Goal: Information Seeking & Learning: Learn about a topic

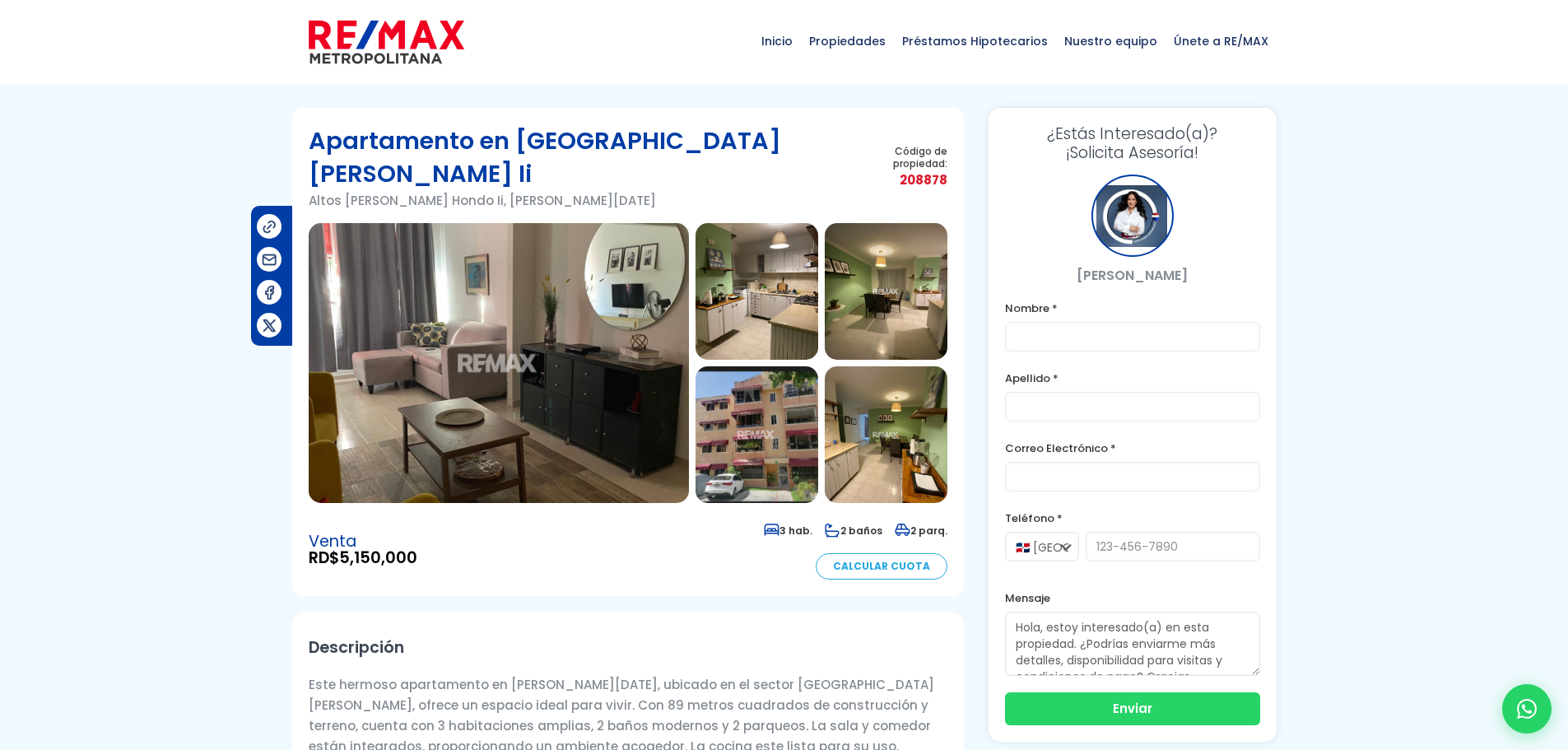
drag, startPoint x: 596, startPoint y: 314, endPoint x: 581, endPoint y: 301, distance: 19.8
click at [594, 314] on img at bounding box center [499, 363] width 380 height 280
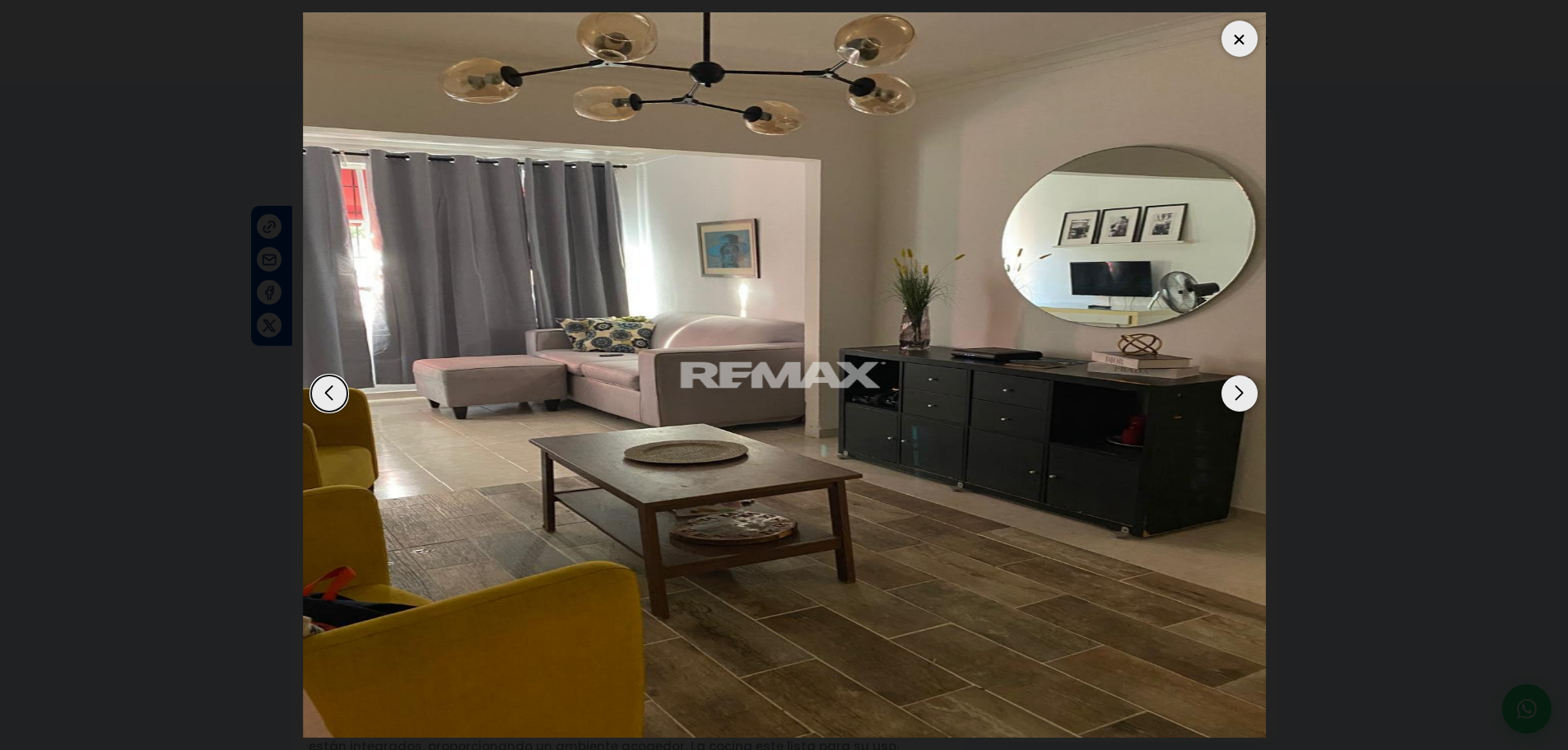
click at [1252, 396] on div "Next slide" at bounding box center [1239, 393] width 37 height 37
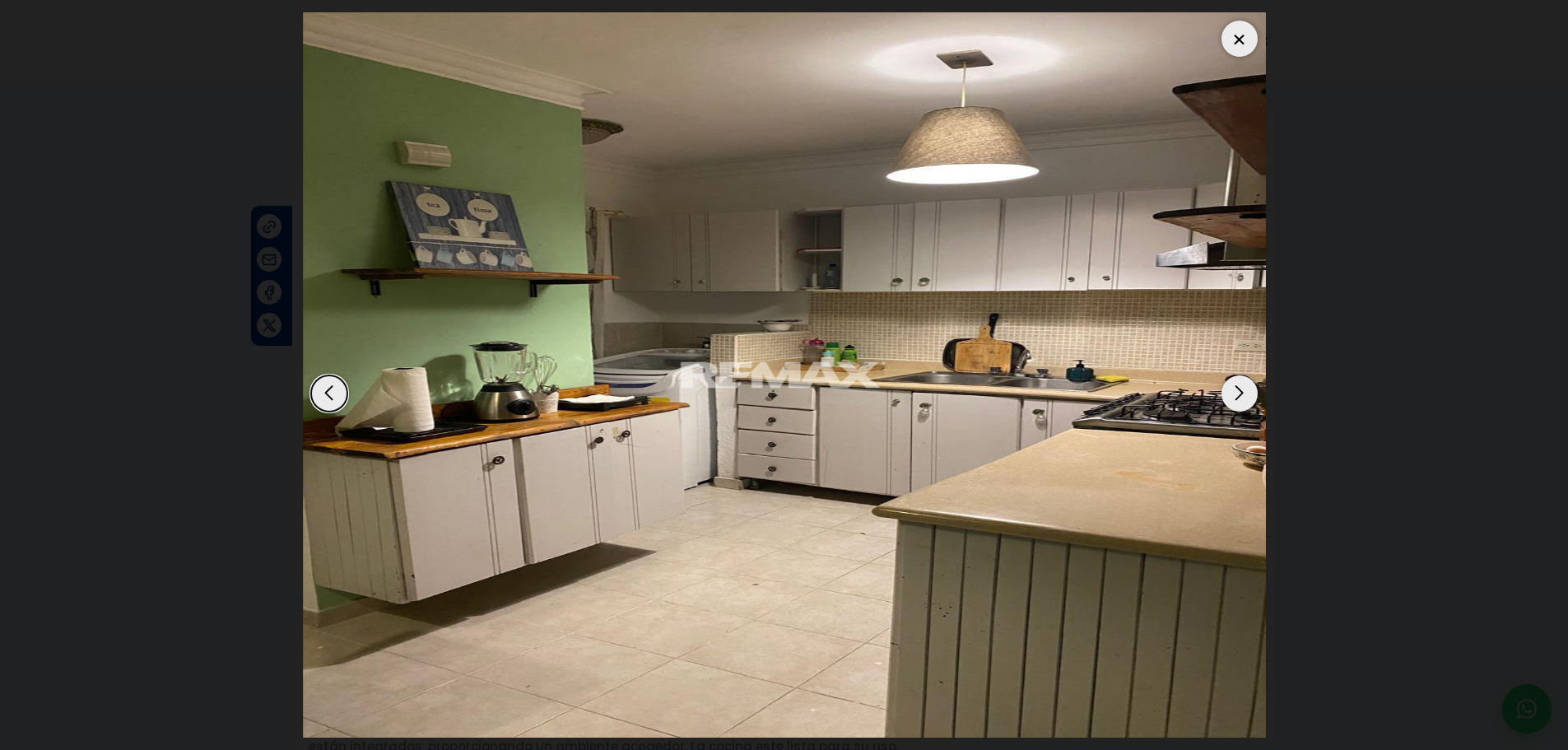
click at [1235, 389] on div "Next slide" at bounding box center [1239, 393] width 37 height 37
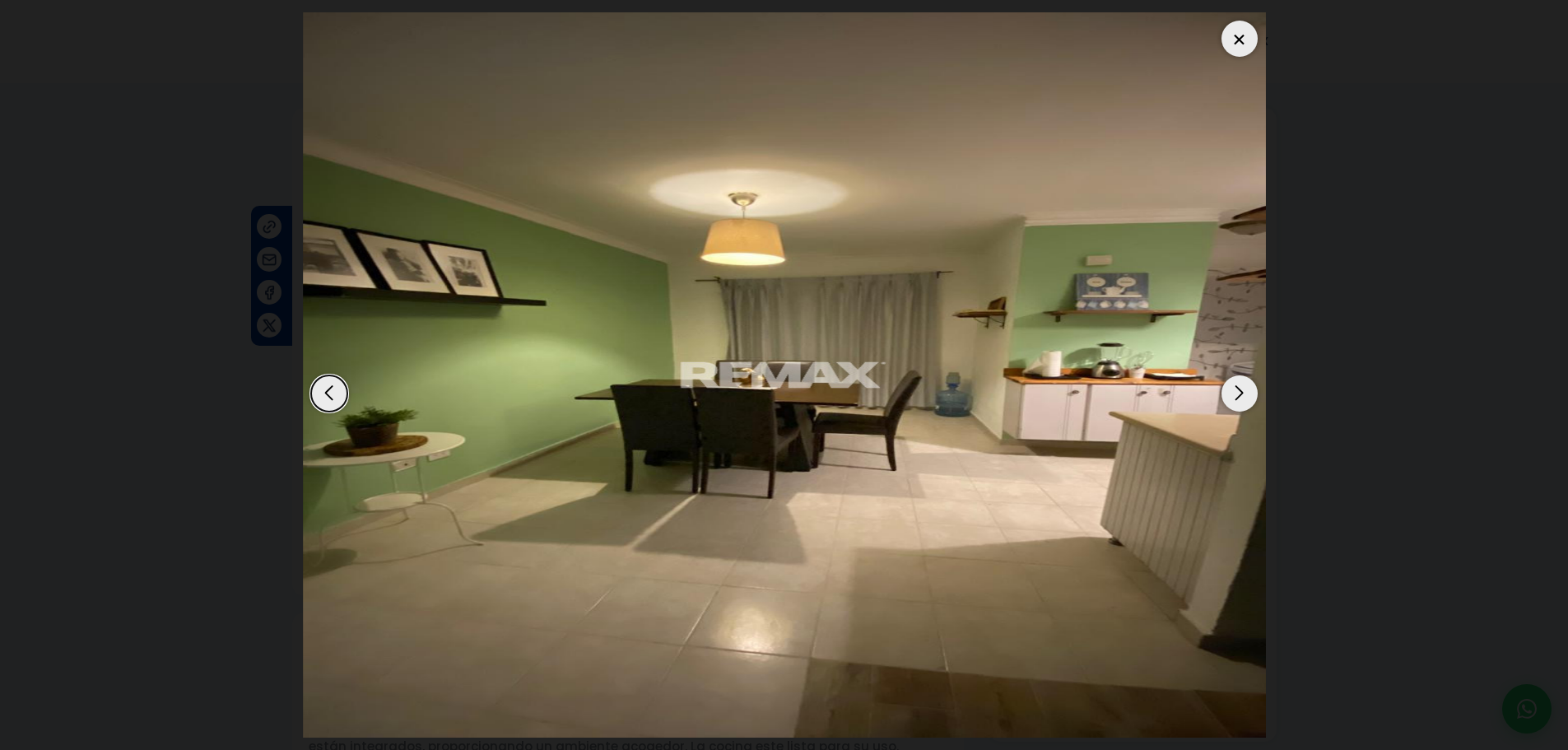
click at [1237, 389] on div "Next slide" at bounding box center [1239, 393] width 37 height 37
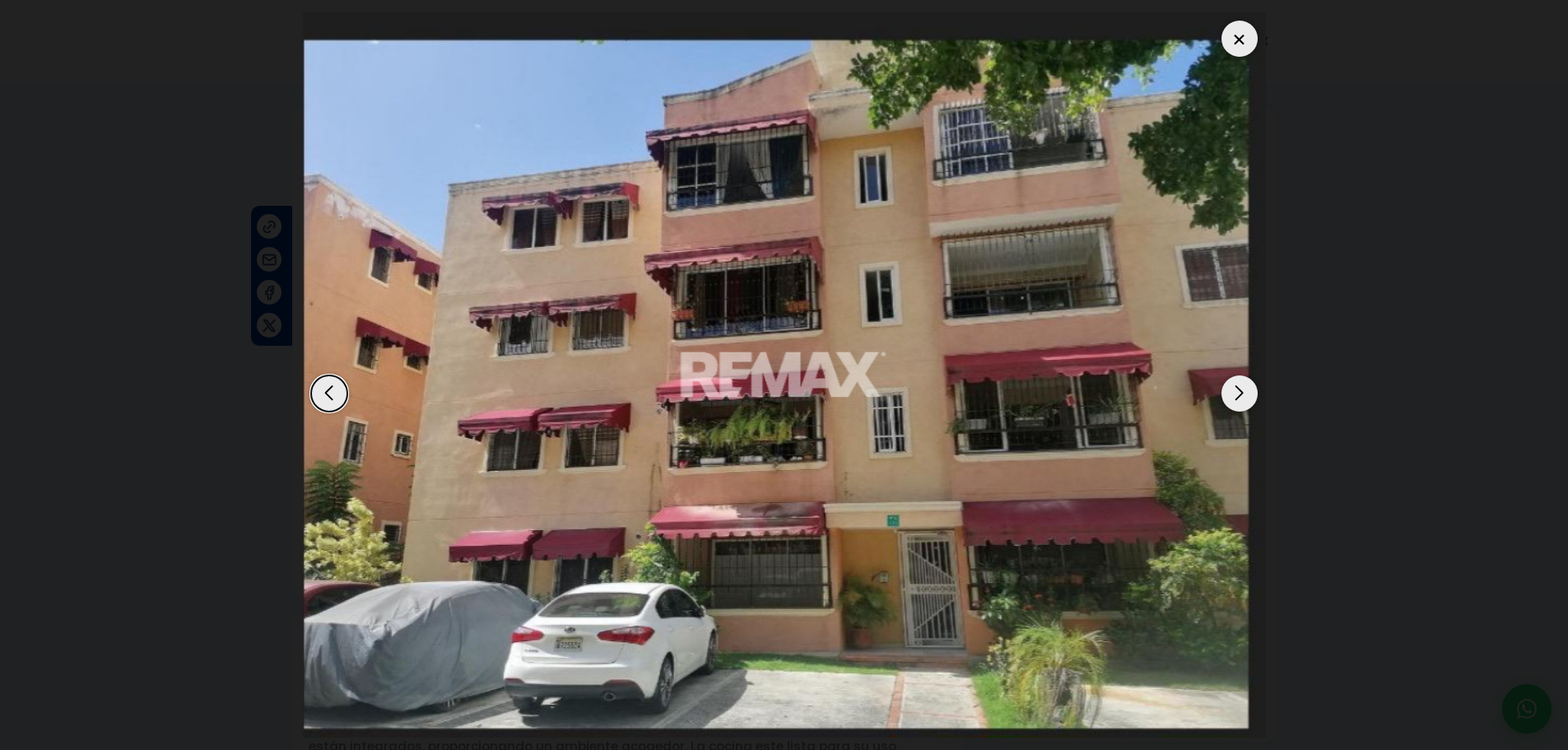
click at [1237, 389] on div "Next slide" at bounding box center [1239, 393] width 37 height 37
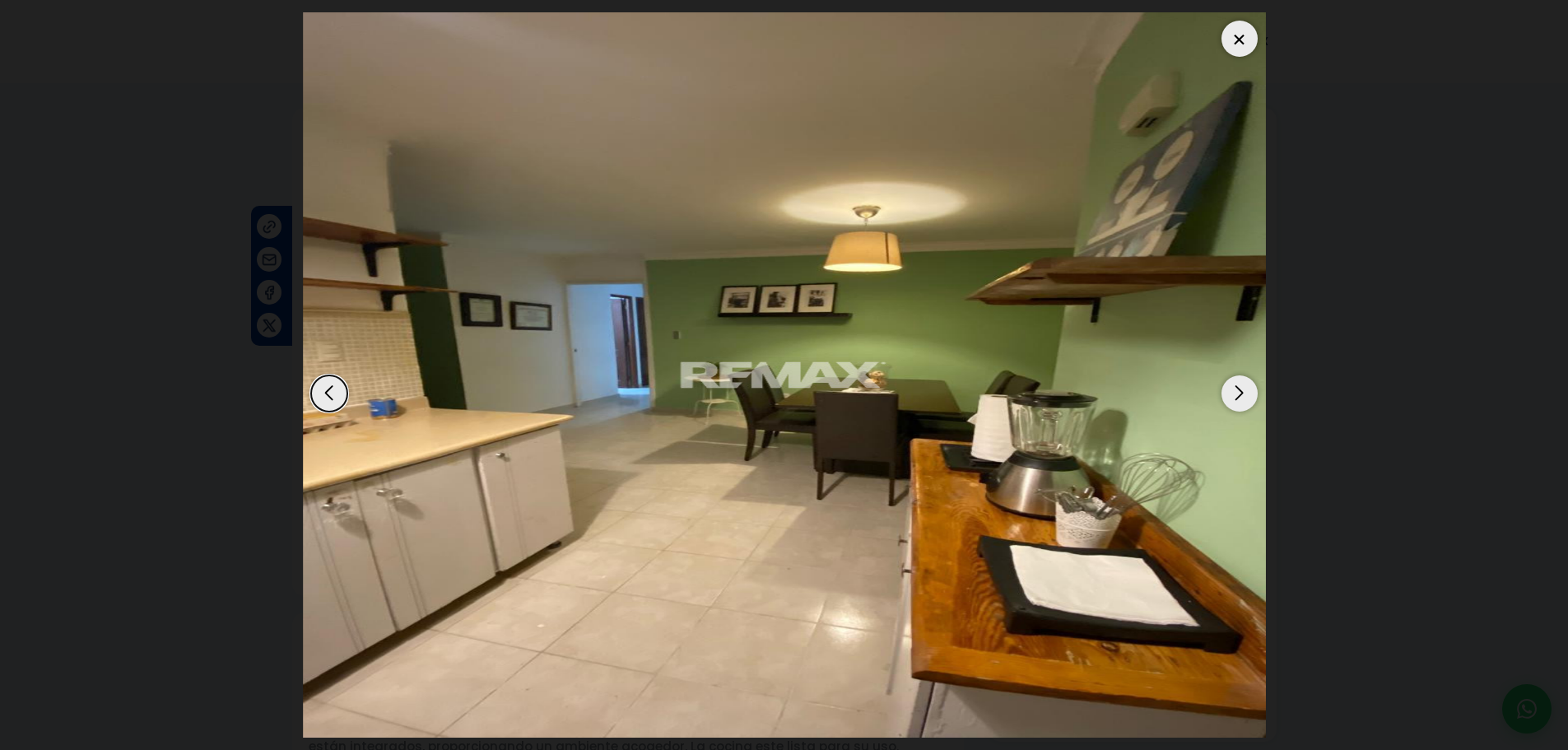
click at [1237, 389] on div "Next slide" at bounding box center [1239, 393] width 37 height 37
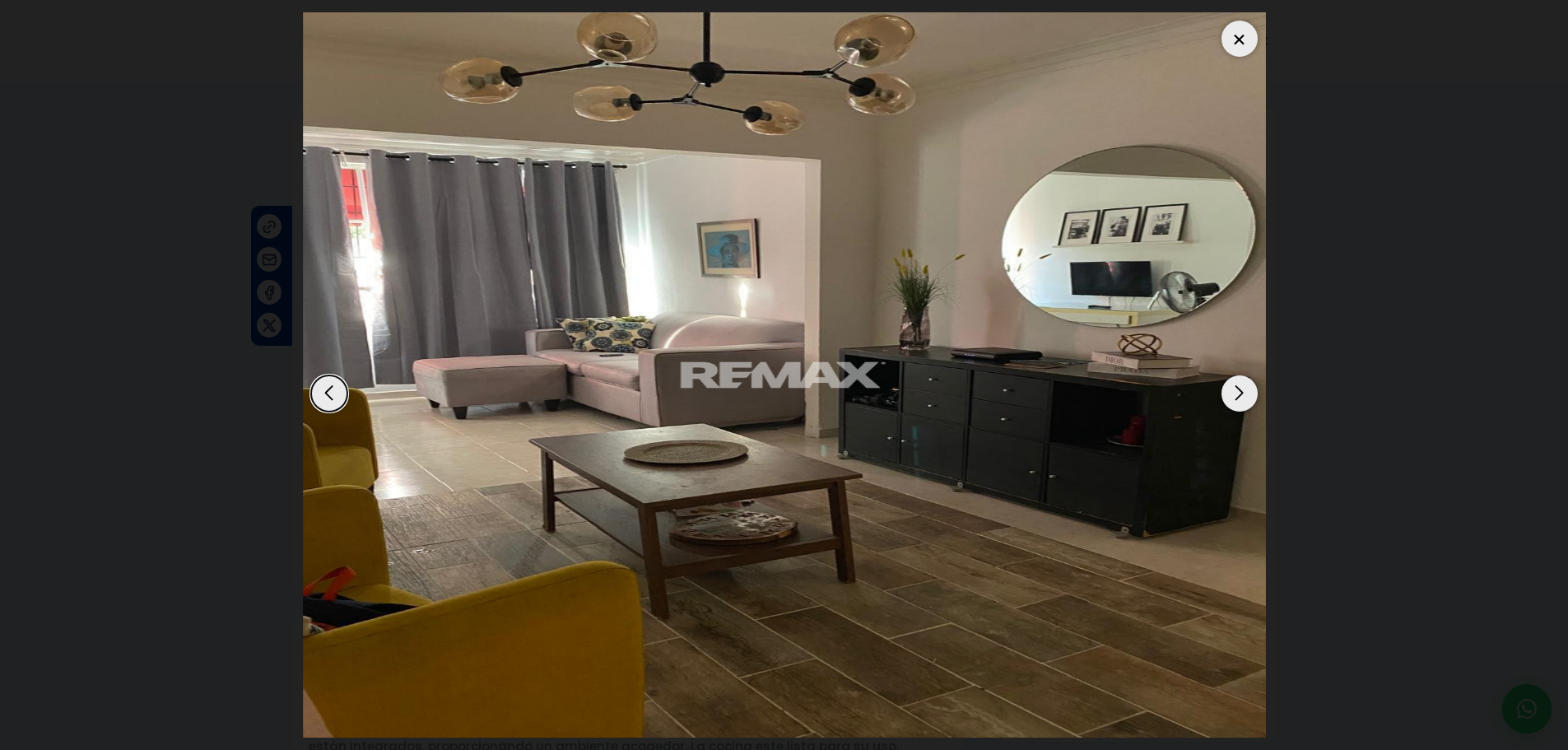
click at [1237, 389] on div "Next slide" at bounding box center [1239, 393] width 37 height 37
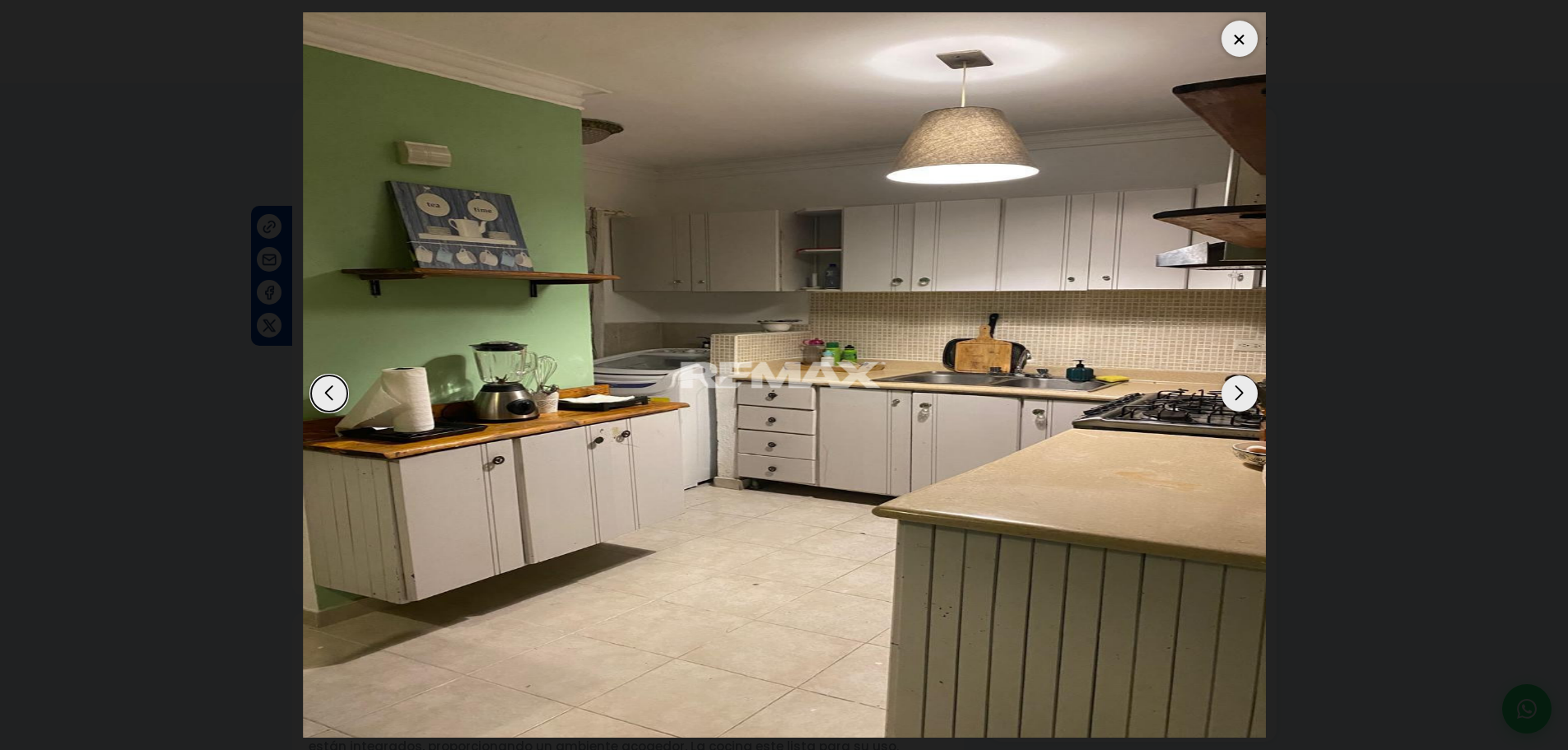
click at [1237, 389] on div "Next slide" at bounding box center [1239, 393] width 37 height 37
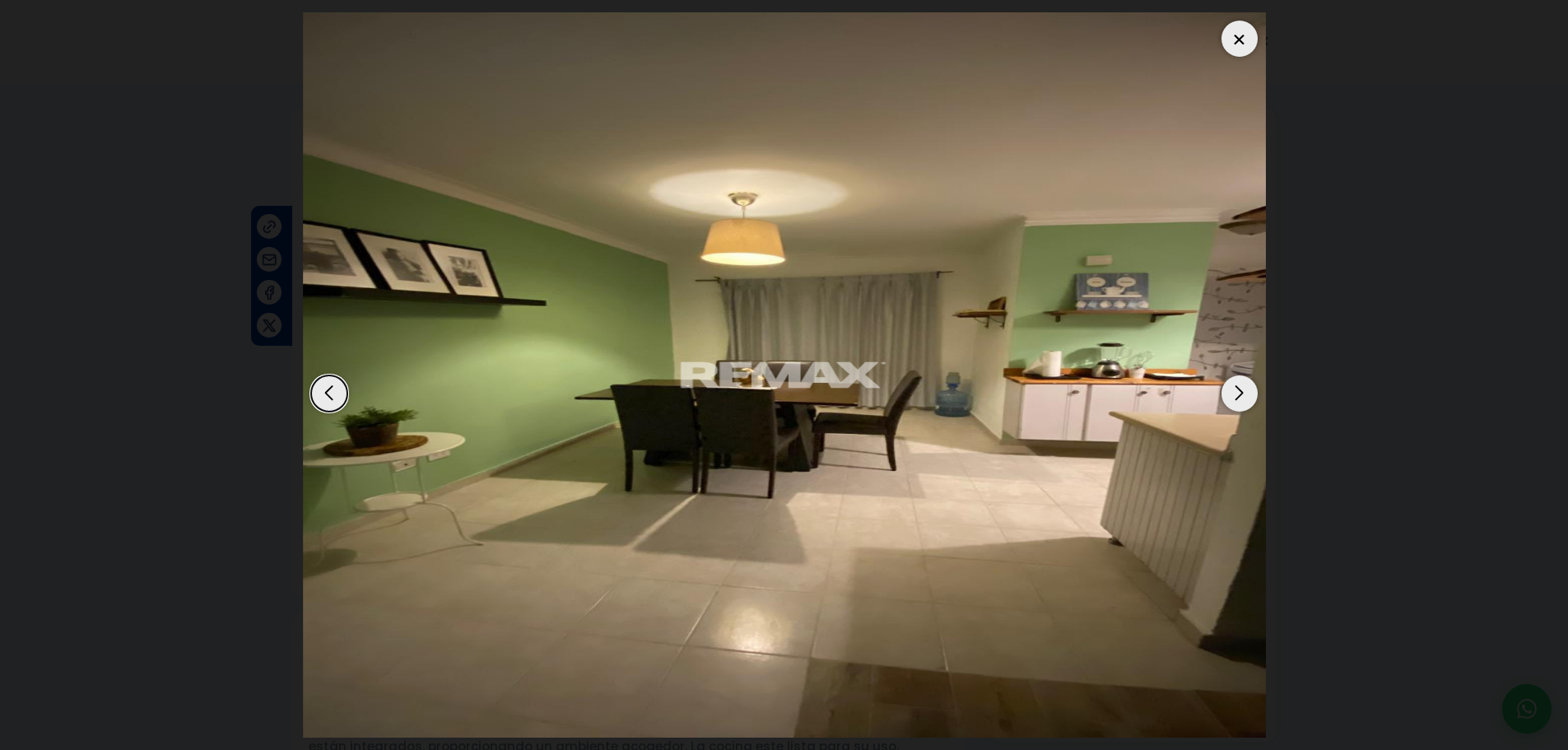
click at [1241, 387] on div "Next slide" at bounding box center [1239, 393] width 37 height 37
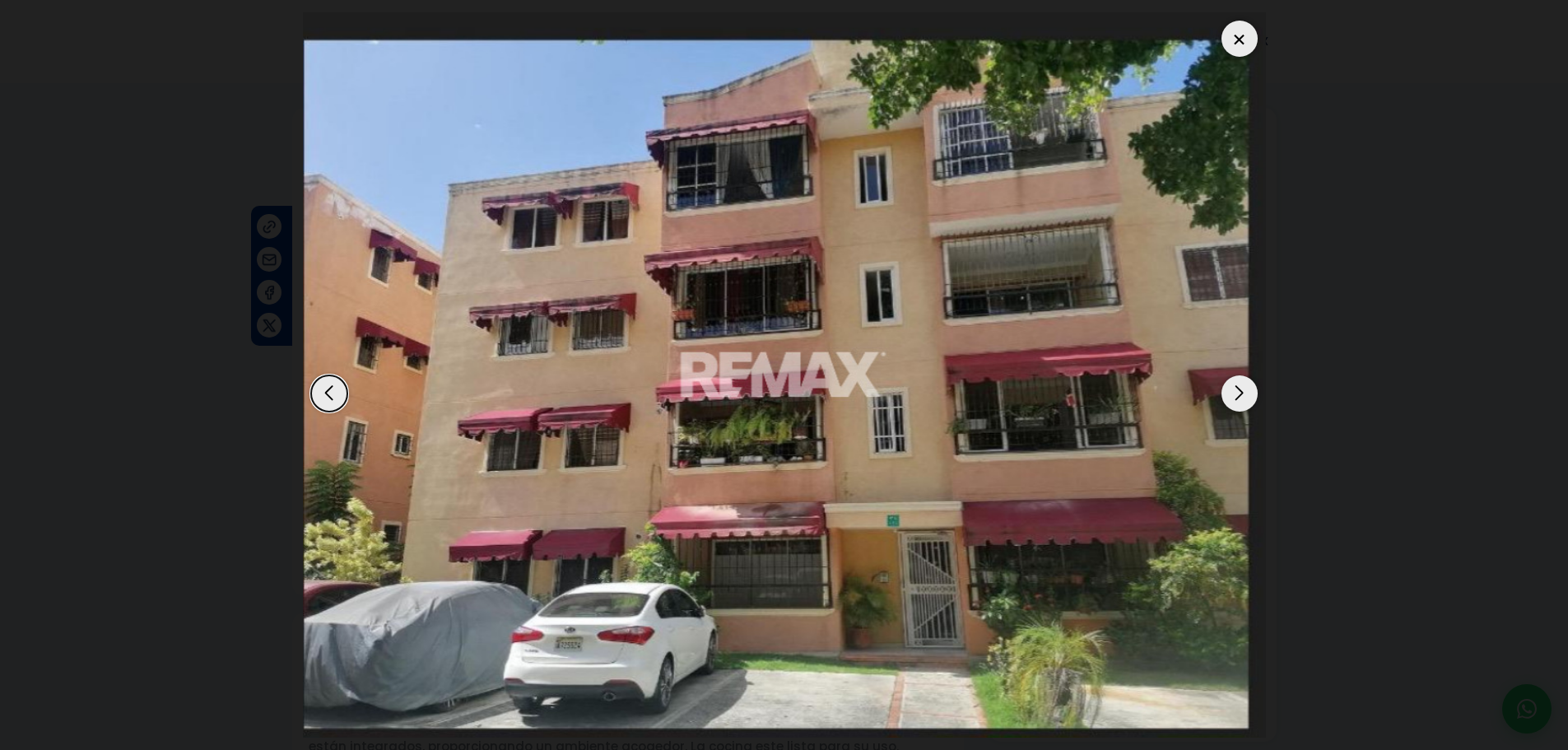
click at [1240, 391] on div "Next slide" at bounding box center [1239, 393] width 37 height 37
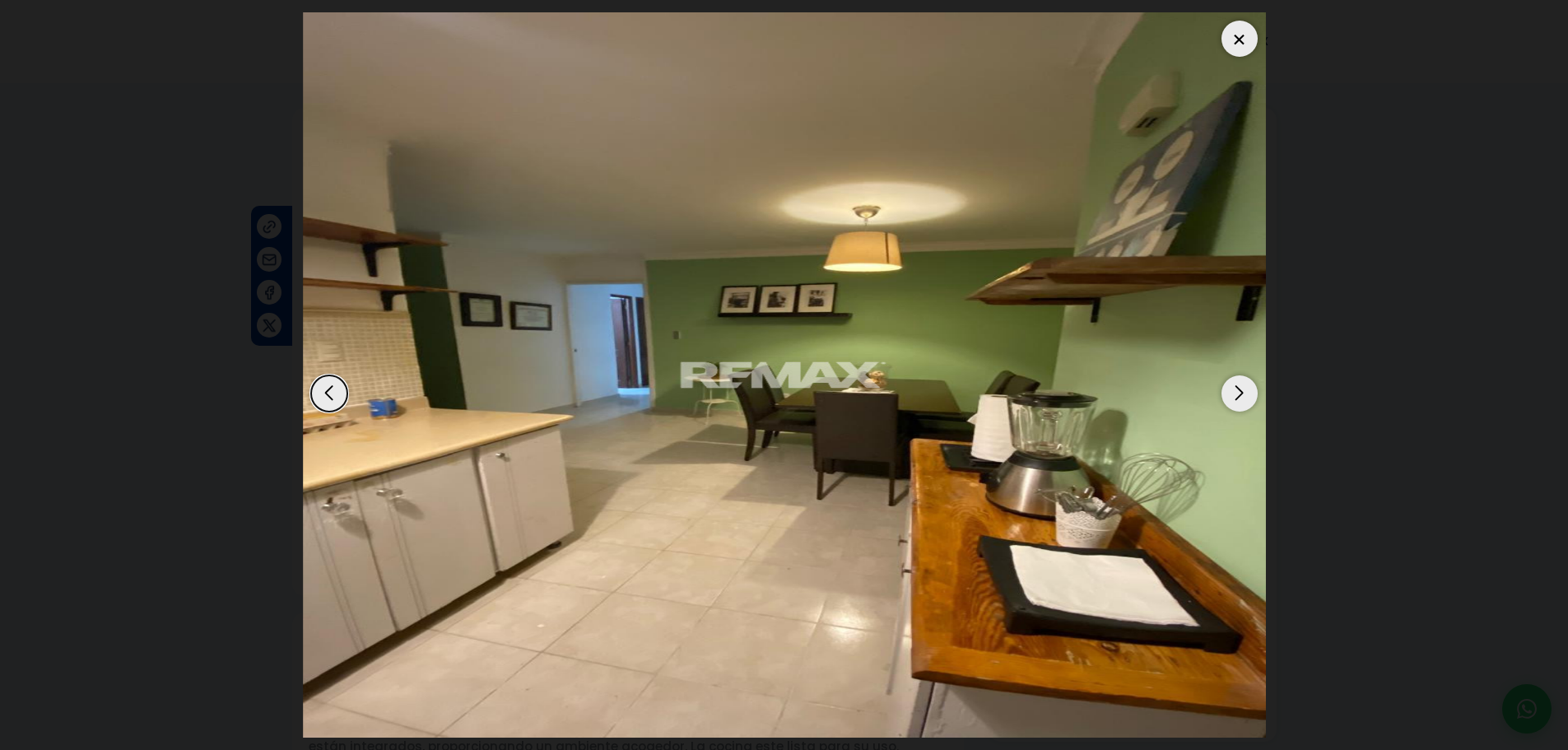
click at [1257, 44] on div at bounding box center [1239, 38] width 37 height 37
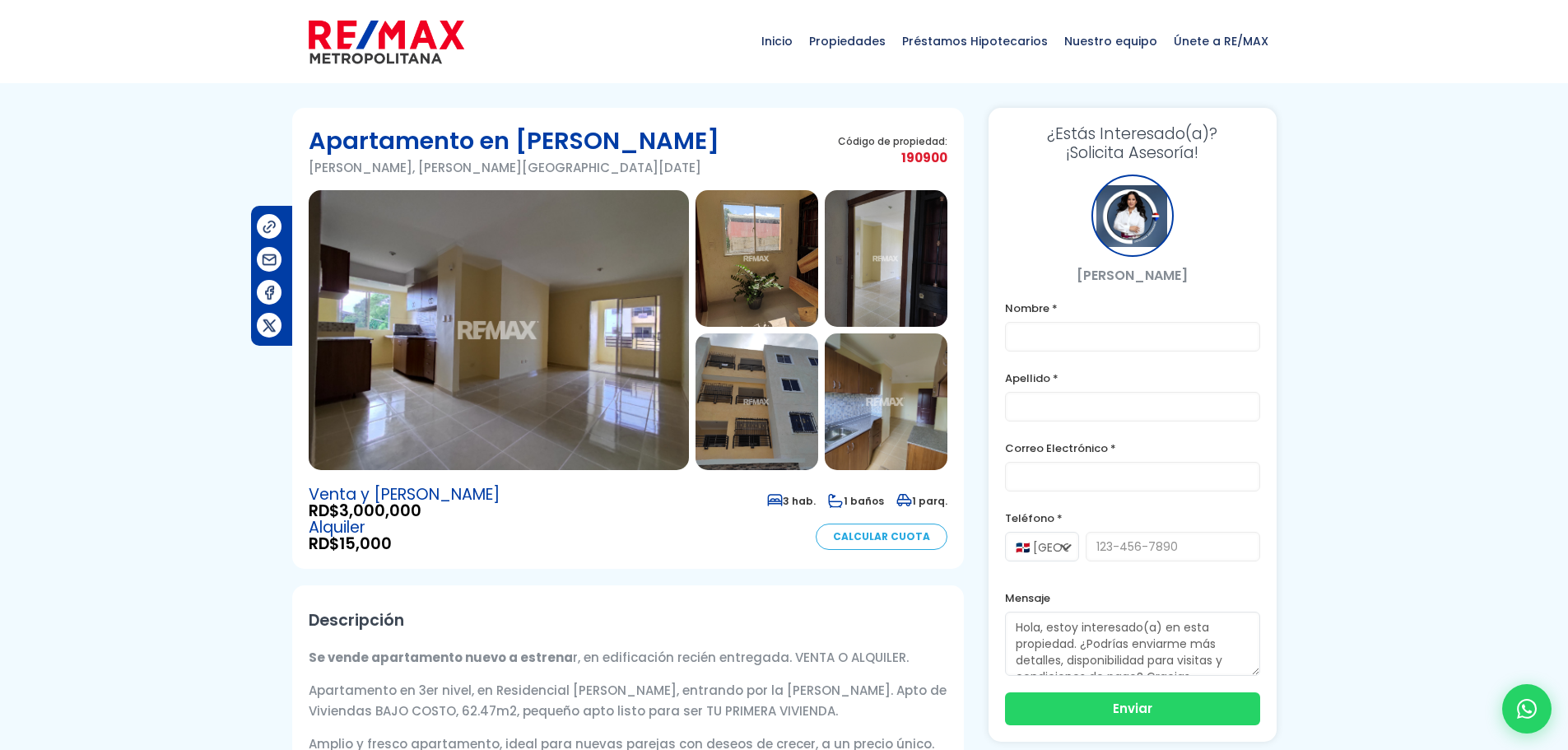
click at [875, 419] on img at bounding box center [886, 401] width 123 height 136
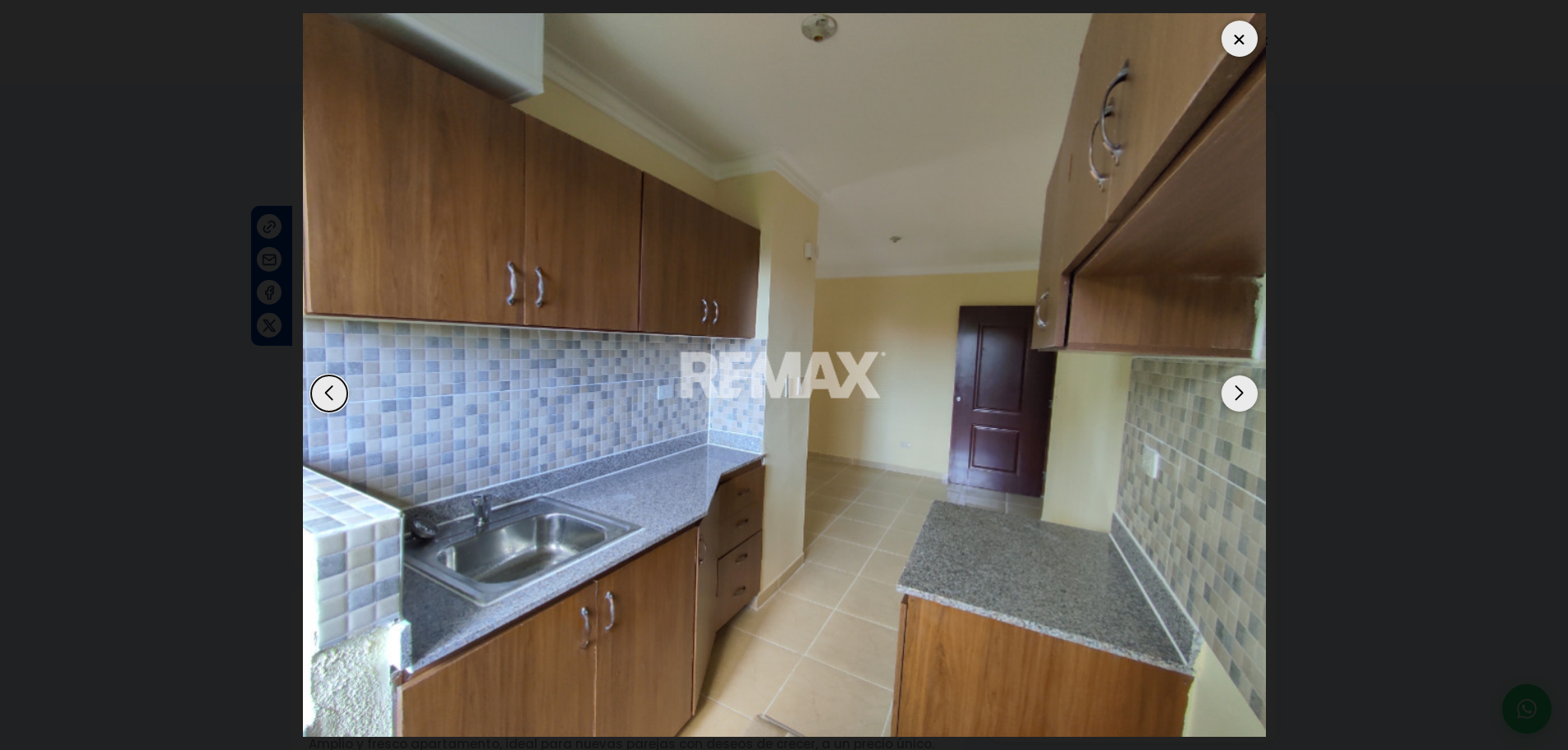
click at [1229, 387] on div "Next slide" at bounding box center [1239, 393] width 37 height 37
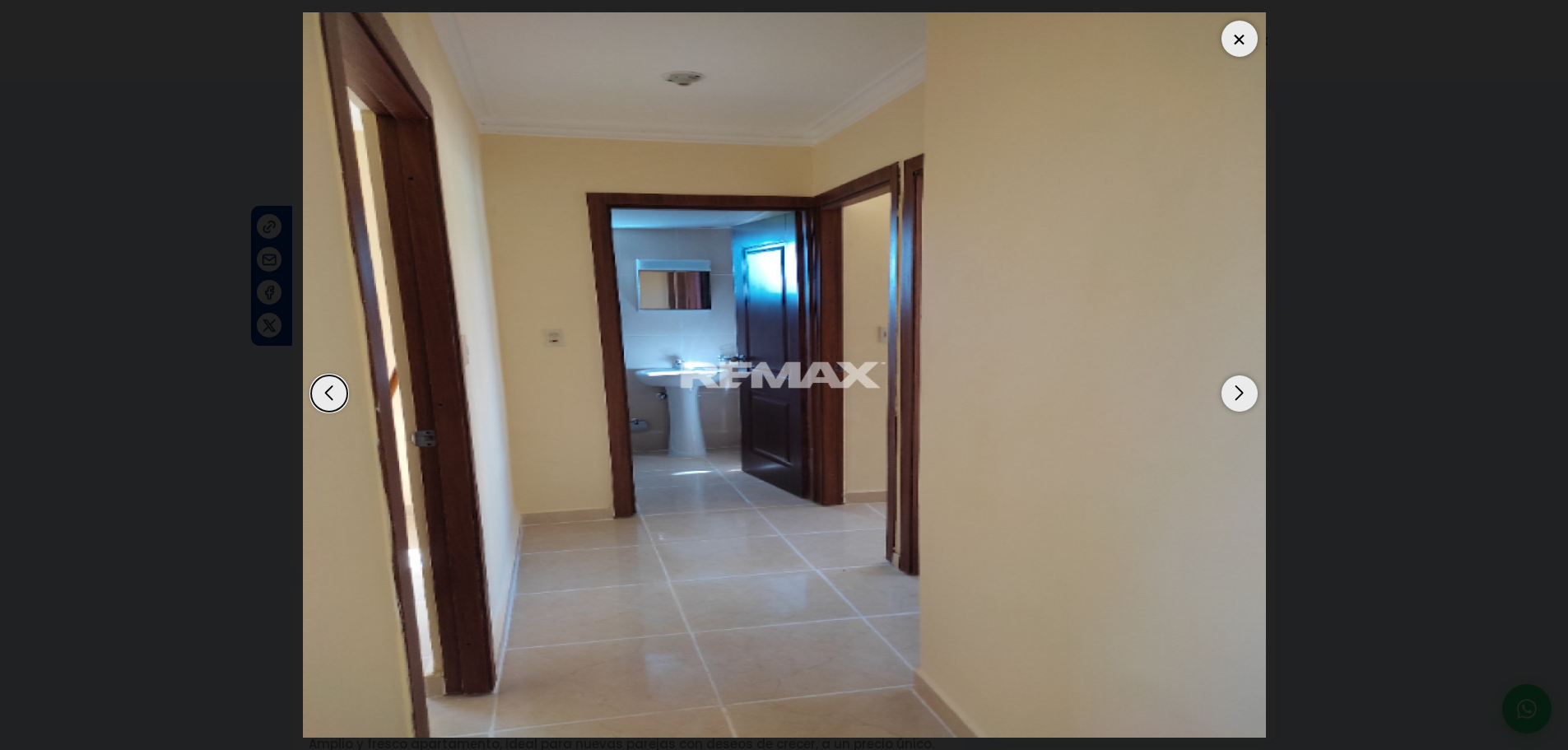
click at [1223, 387] on div "Next slide" at bounding box center [1239, 393] width 37 height 37
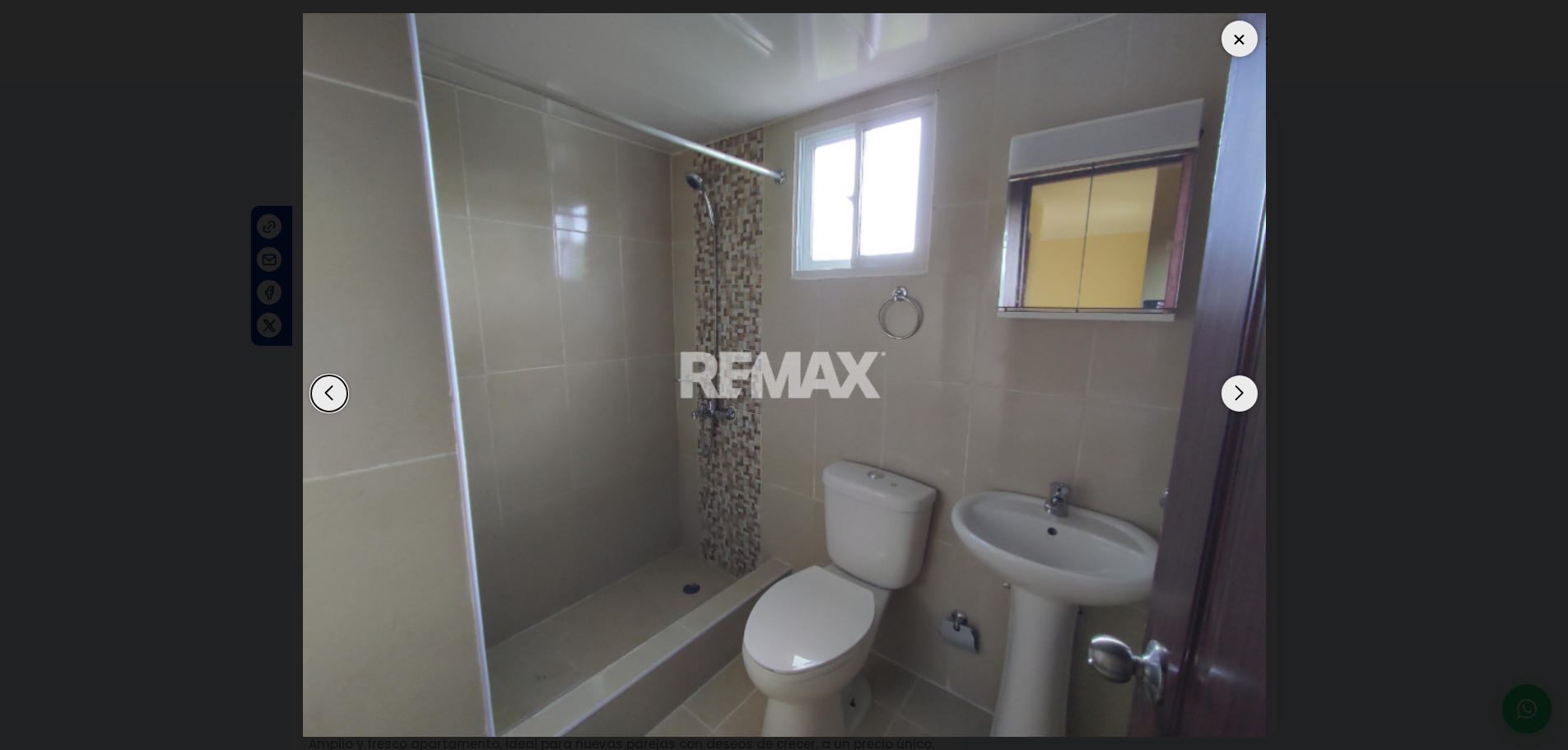
click at [1221, 387] on div "Next slide" at bounding box center [1239, 393] width 37 height 37
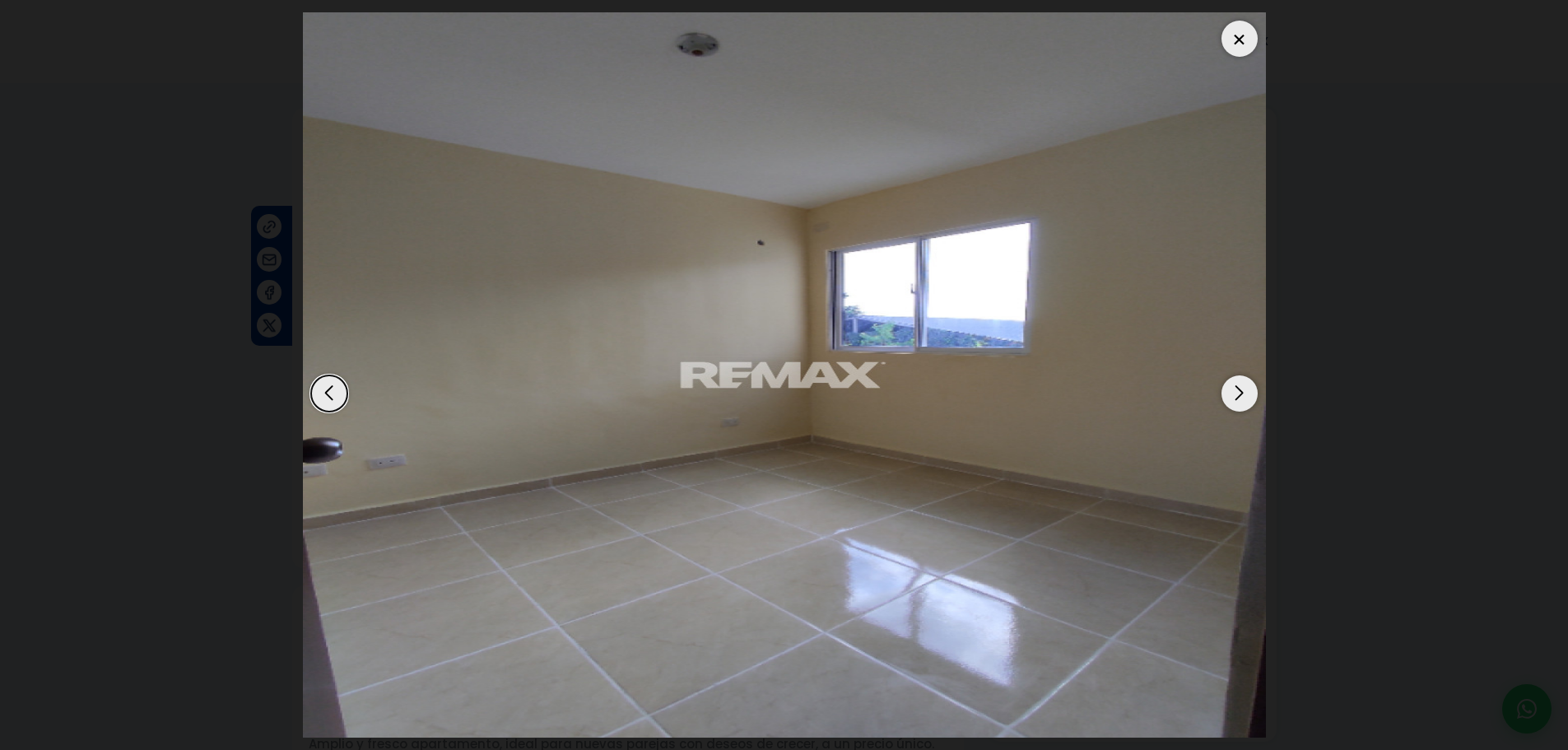
click at [1245, 396] on div "Next slide" at bounding box center [1239, 393] width 37 height 37
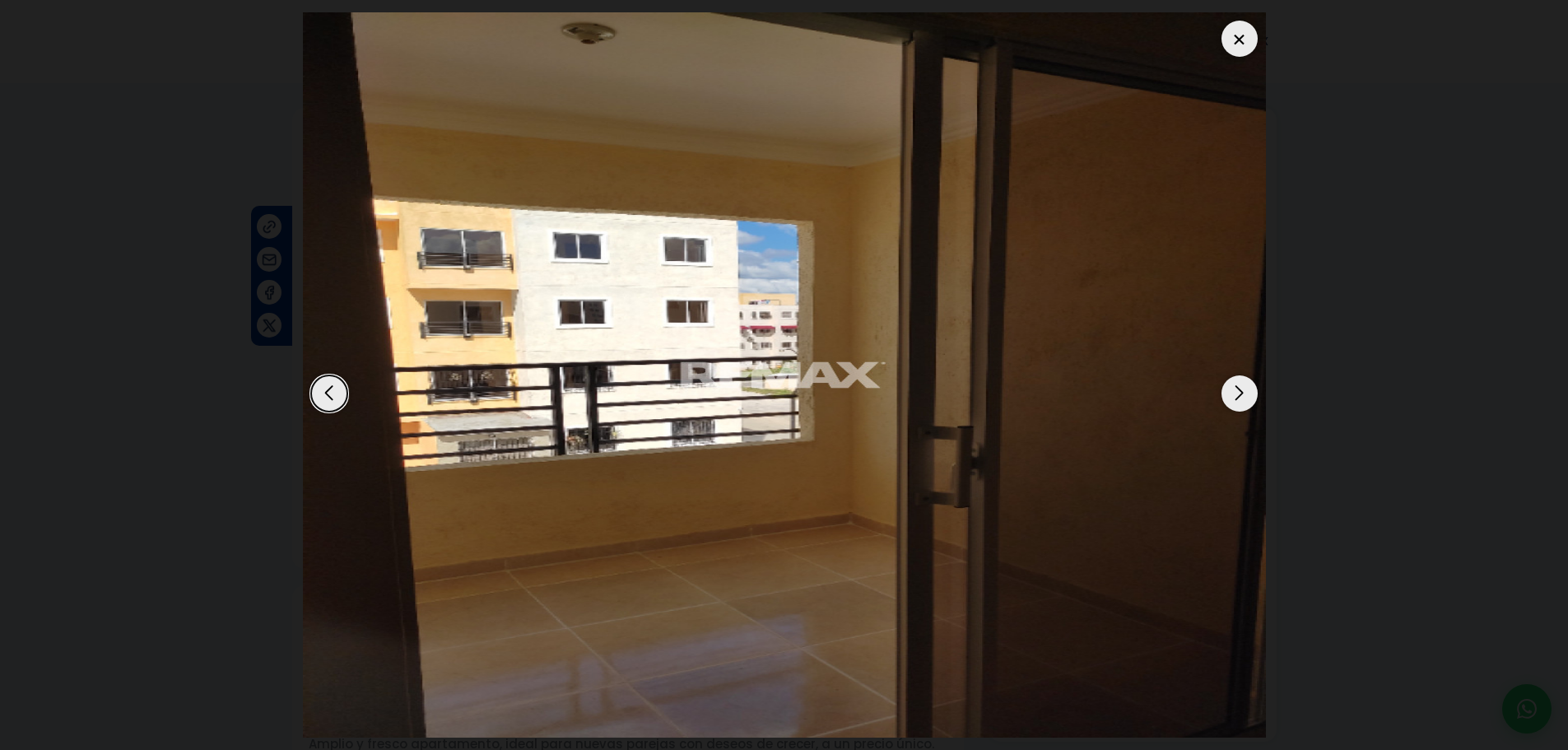
click at [1248, 384] on div "Next slide" at bounding box center [1239, 393] width 37 height 37
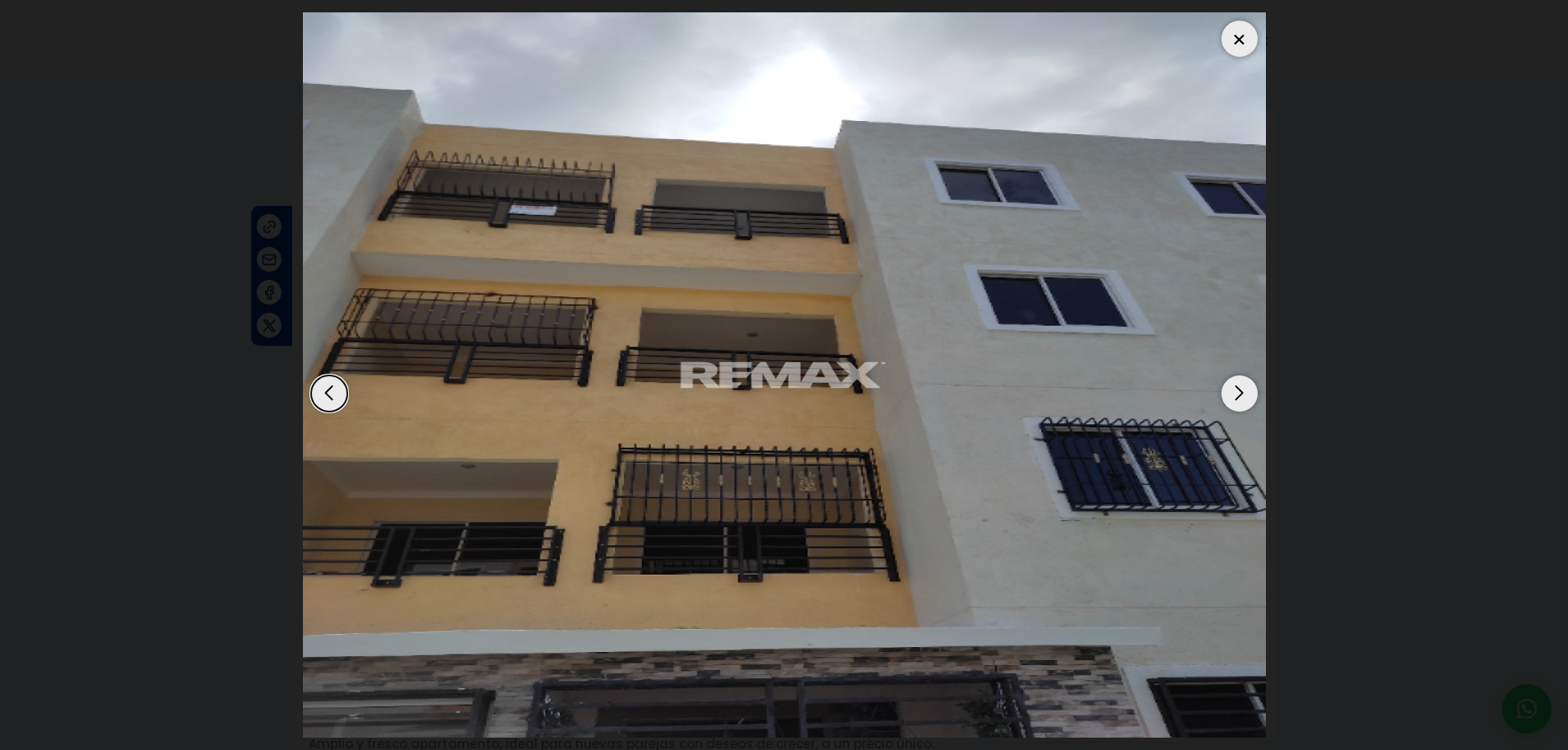
click at [1243, 395] on div "Next slide" at bounding box center [1239, 393] width 37 height 37
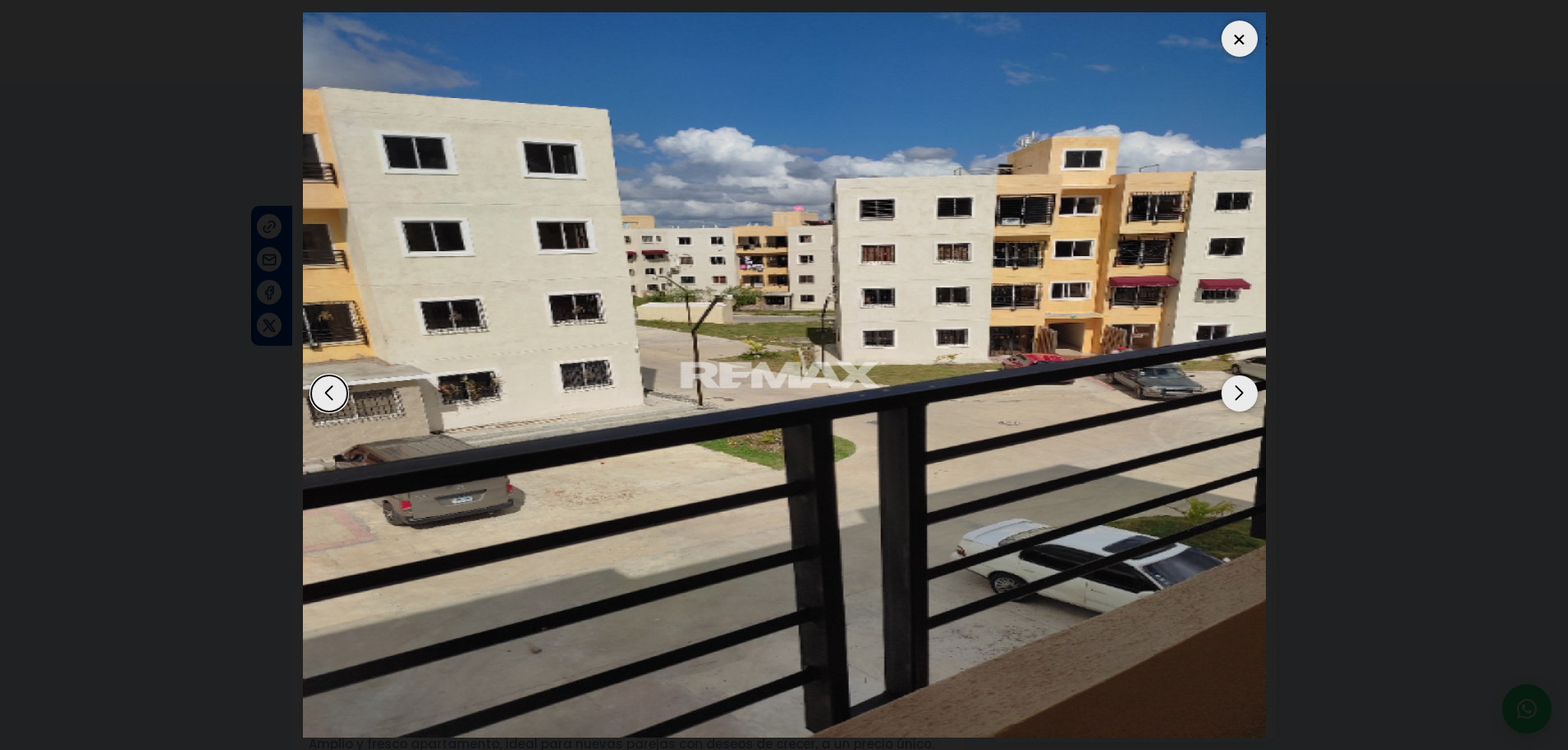
click at [1243, 395] on div "Next slide" at bounding box center [1239, 393] width 37 height 37
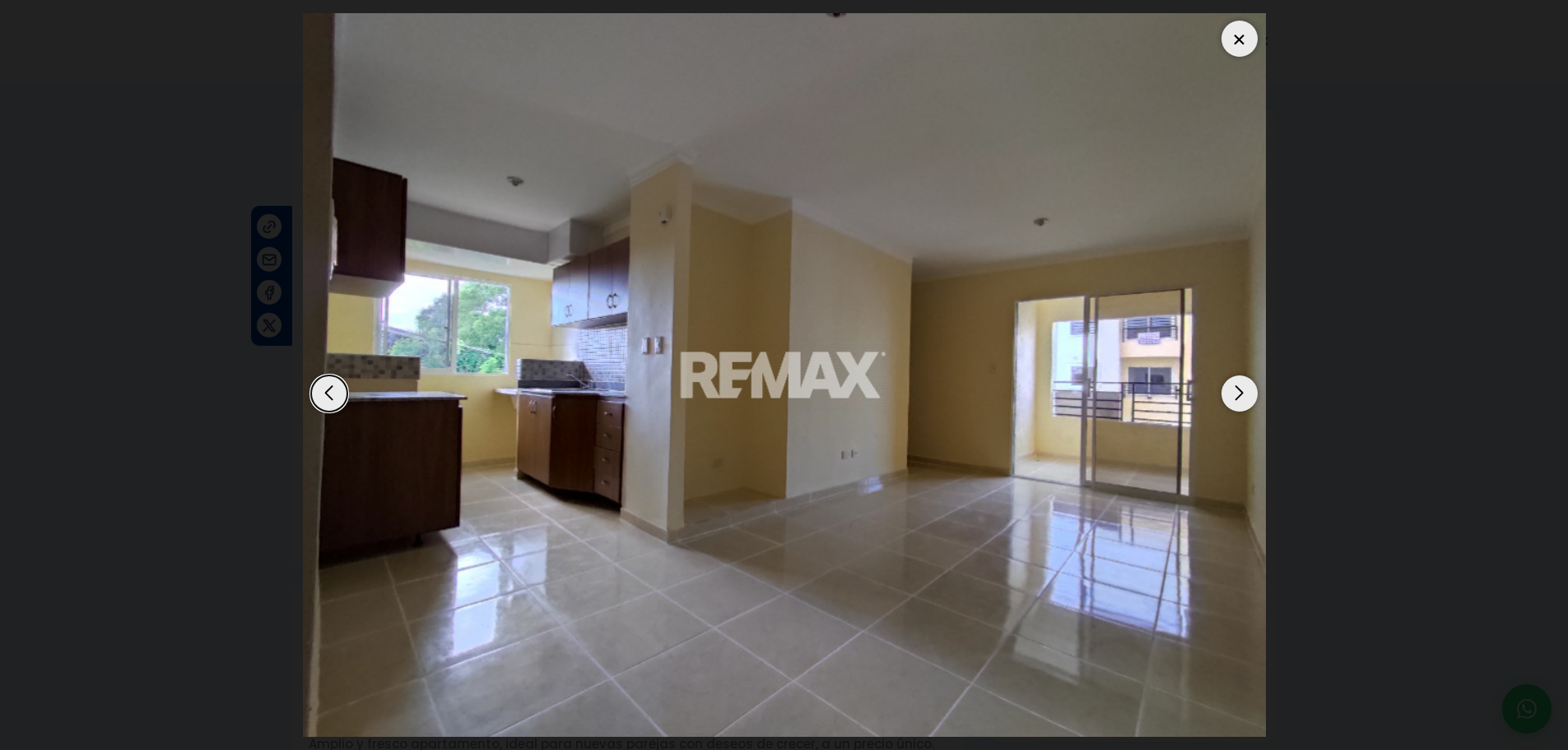
click at [1243, 395] on div "Next slide" at bounding box center [1239, 393] width 37 height 37
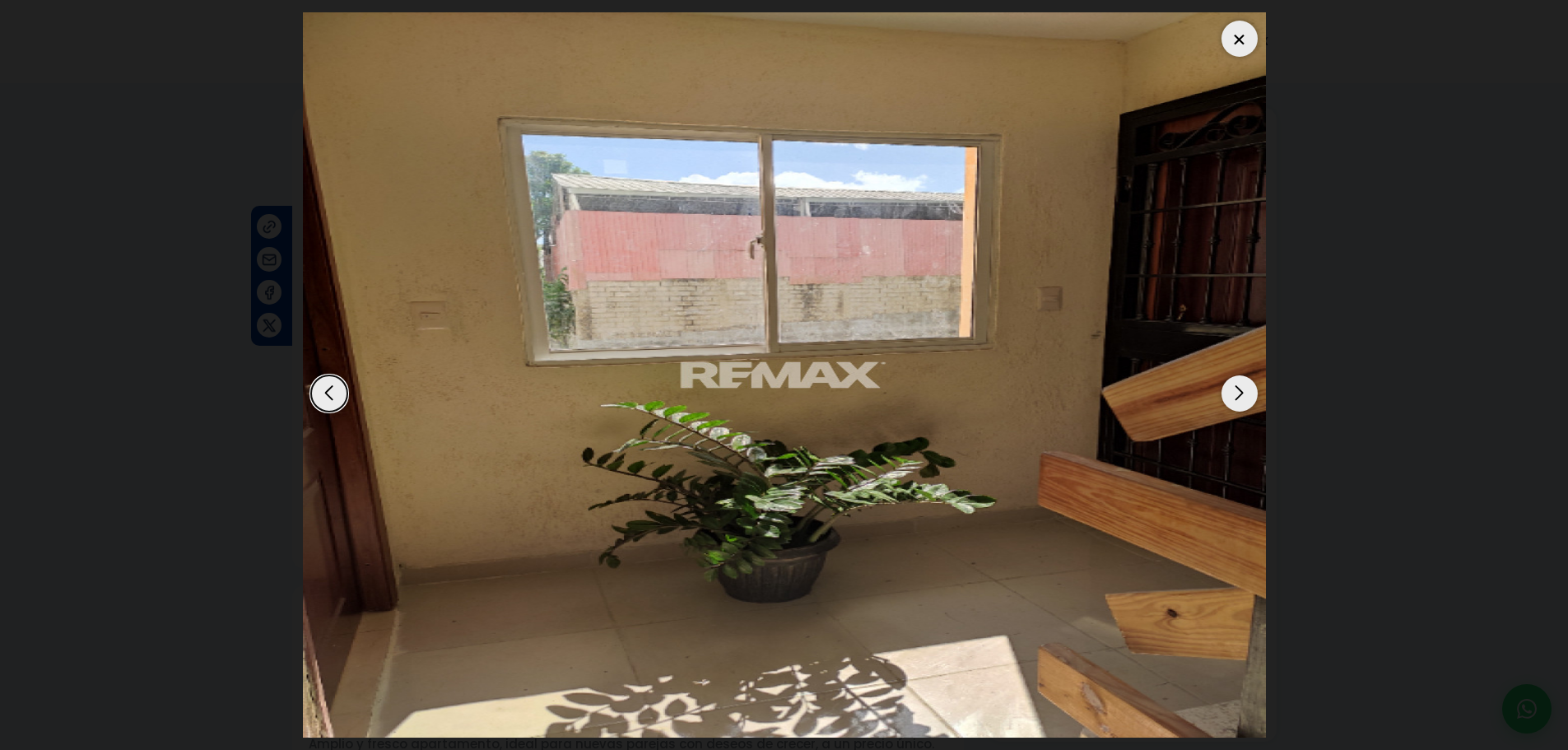
click at [320, 387] on div "Previous slide" at bounding box center [329, 393] width 37 height 37
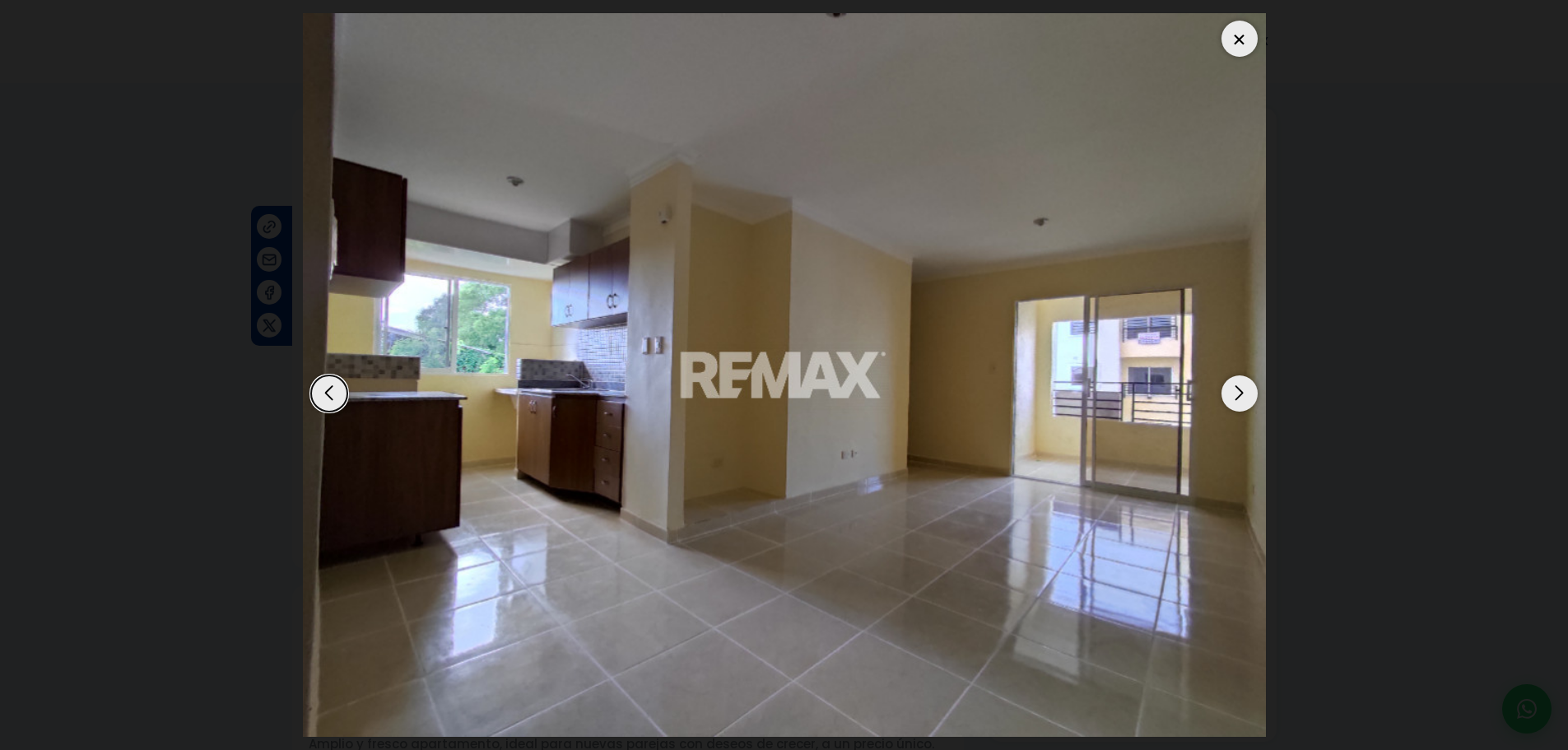
click at [1239, 42] on div at bounding box center [1239, 38] width 37 height 37
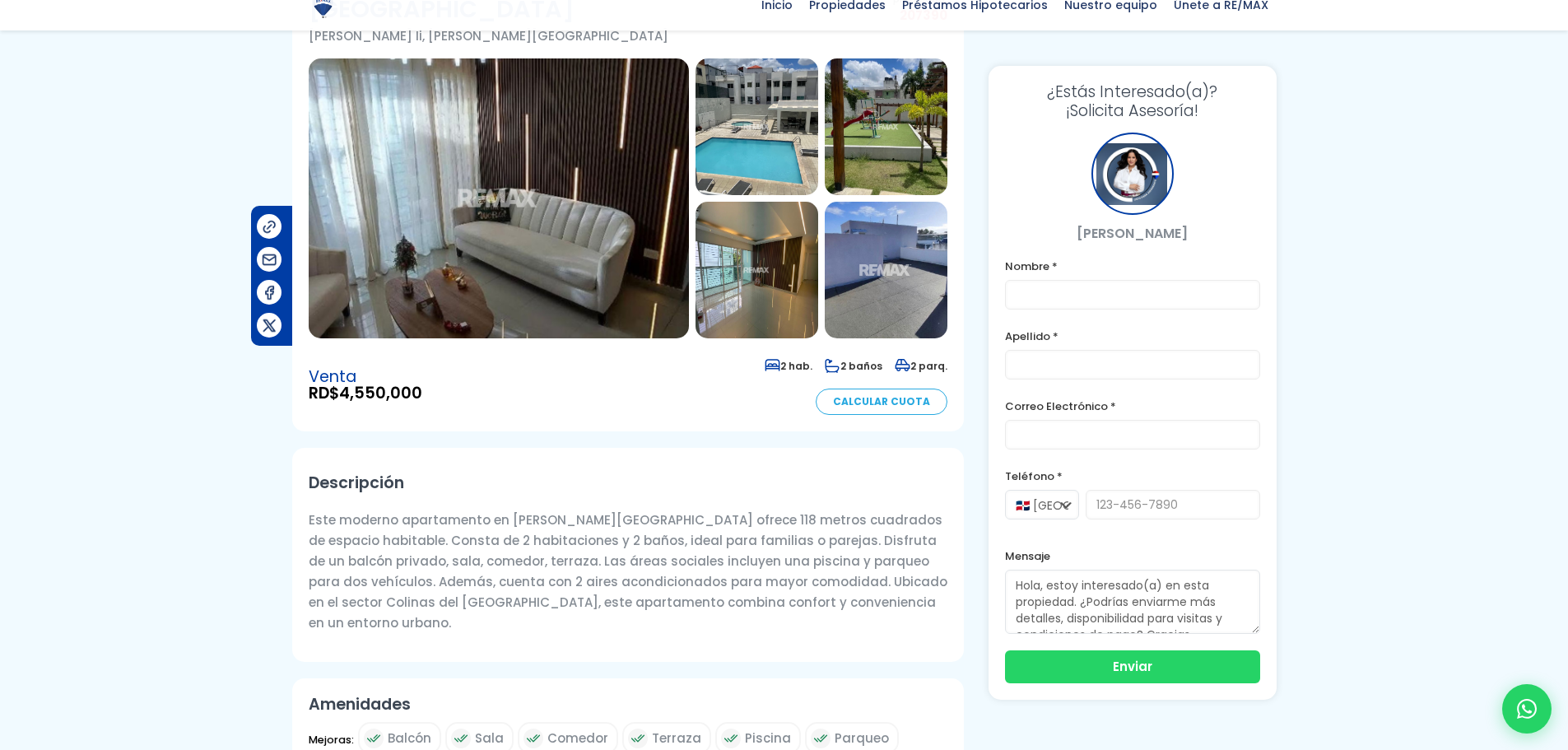
scroll to position [165, 0]
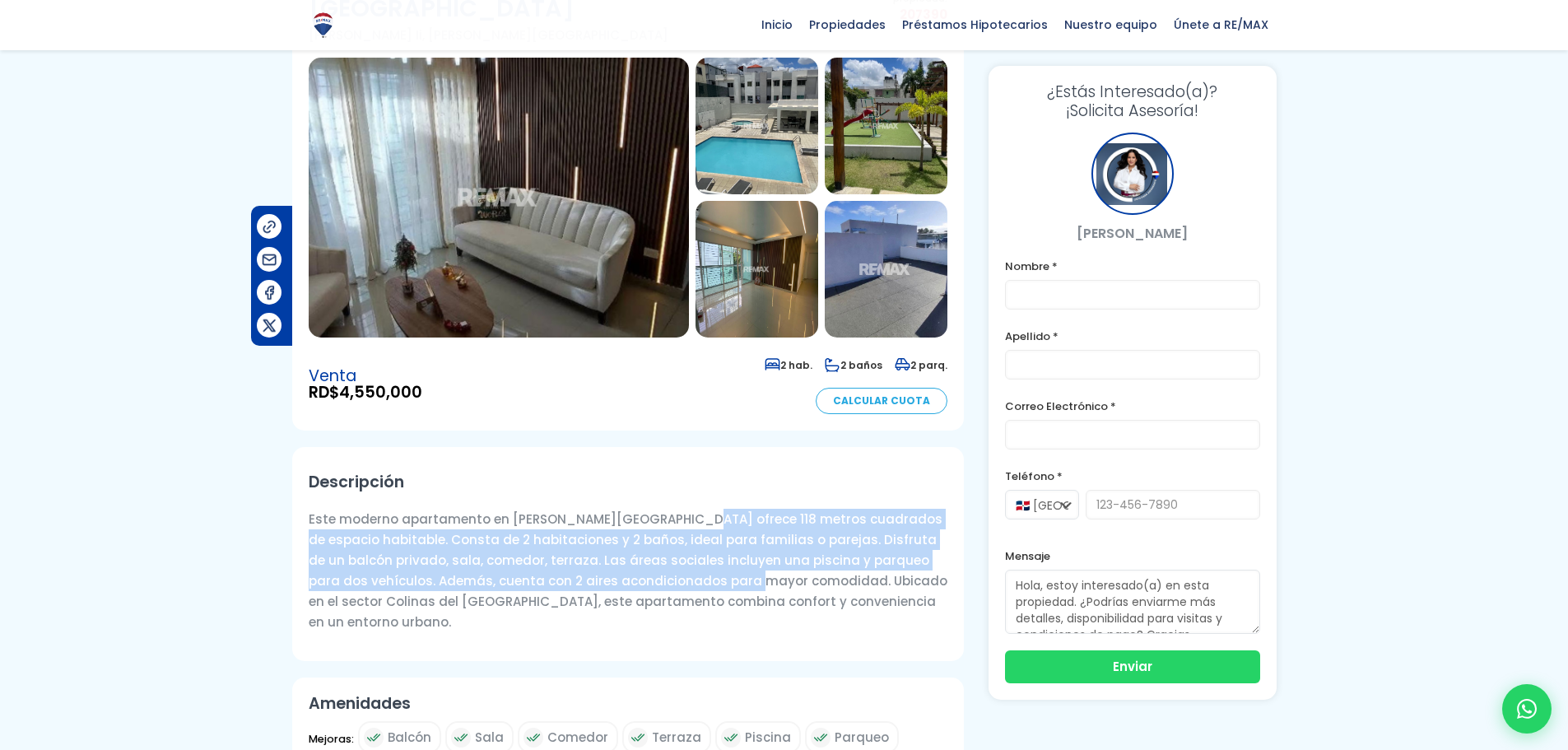
drag, startPoint x: 678, startPoint y: 486, endPoint x: 710, endPoint y: 554, distance: 75.2
click at [710, 554] on p "Este moderno apartamento en Santo Domingo Norte ofrece 118 metros cuadrados de …" at bounding box center [628, 570] width 639 height 124
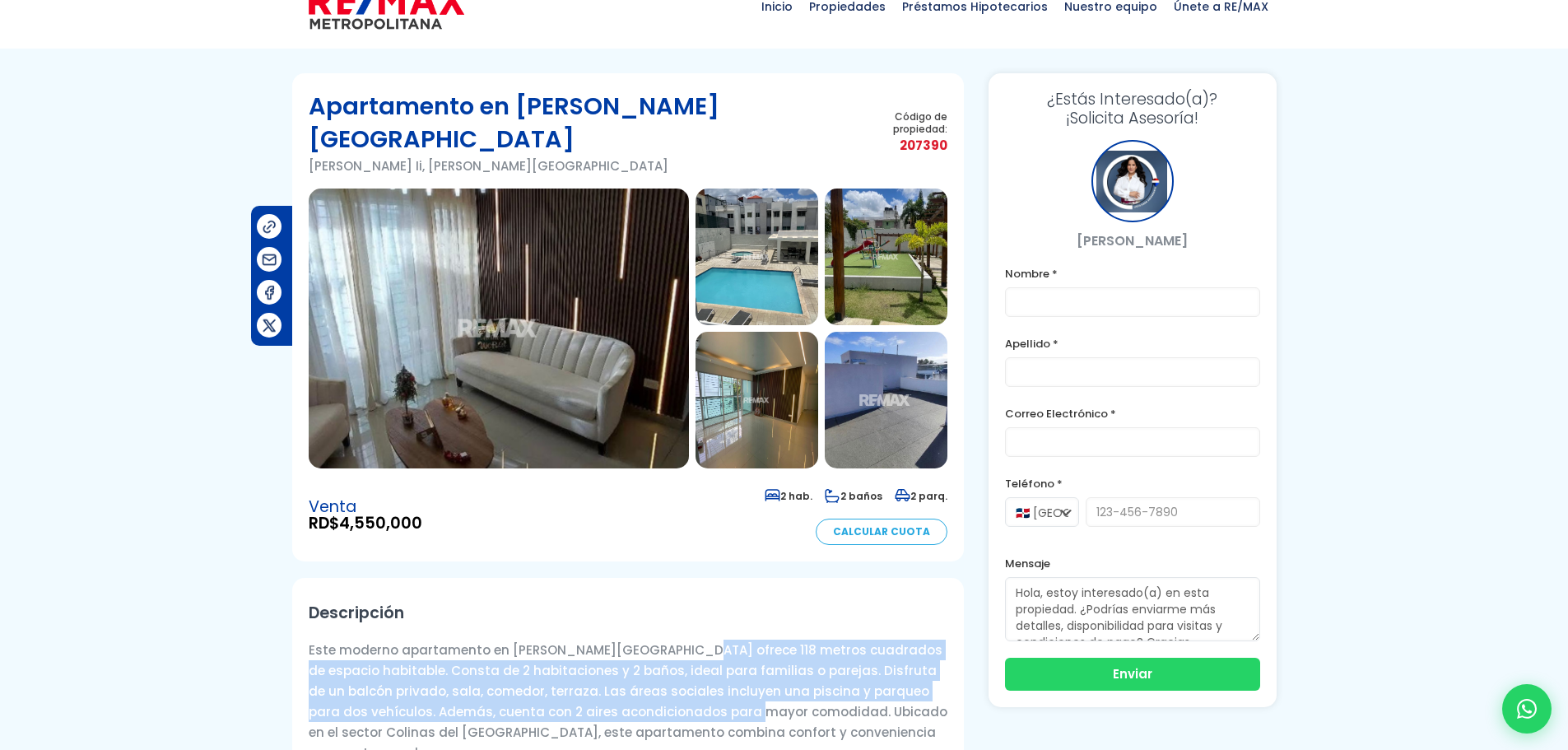
scroll to position [0, 0]
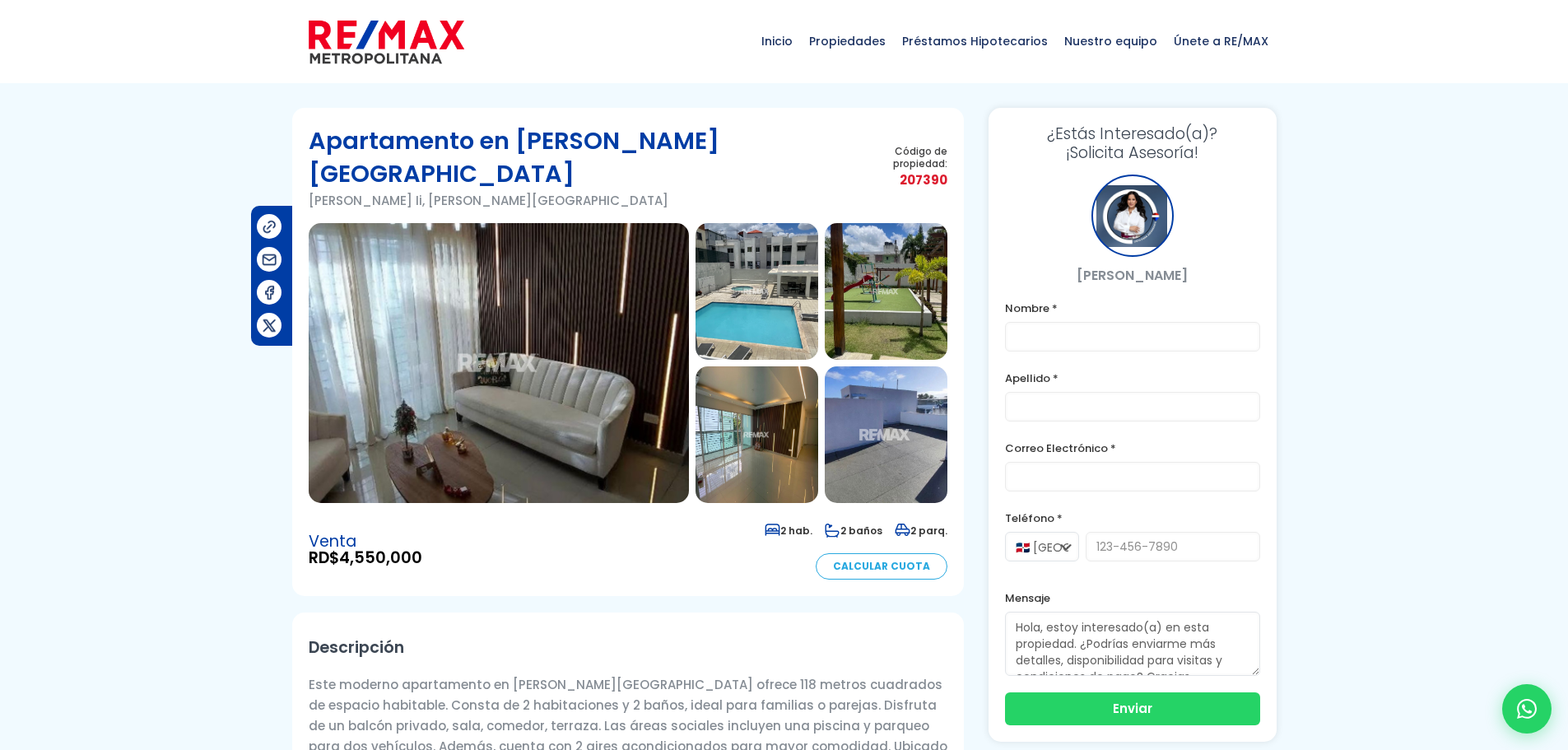
click at [905, 428] on img at bounding box center [886, 434] width 123 height 136
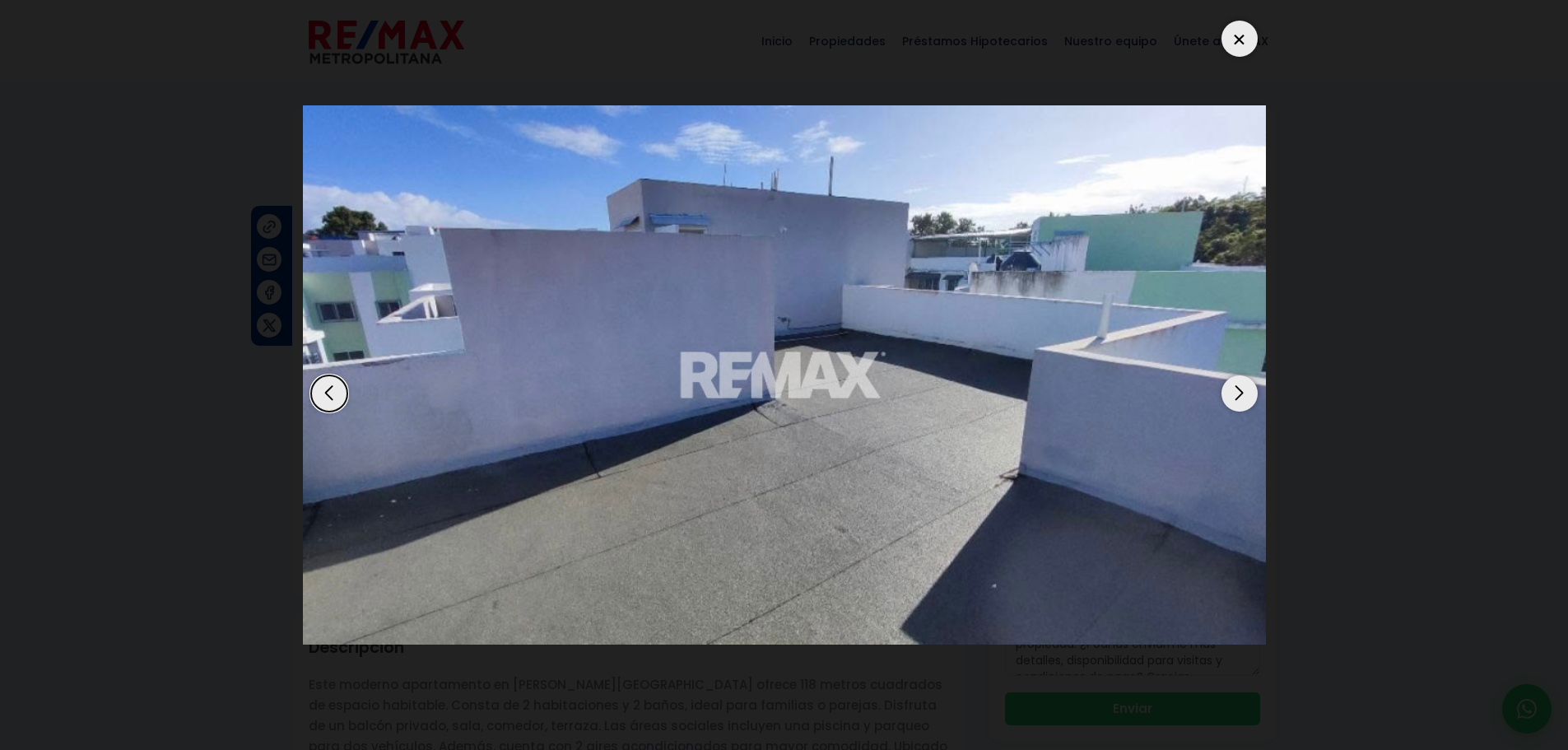
click at [1238, 384] on div "Next slide" at bounding box center [1239, 393] width 37 height 37
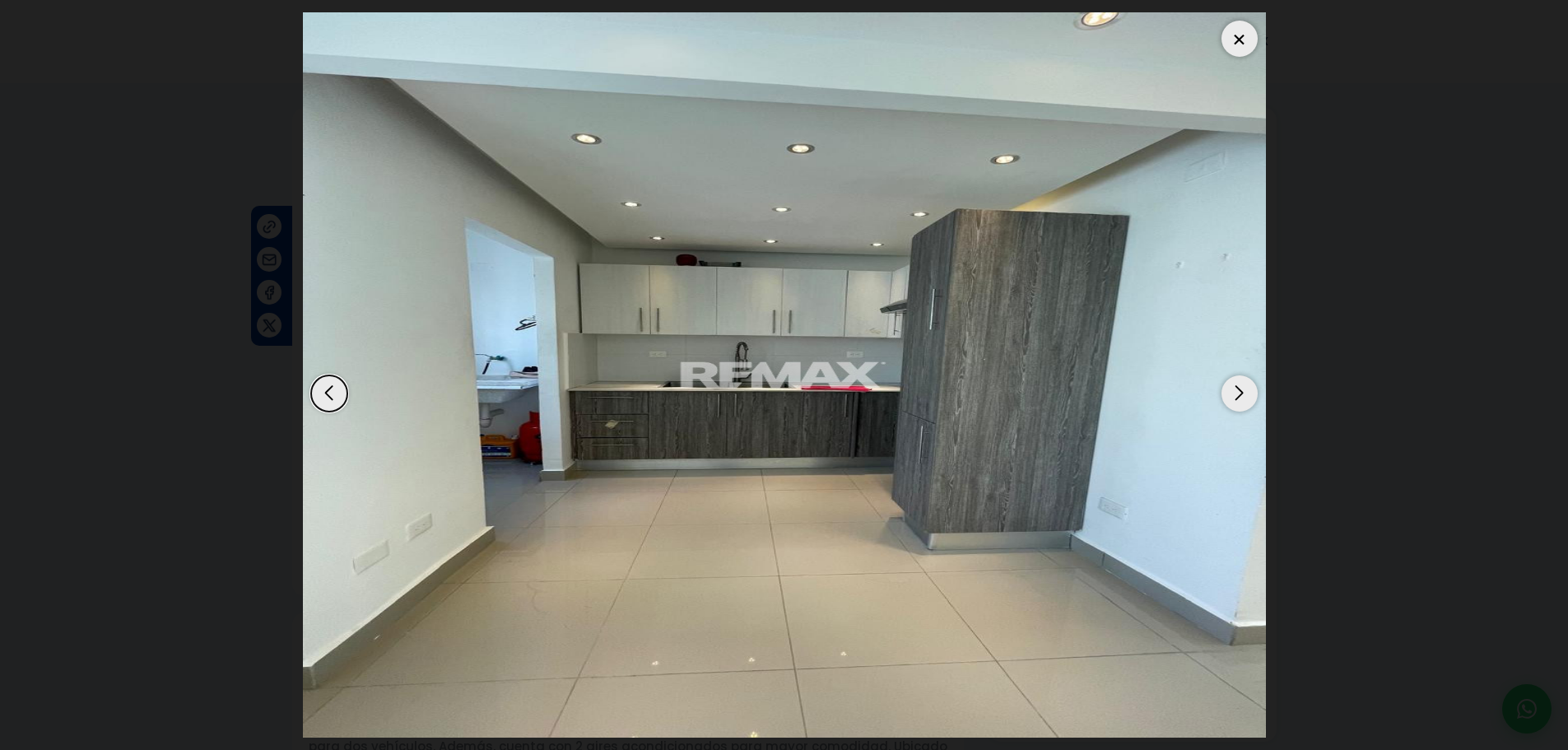
click at [1232, 375] on img "6 / 11" at bounding box center [784, 375] width 963 height 725
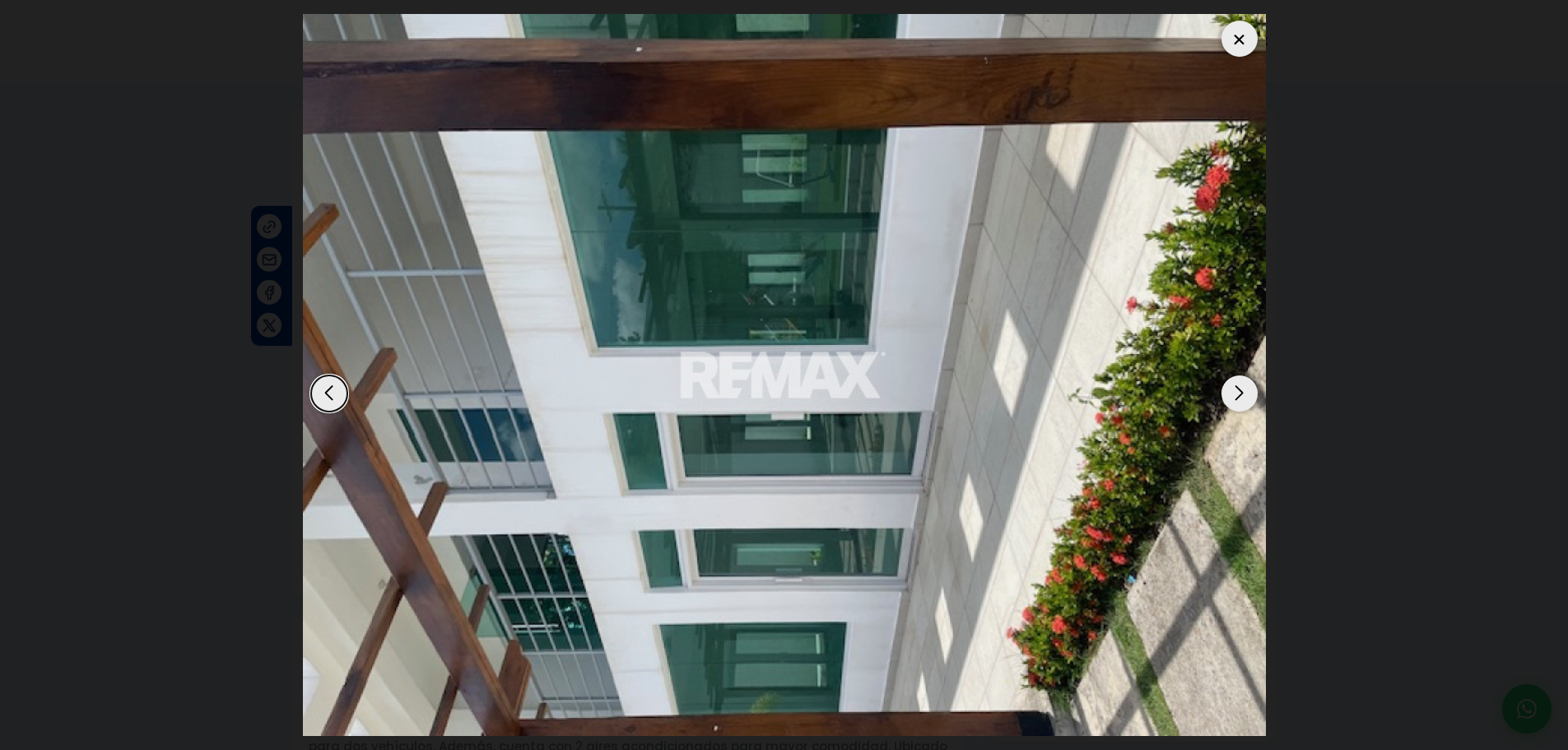
click at [1221, 404] on img "11 / 11" at bounding box center [784, 375] width 963 height 722
click at [1229, 394] on div "Next slide" at bounding box center [1239, 393] width 37 height 37
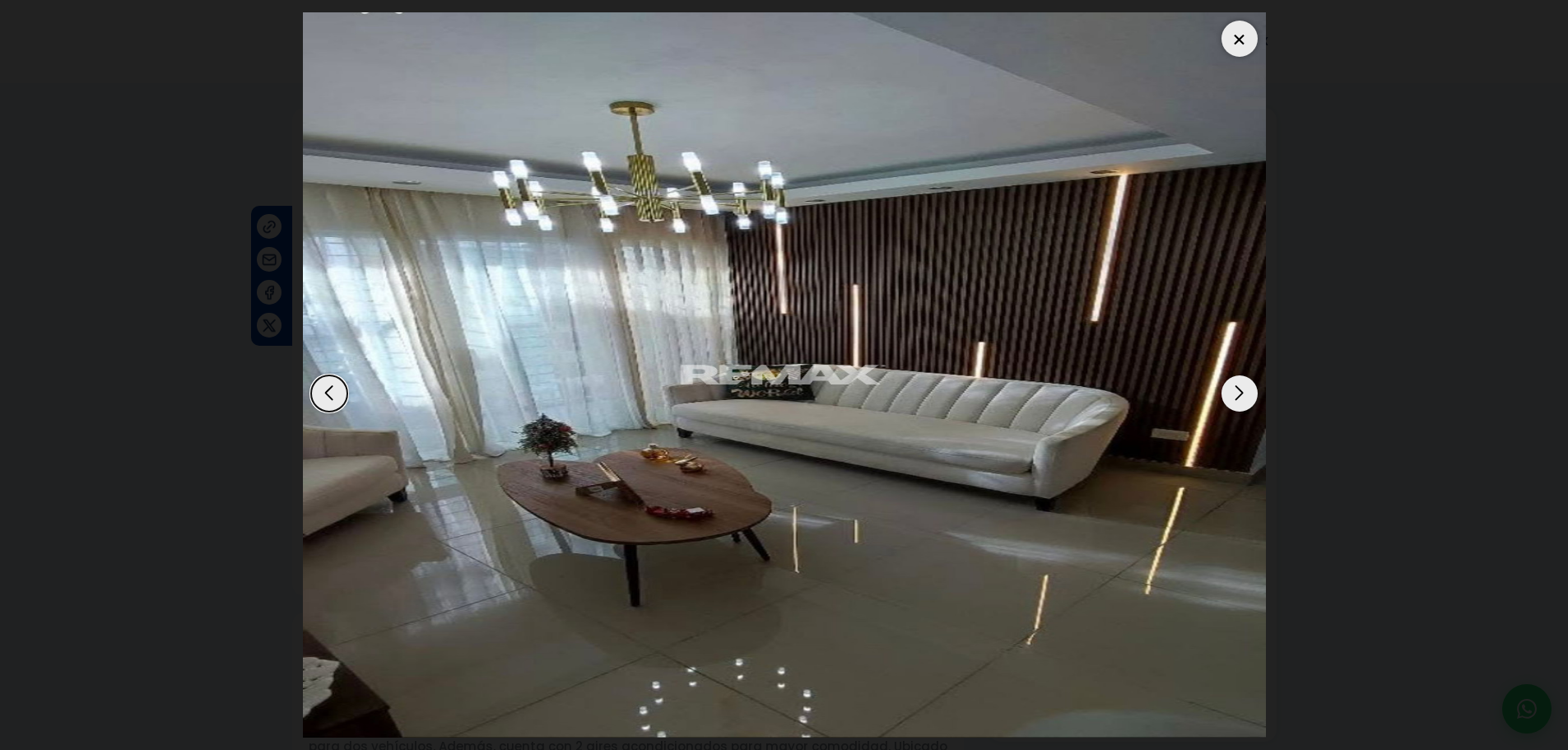
click at [1229, 394] on div "Next slide" at bounding box center [1239, 393] width 37 height 37
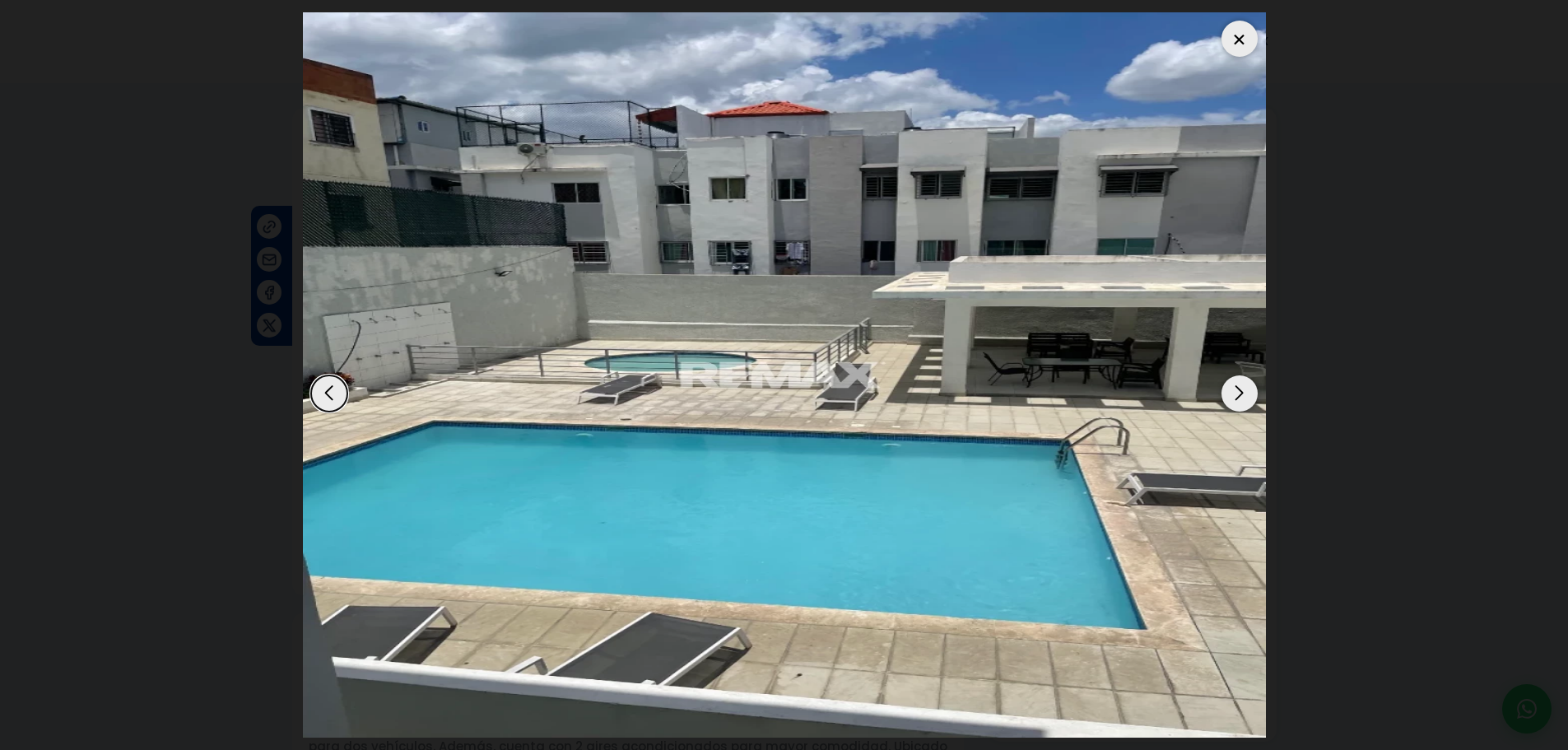
click at [1229, 394] on div "Next slide" at bounding box center [1239, 393] width 37 height 37
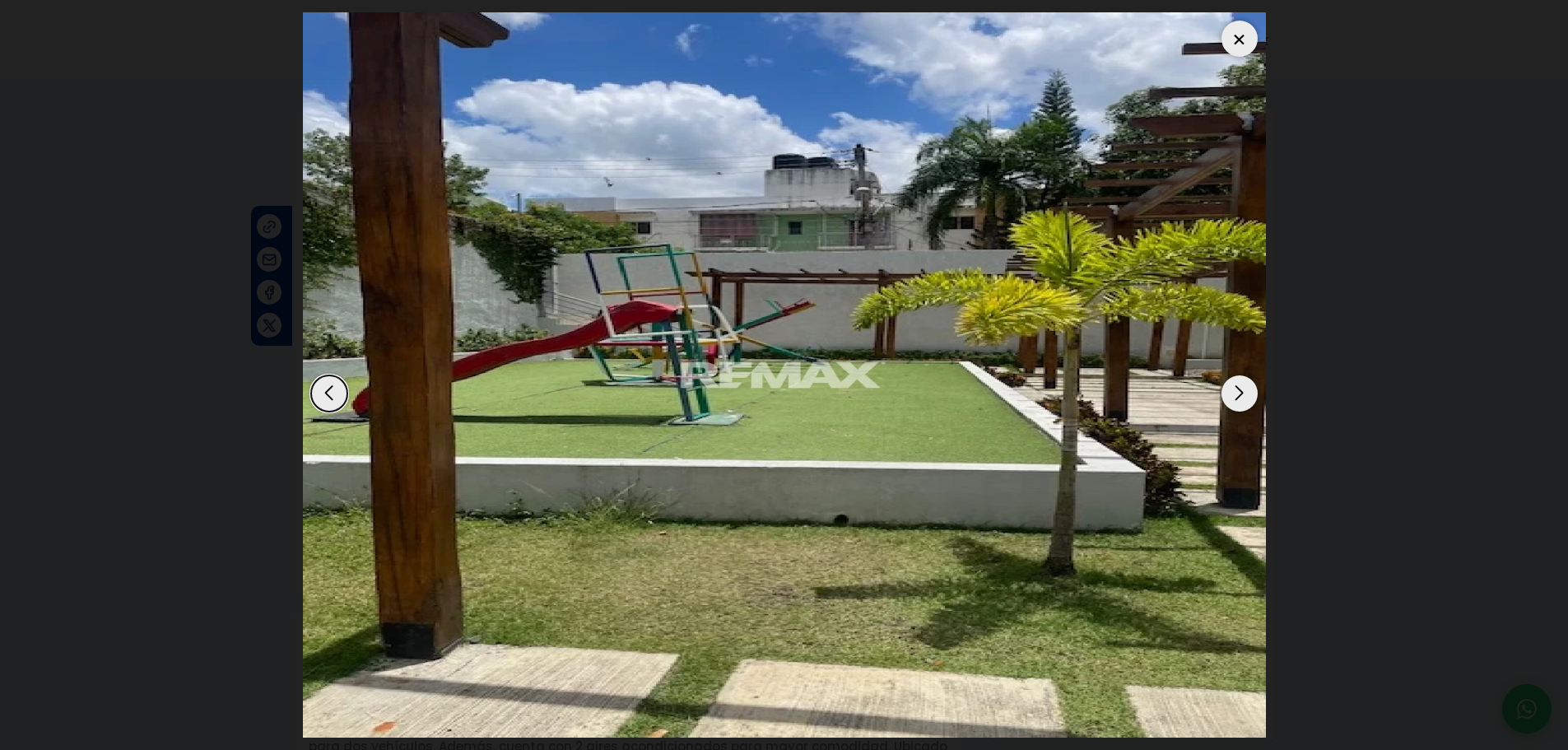
click at [1229, 394] on div "Next slide" at bounding box center [1239, 393] width 37 height 37
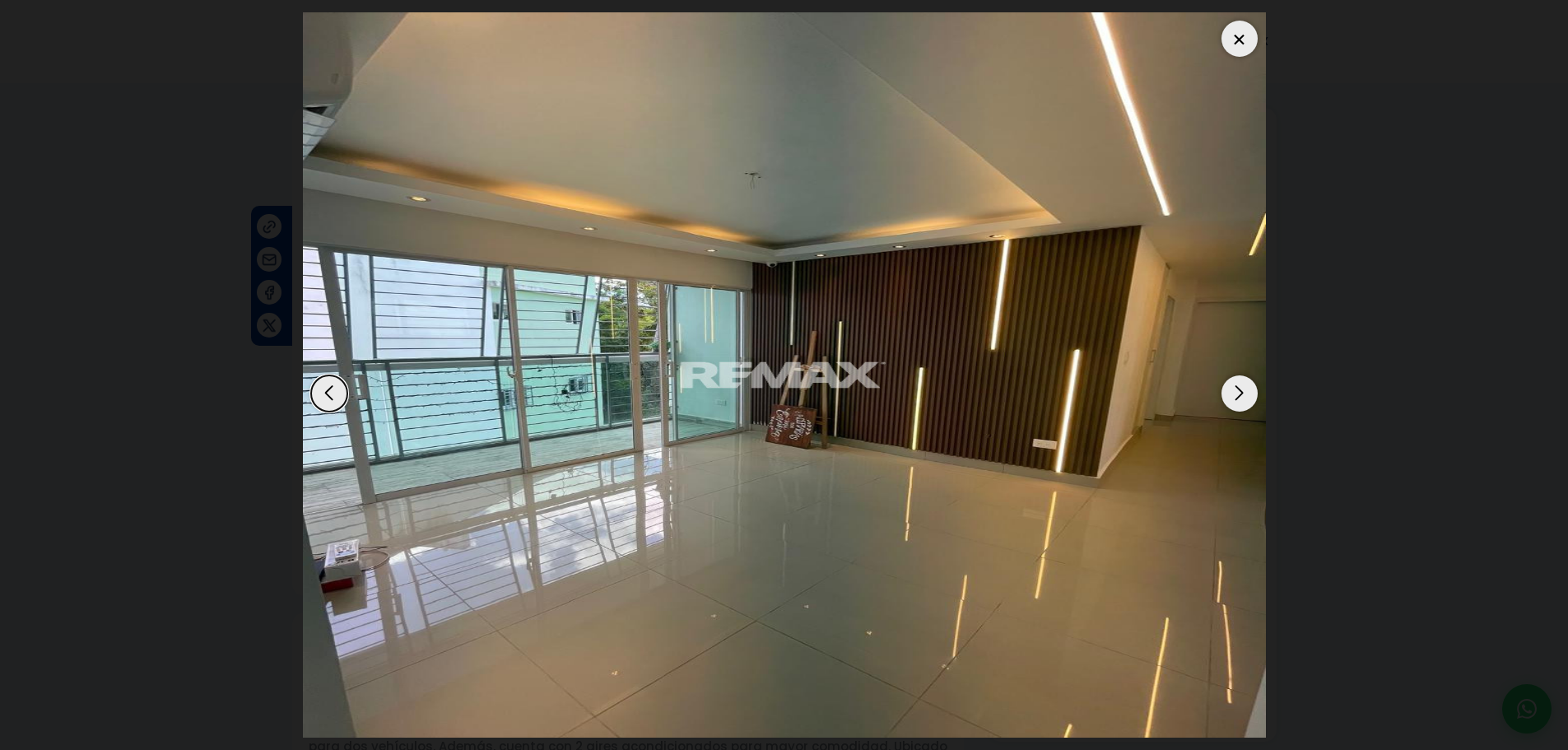
click at [1229, 394] on div "Next slide" at bounding box center [1239, 393] width 37 height 37
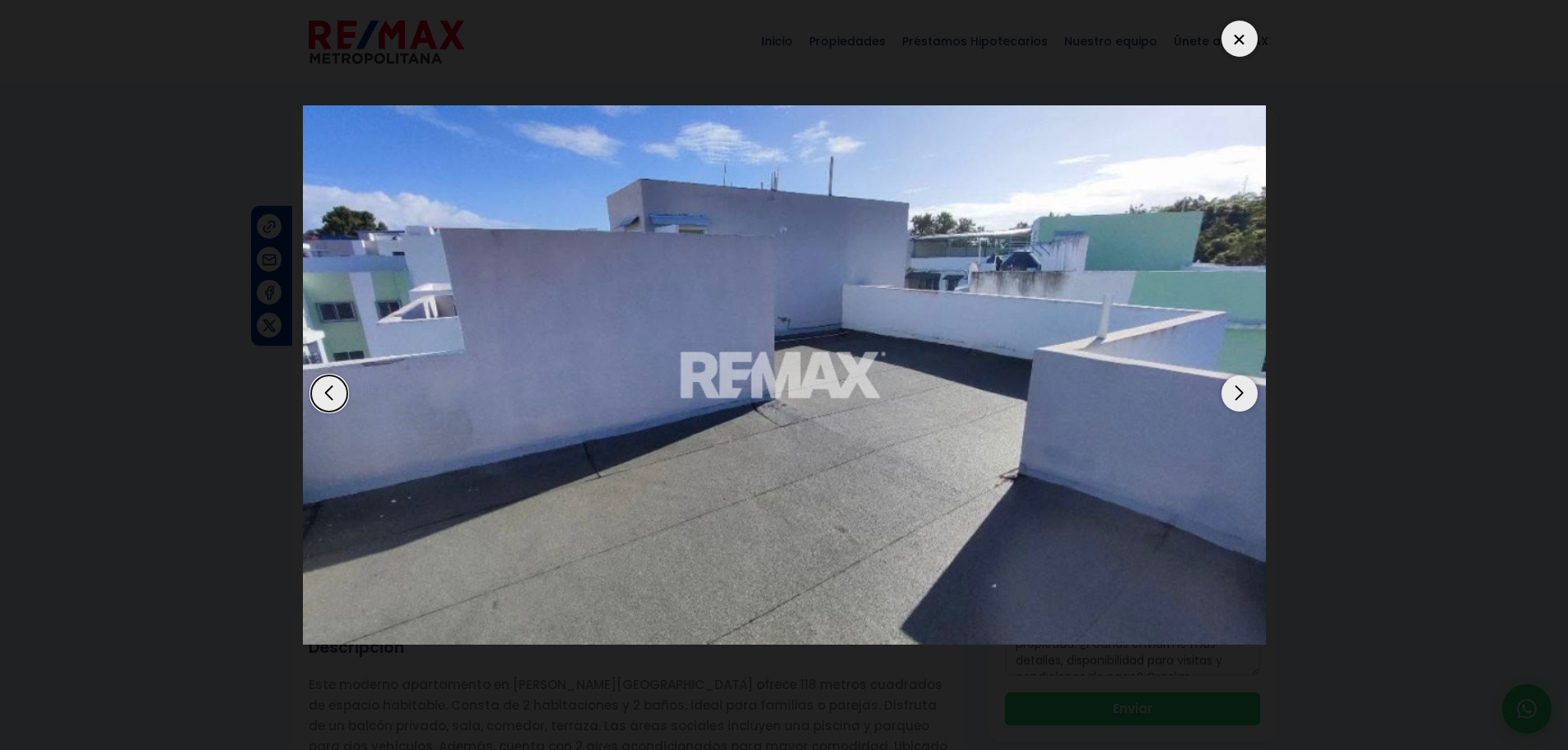
click at [1229, 394] on div "Next slide" at bounding box center [1239, 393] width 37 height 37
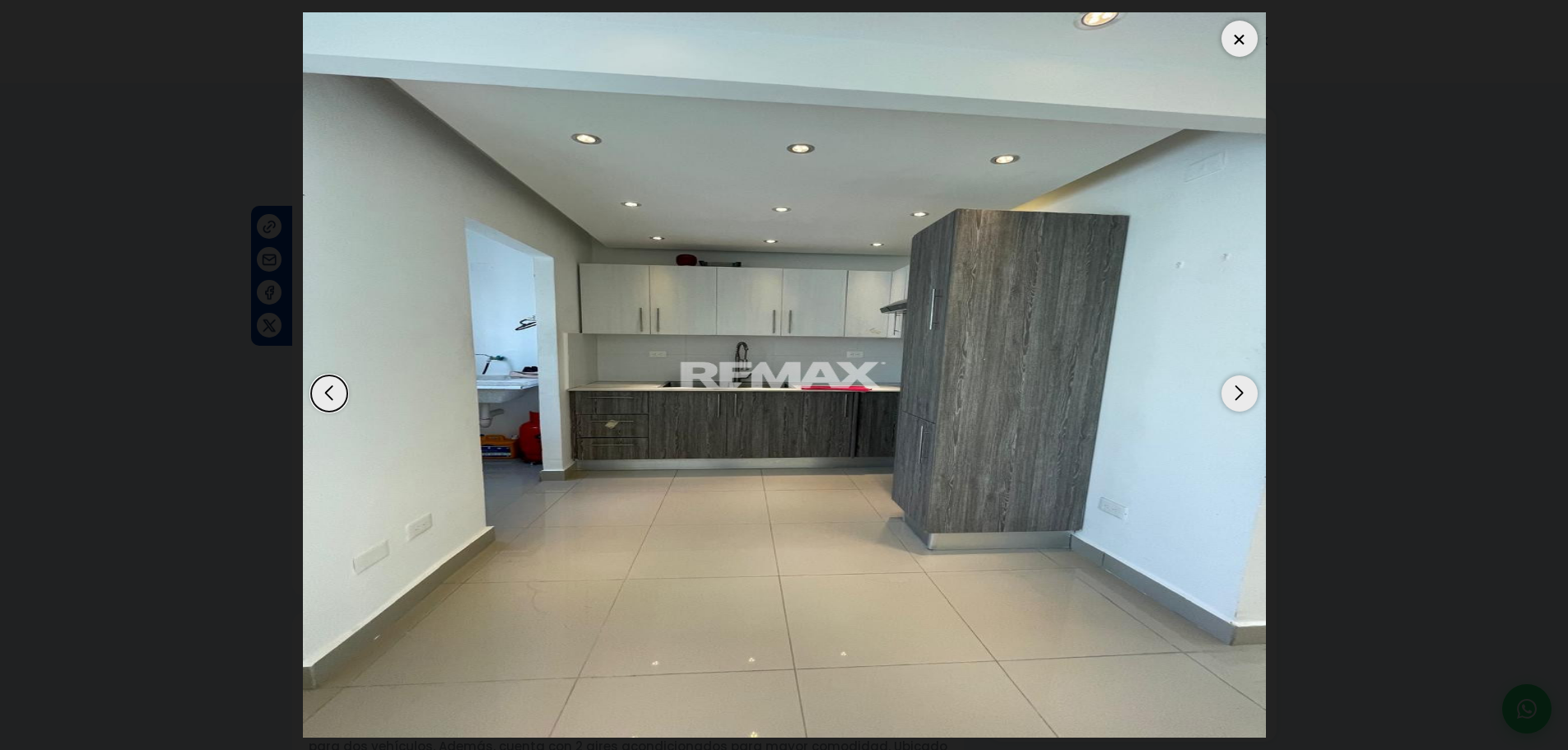
click at [1246, 33] on div at bounding box center [1239, 38] width 37 height 37
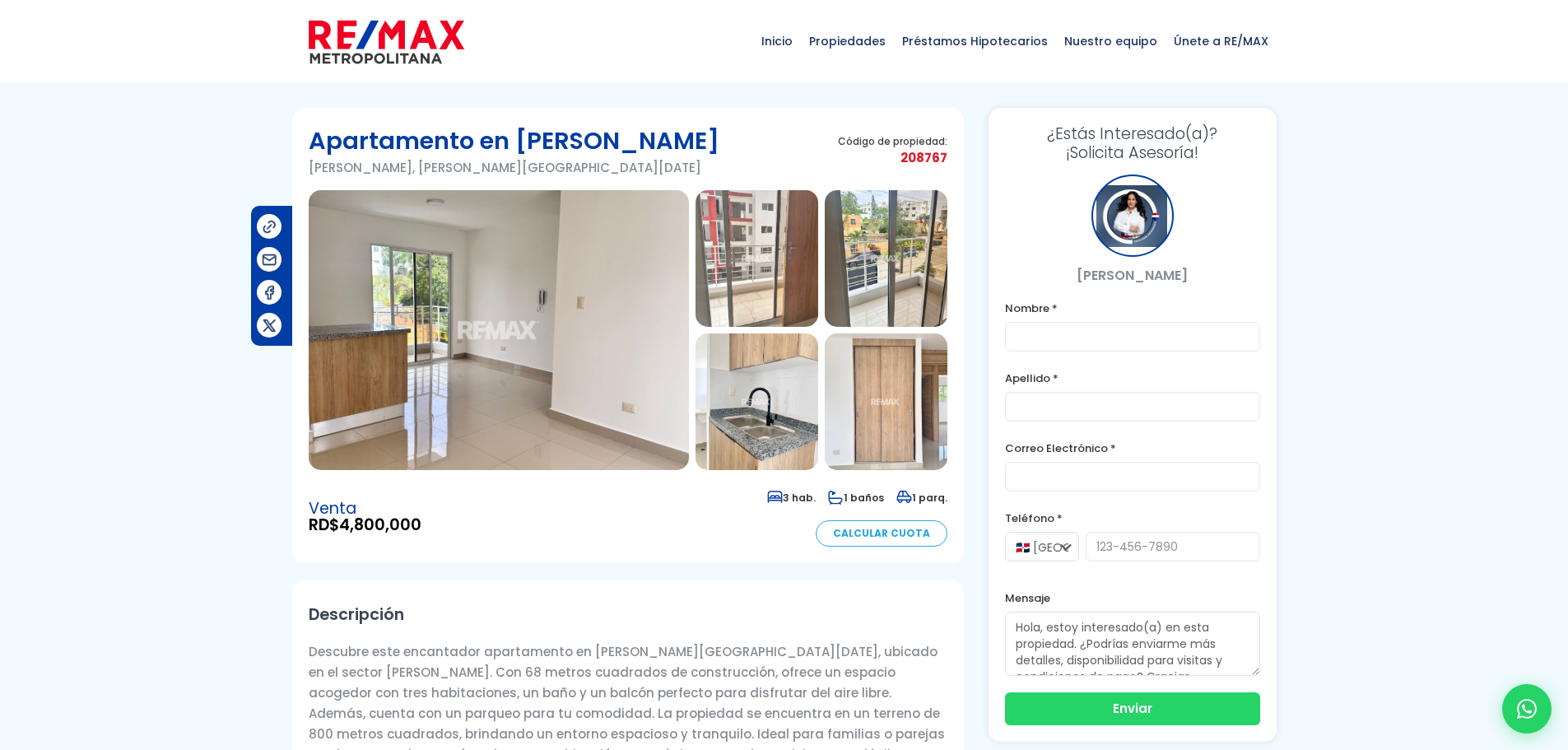
click at [519, 348] on img at bounding box center [499, 330] width 380 height 280
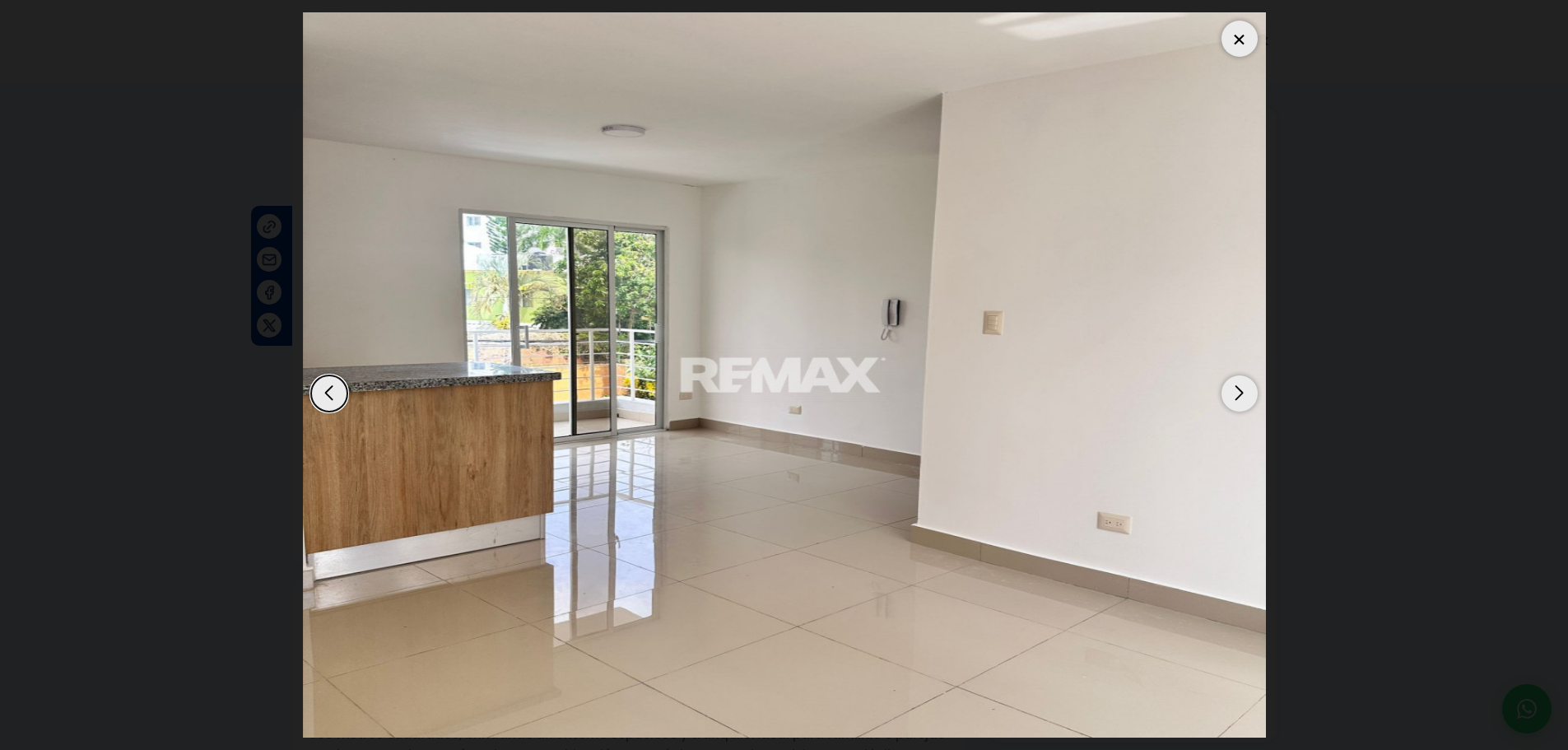
click at [1238, 397] on div "Next slide" at bounding box center [1239, 393] width 37 height 37
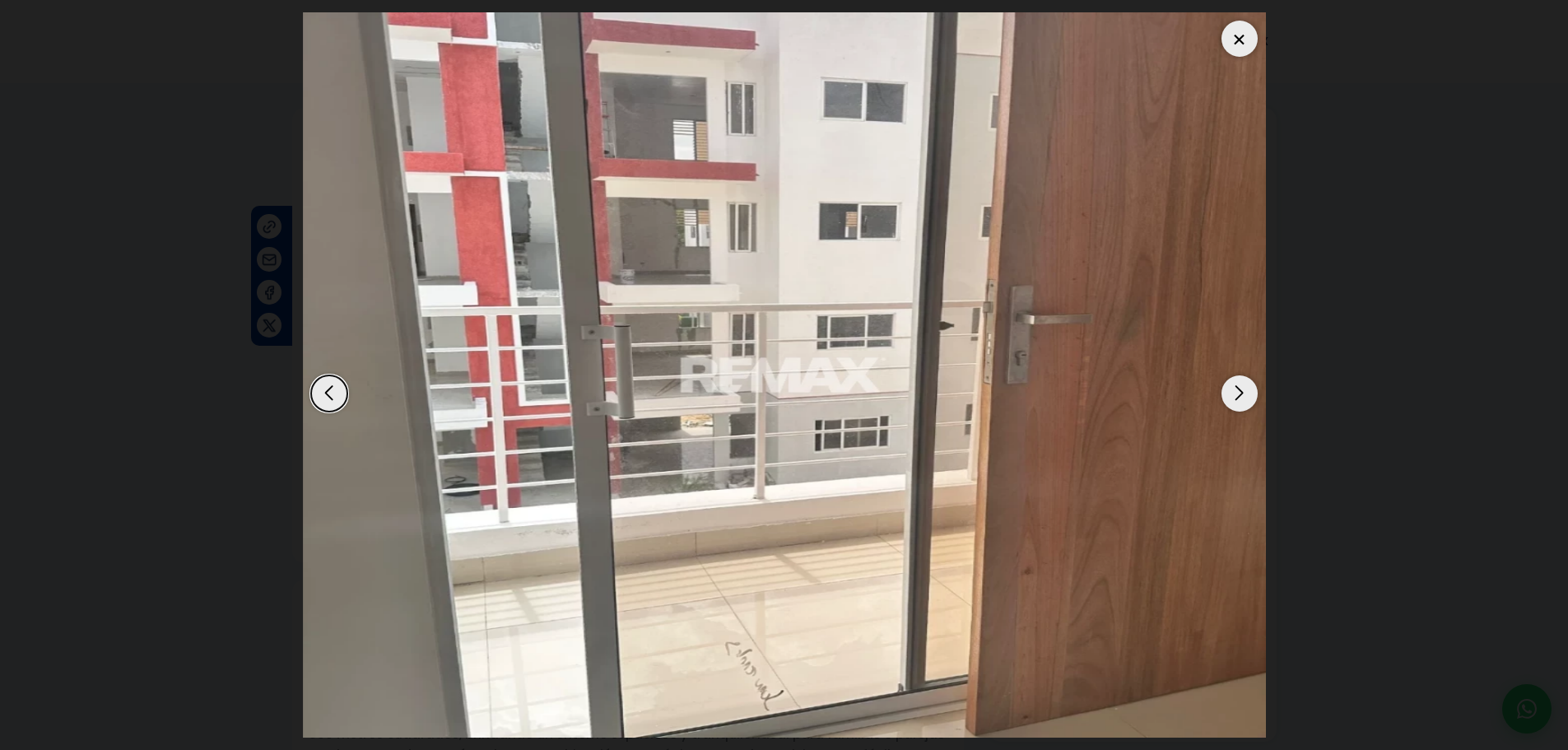
click at [1232, 397] on div "Next slide" at bounding box center [1239, 393] width 37 height 37
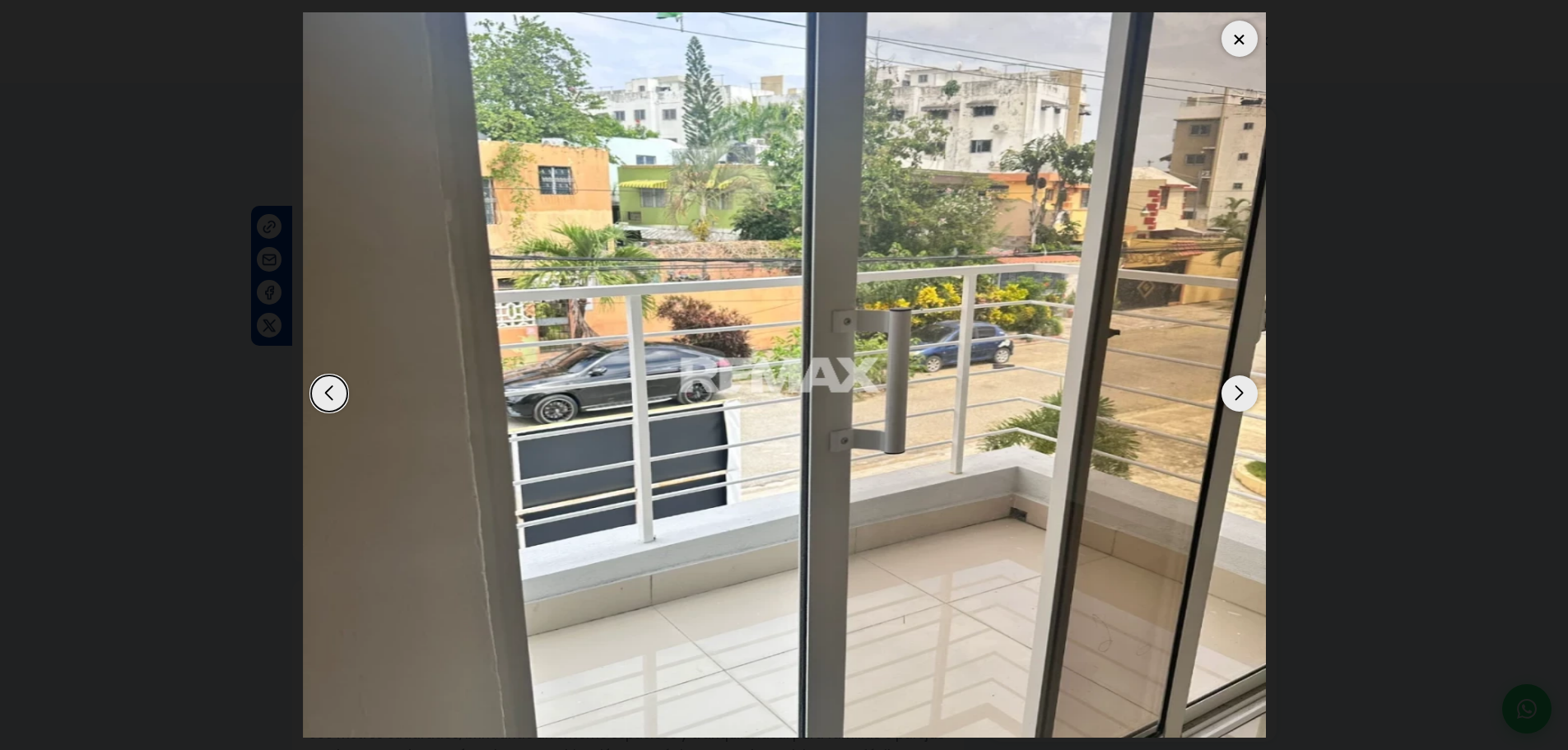
click at [1239, 401] on div "Next slide" at bounding box center [1239, 393] width 37 height 37
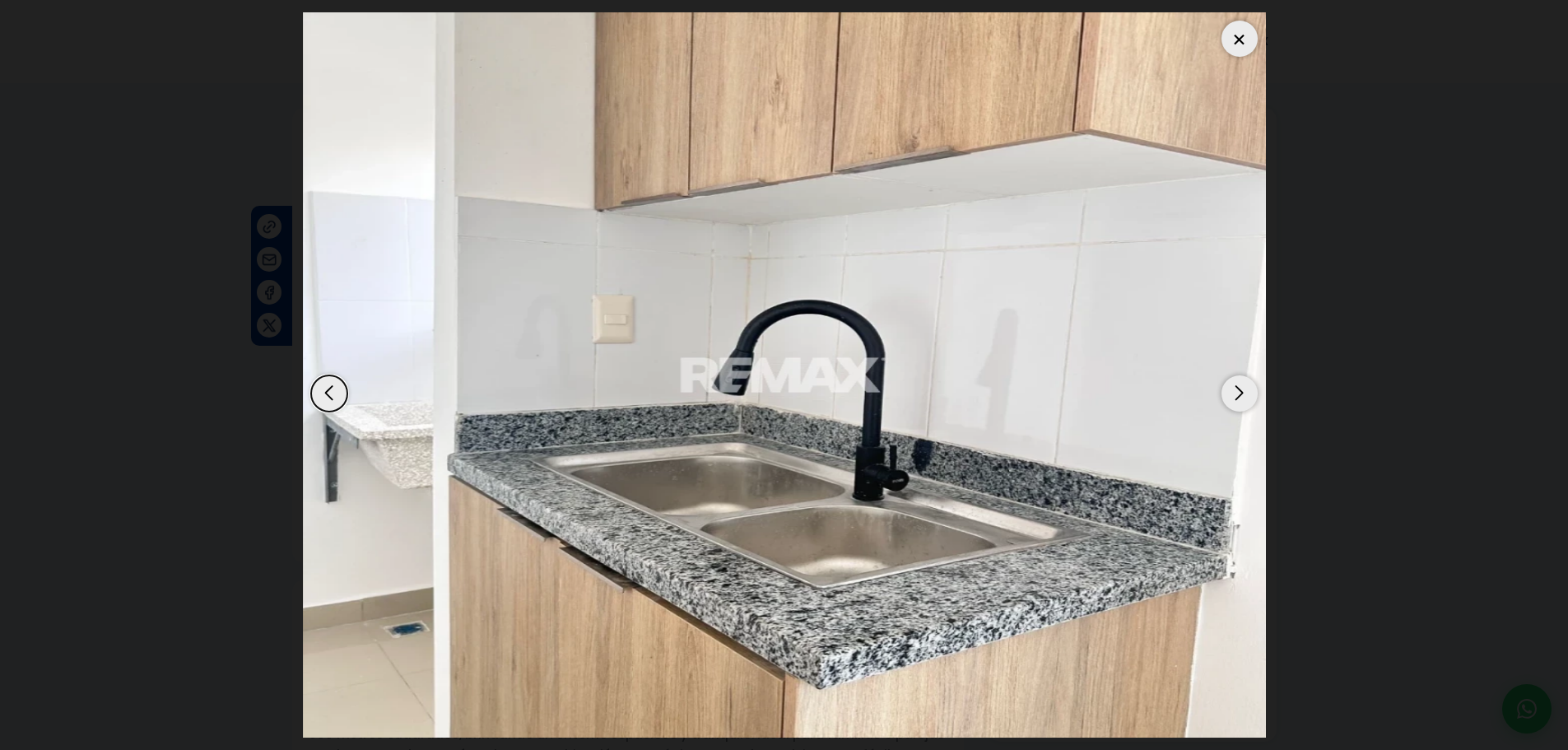
click at [1239, 401] on div "Next slide" at bounding box center [1239, 393] width 37 height 37
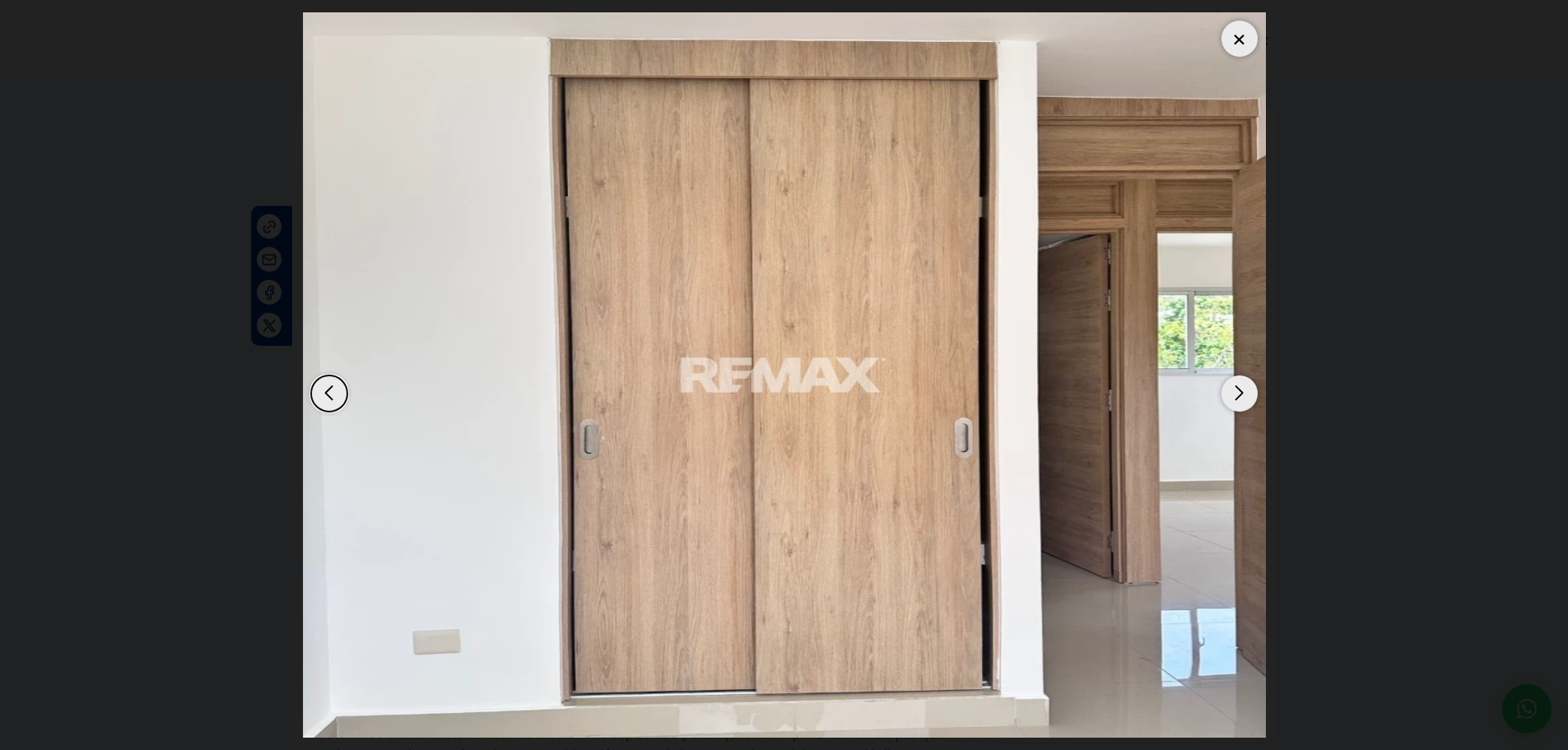
click at [1239, 401] on div "Next slide" at bounding box center [1239, 393] width 37 height 37
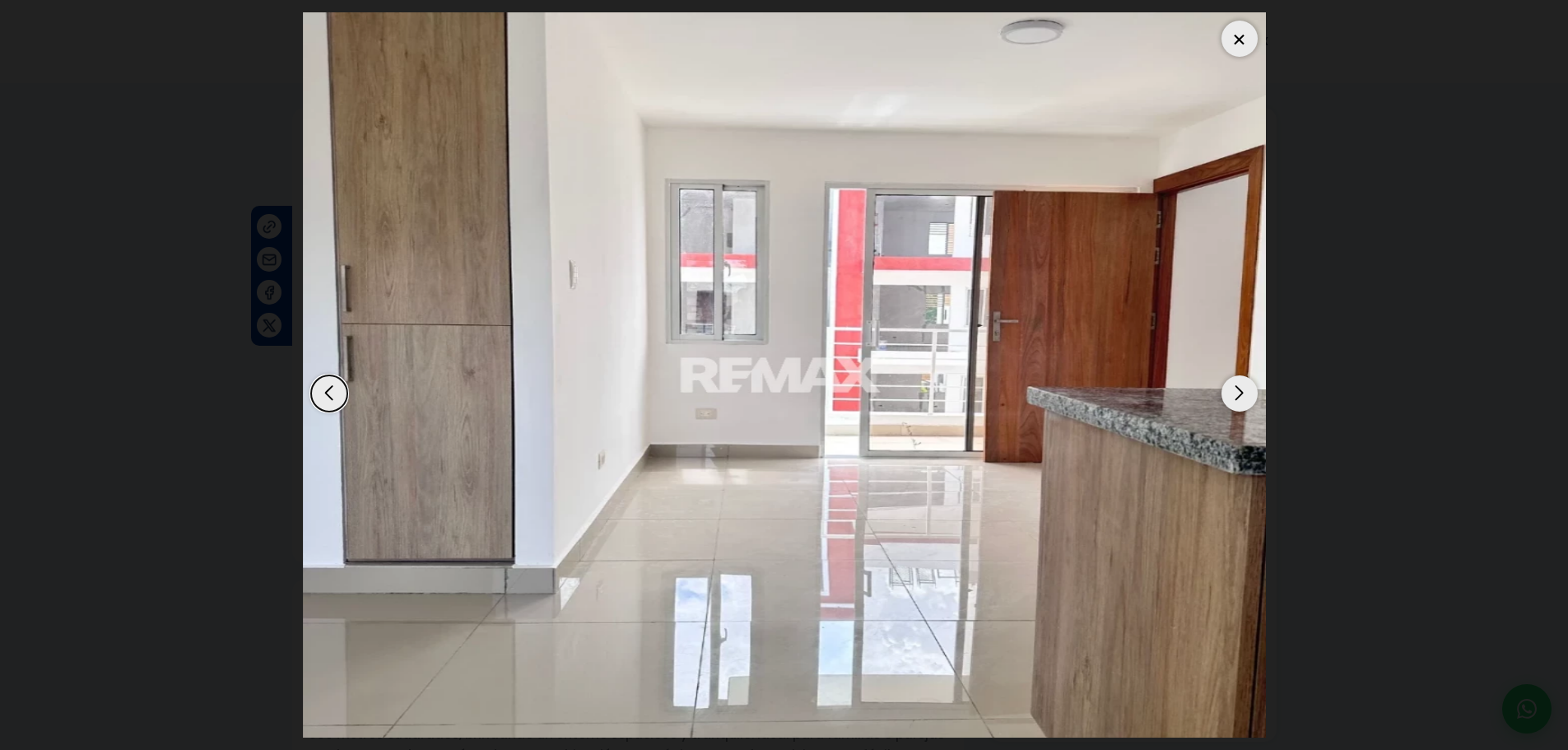
click at [1239, 401] on div "Next slide" at bounding box center [1239, 393] width 37 height 37
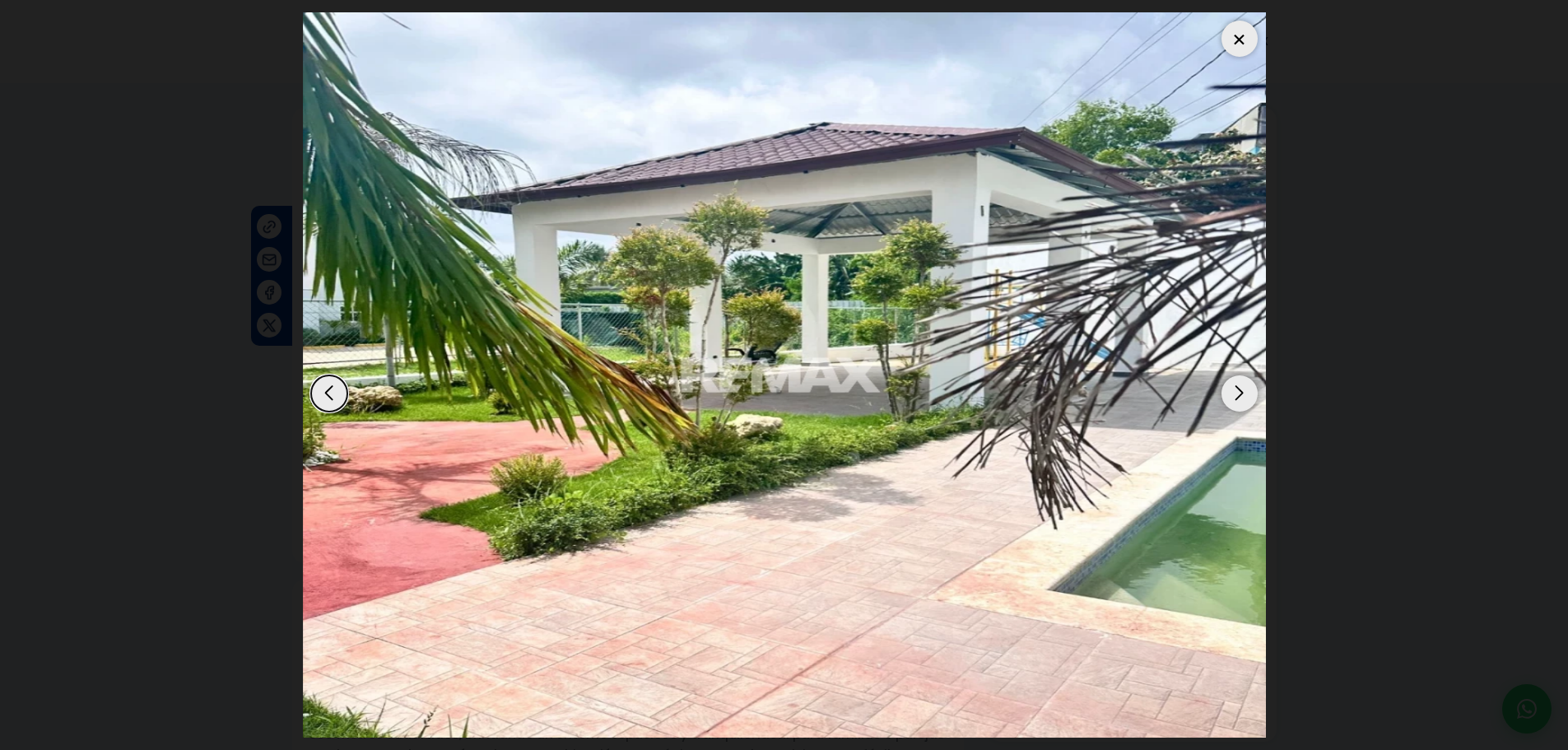
click at [1239, 401] on div "Next slide" at bounding box center [1239, 393] width 37 height 37
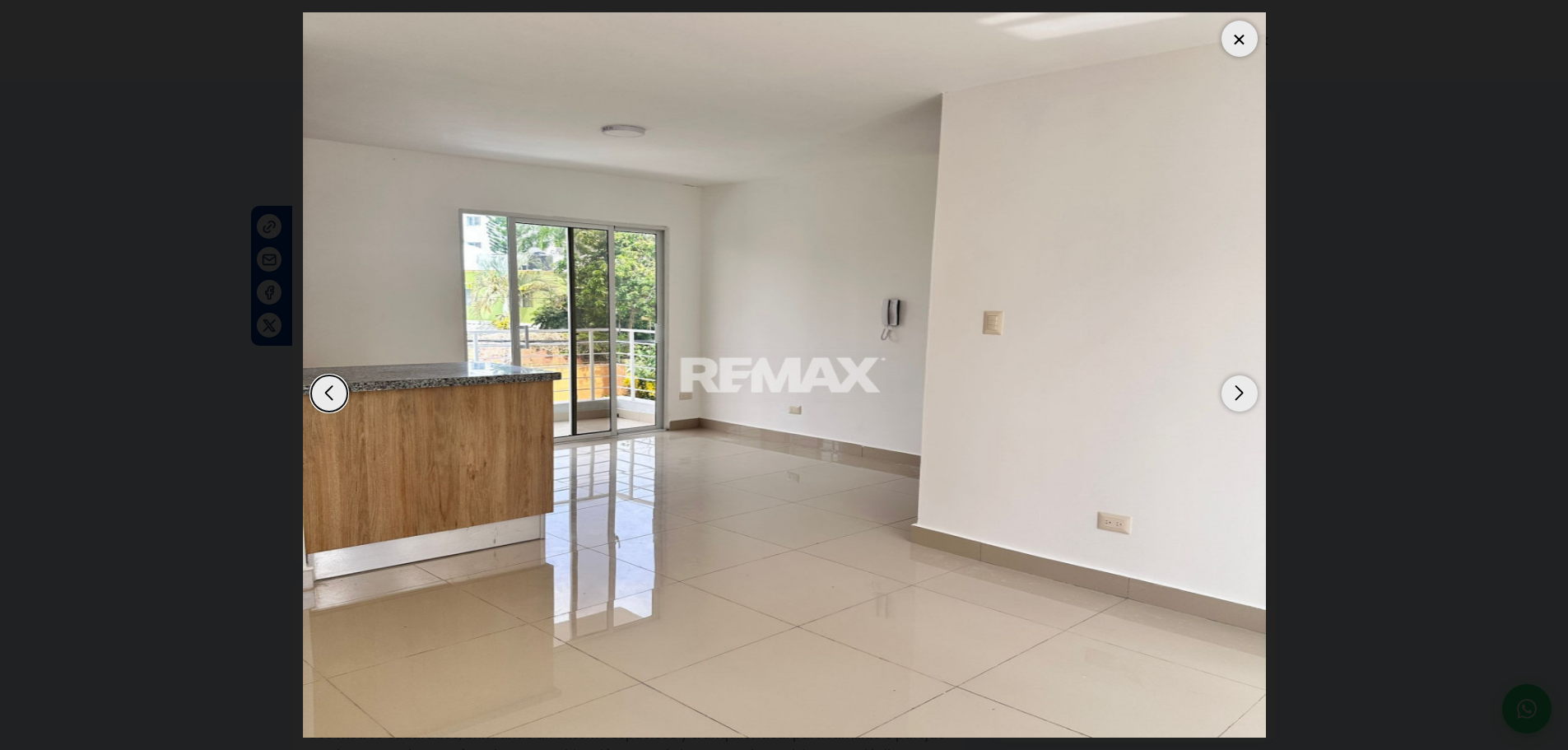
click at [1239, 401] on div "Next slide" at bounding box center [1239, 393] width 37 height 37
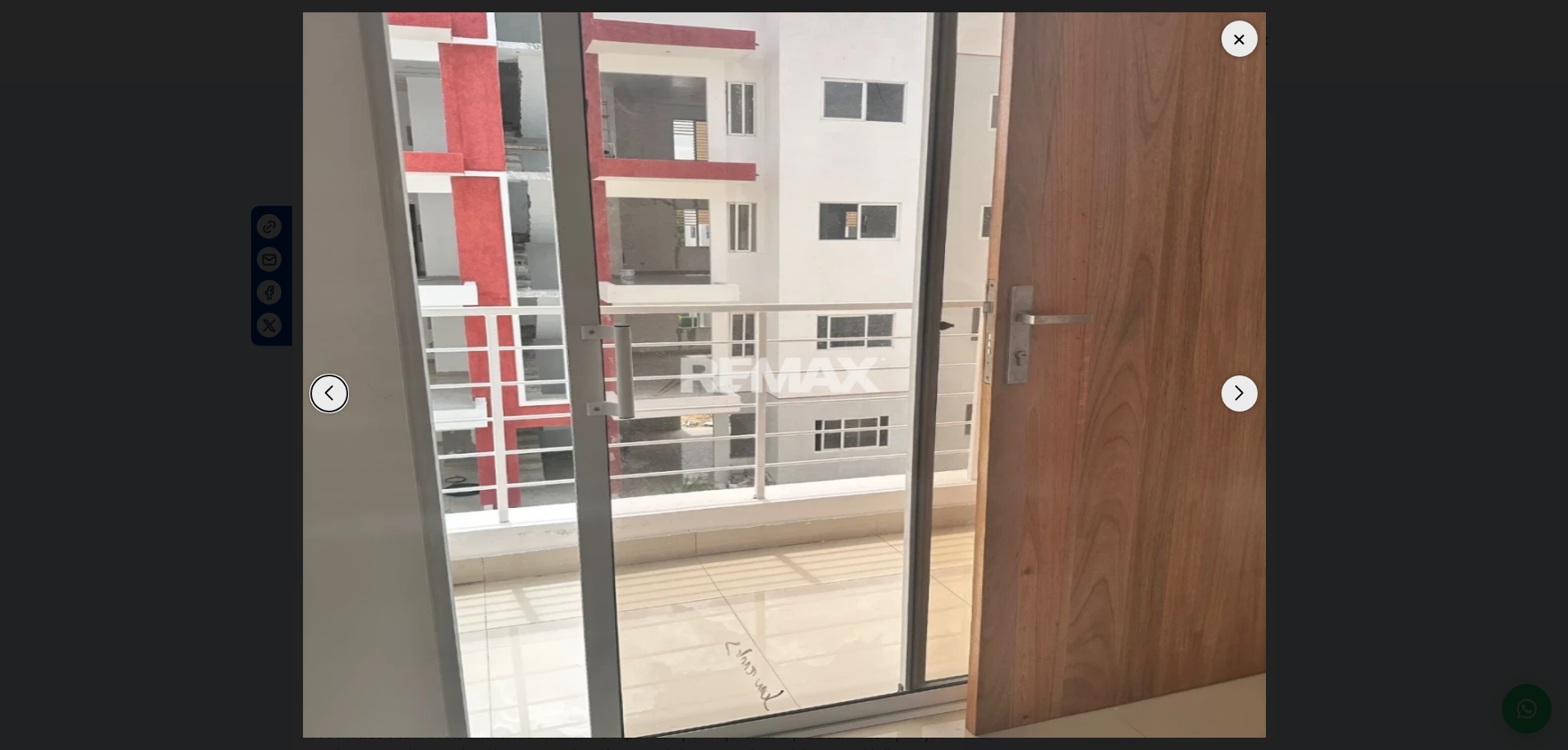
click at [1239, 401] on div "Next slide" at bounding box center [1239, 393] width 37 height 37
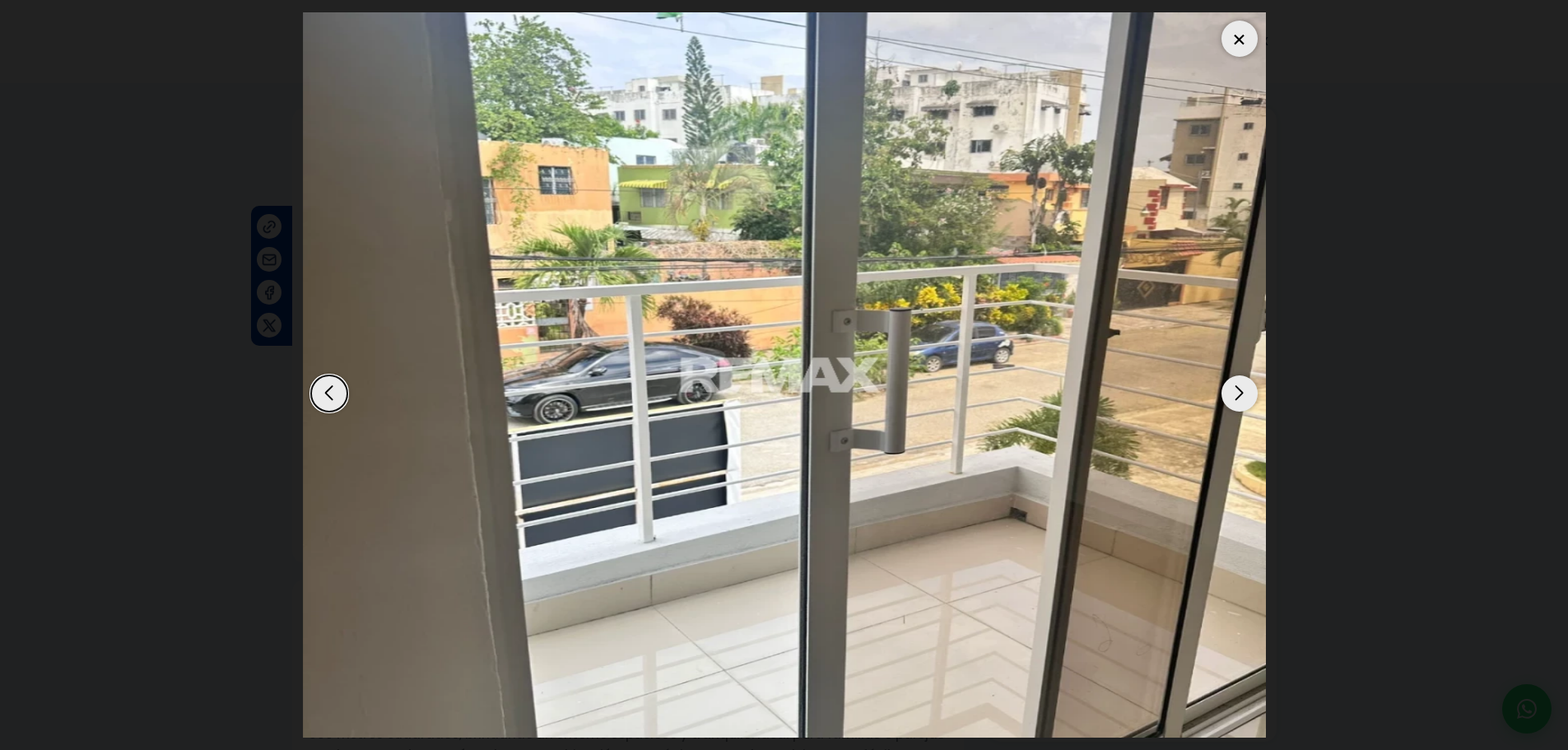
click at [1239, 401] on div "Next slide" at bounding box center [1239, 393] width 37 height 37
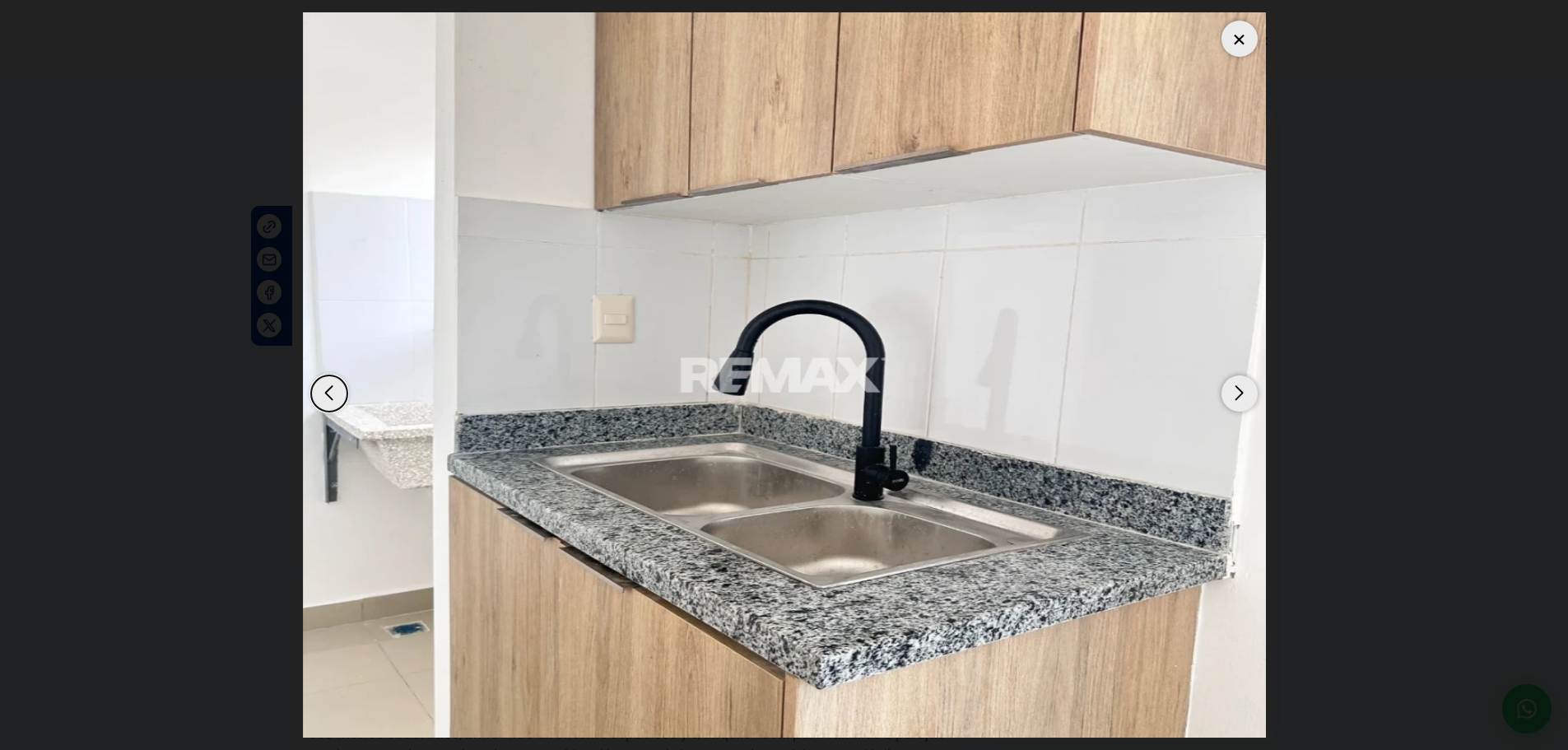
click at [1235, 40] on div at bounding box center [1239, 38] width 37 height 37
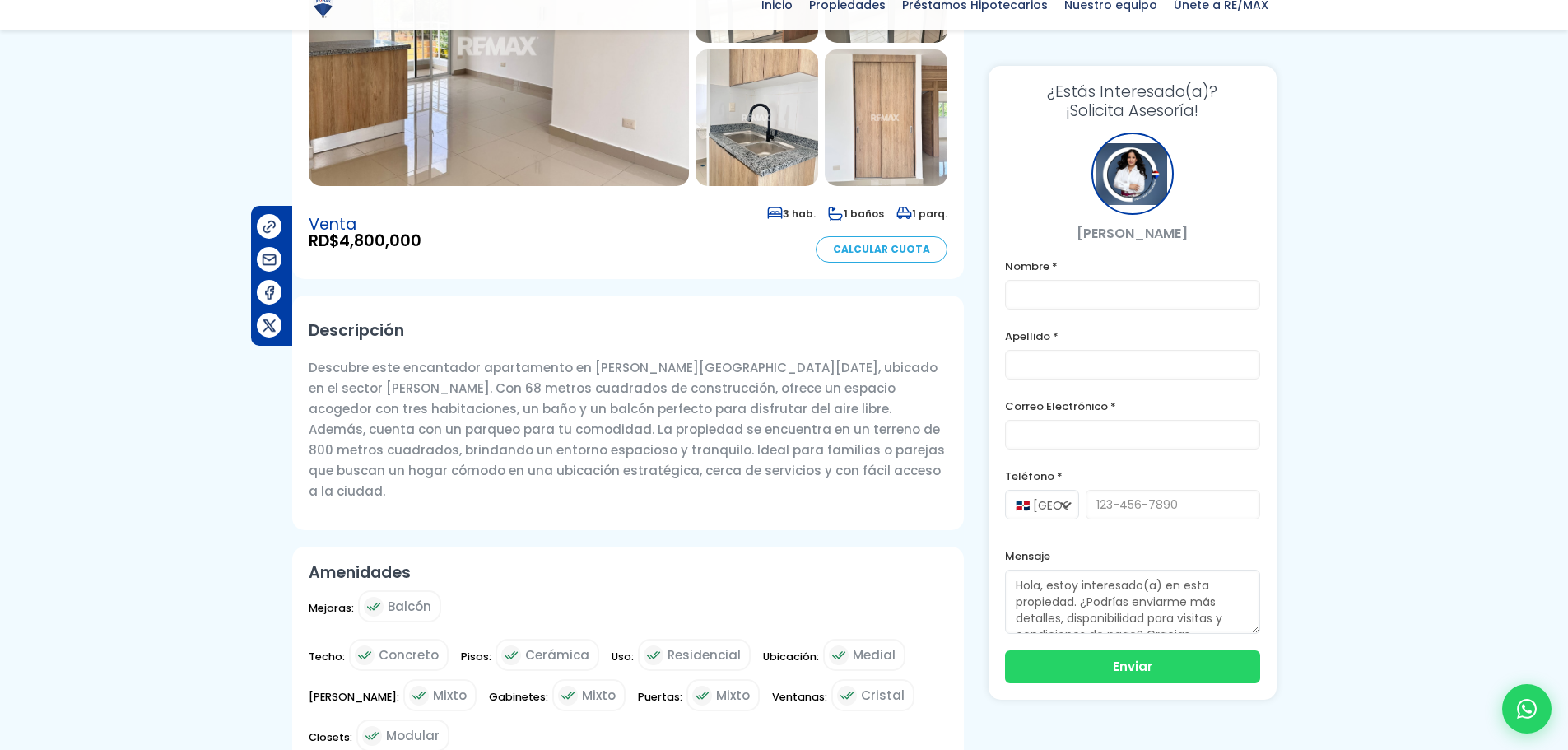
scroll to position [330, 0]
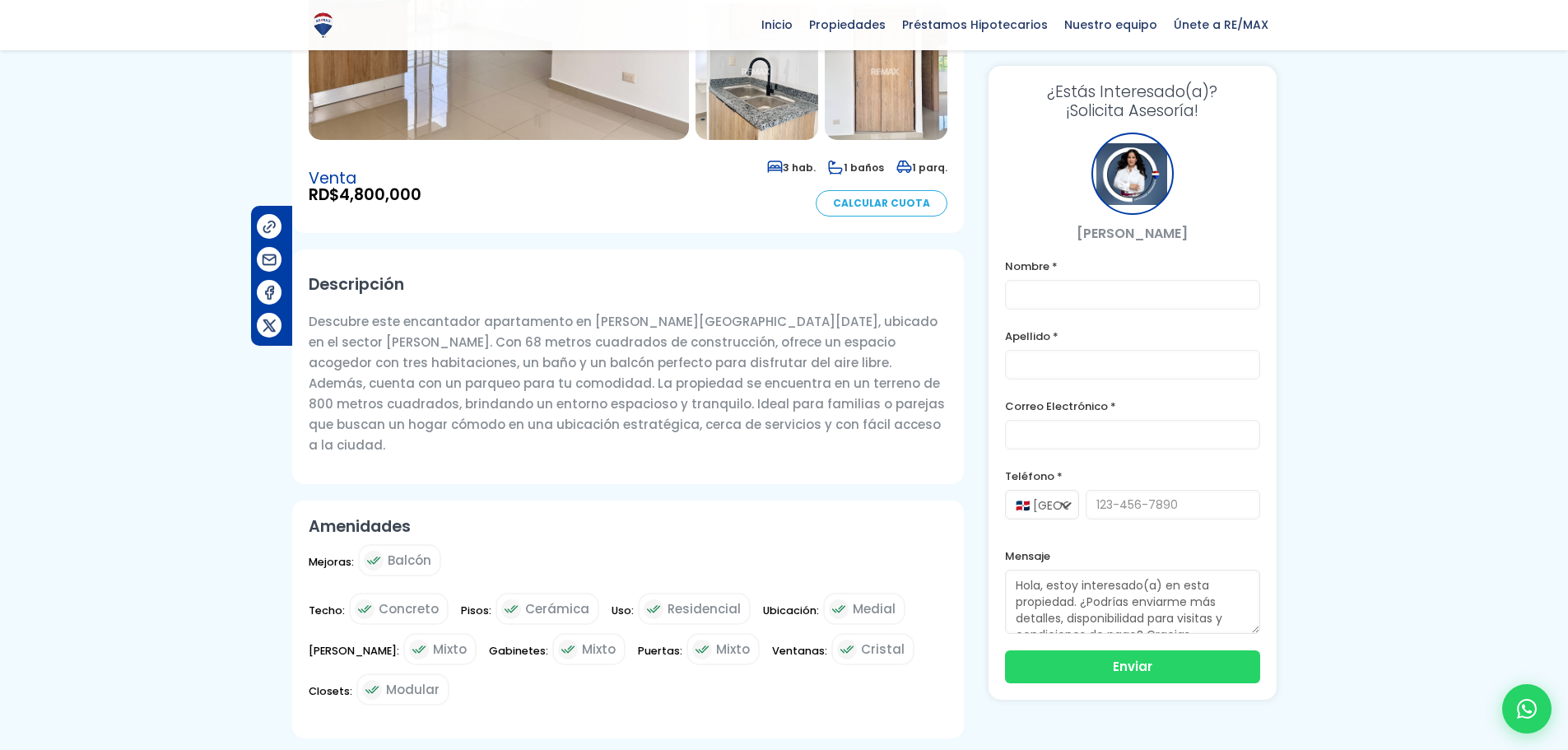
drag, startPoint x: 363, startPoint y: 339, endPoint x: 630, endPoint y: 345, distance: 267.1
click at [630, 345] on p "Descubre este encantador apartamento en [PERSON_NAME][GEOGRAPHIC_DATA][DATE], u…" at bounding box center [628, 383] width 639 height 144
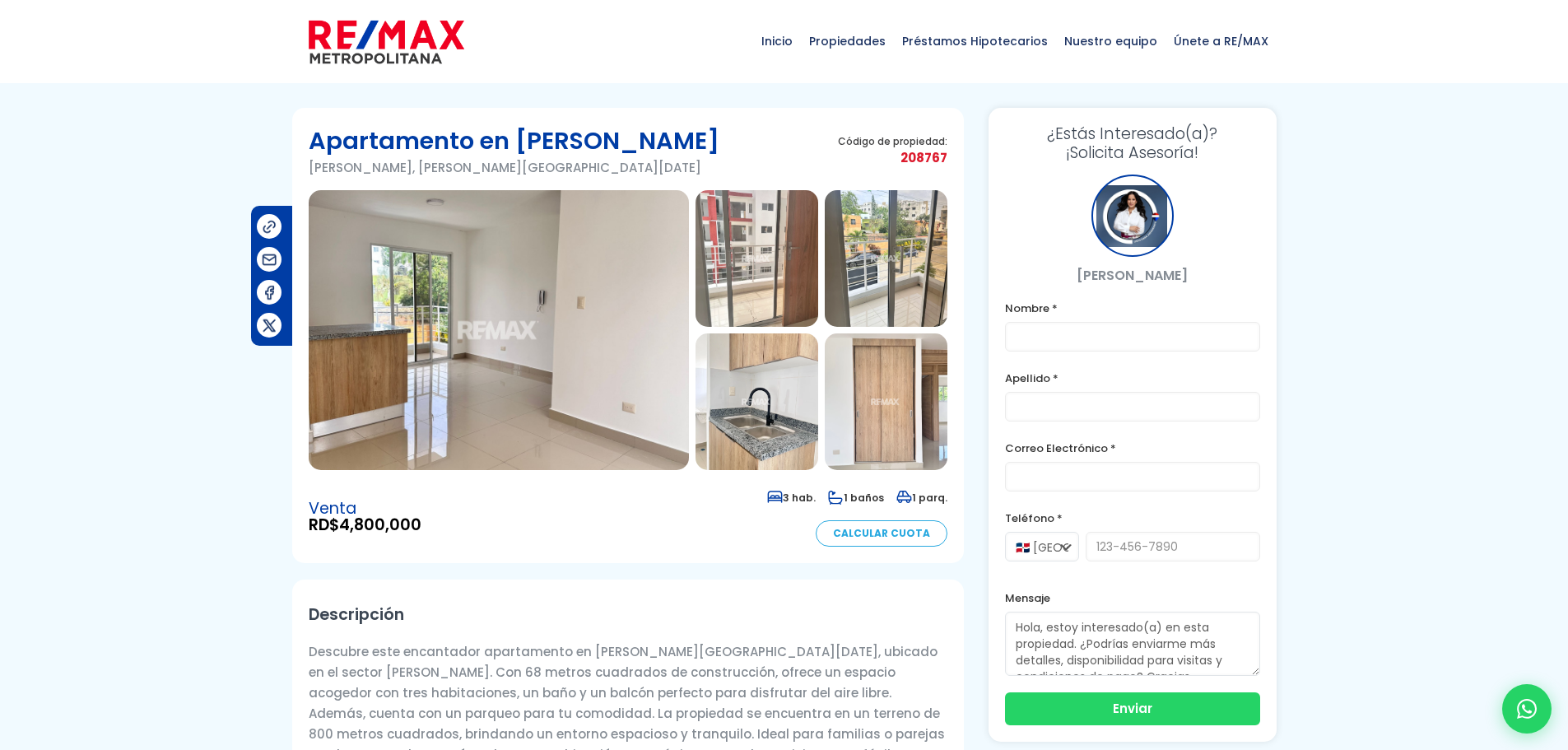
drag, startPoint x: 868, startPoint y: 534, endPoint x: 857, endPoint y: 534, distance: 11.0
click at [868, 534] on link "Calcular Cuota" at bounding box center [882, 534] width 132 height 27
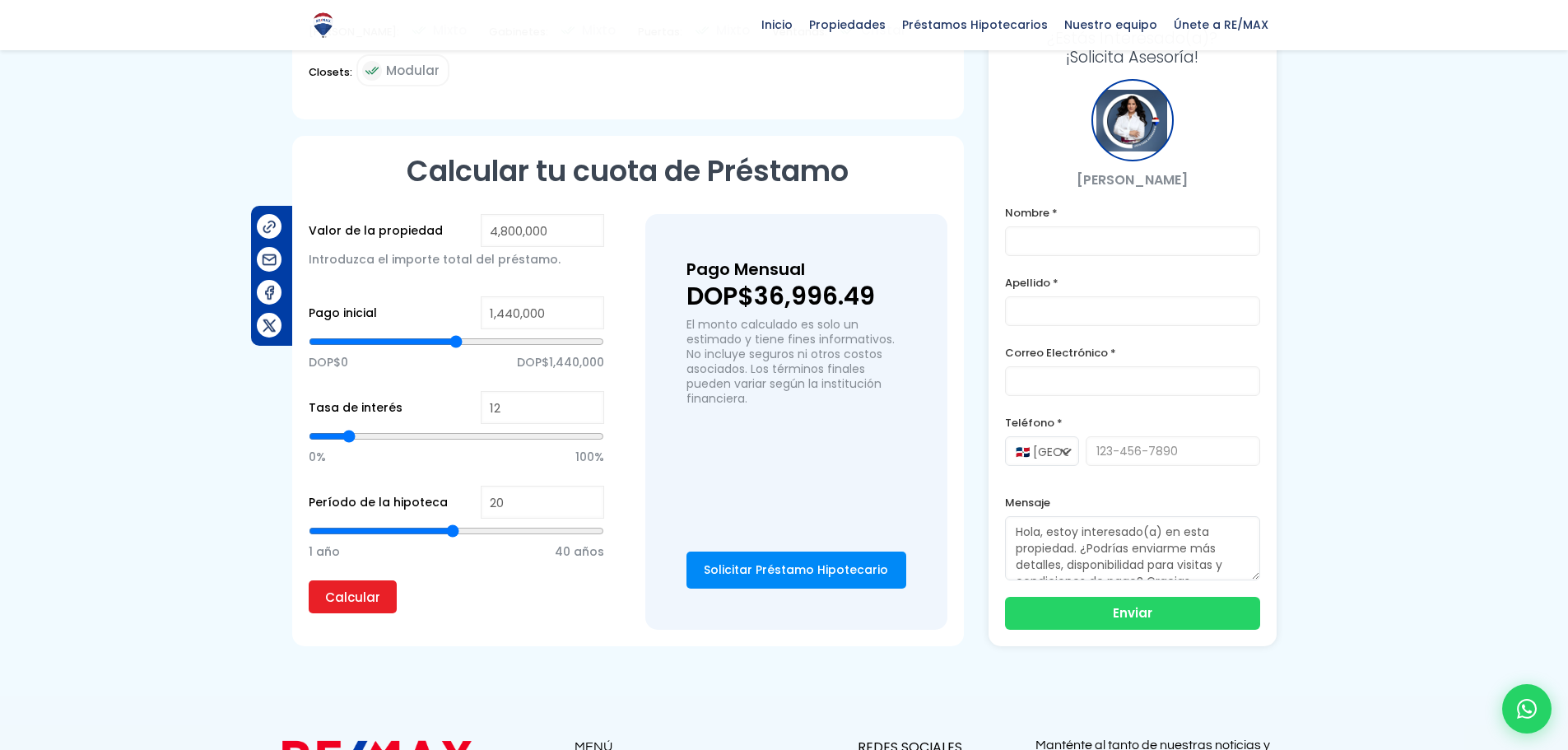
scroll to position [966, 0]
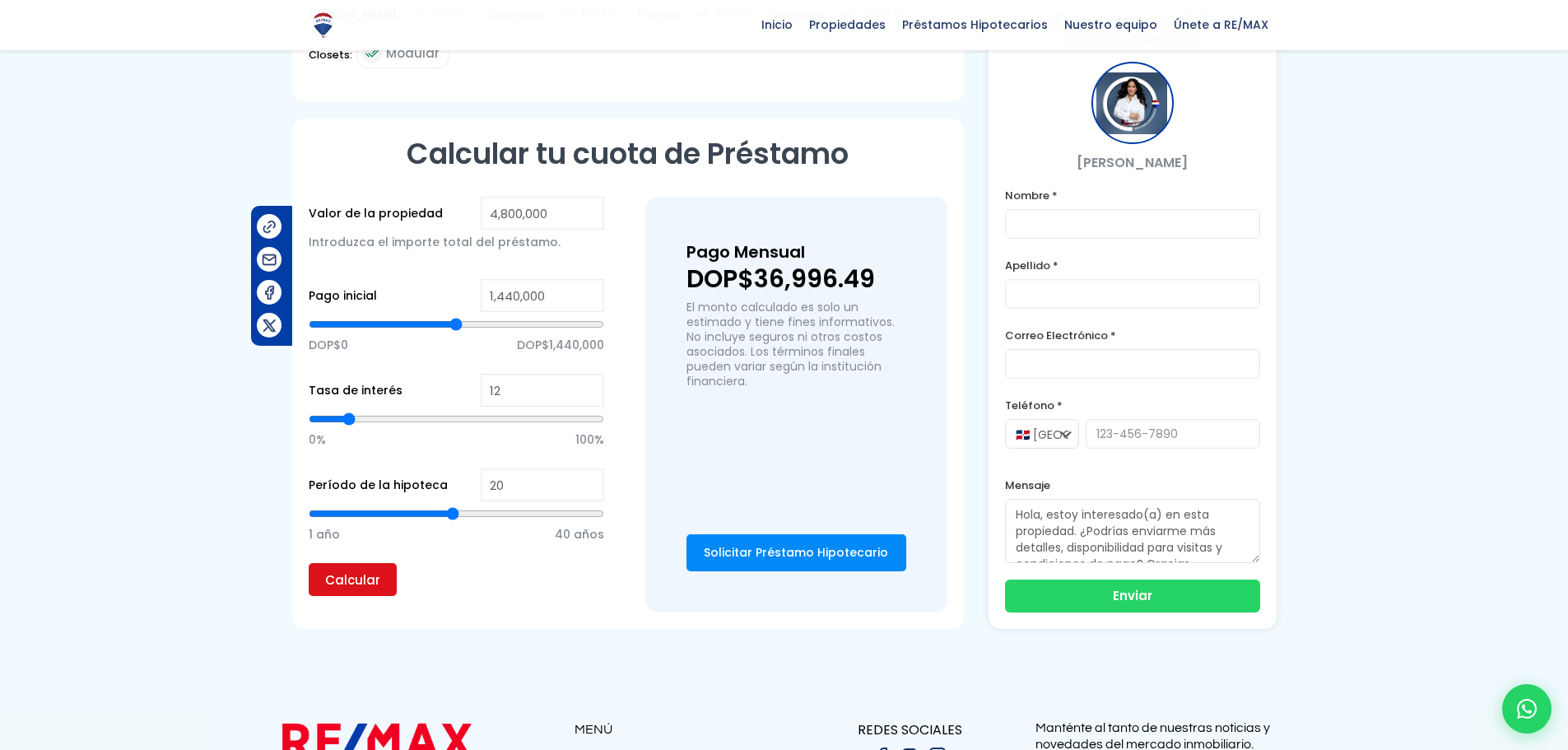
click at [347, 565] on input "Calcular" at bounding box center [353, 579] width 88 height 33
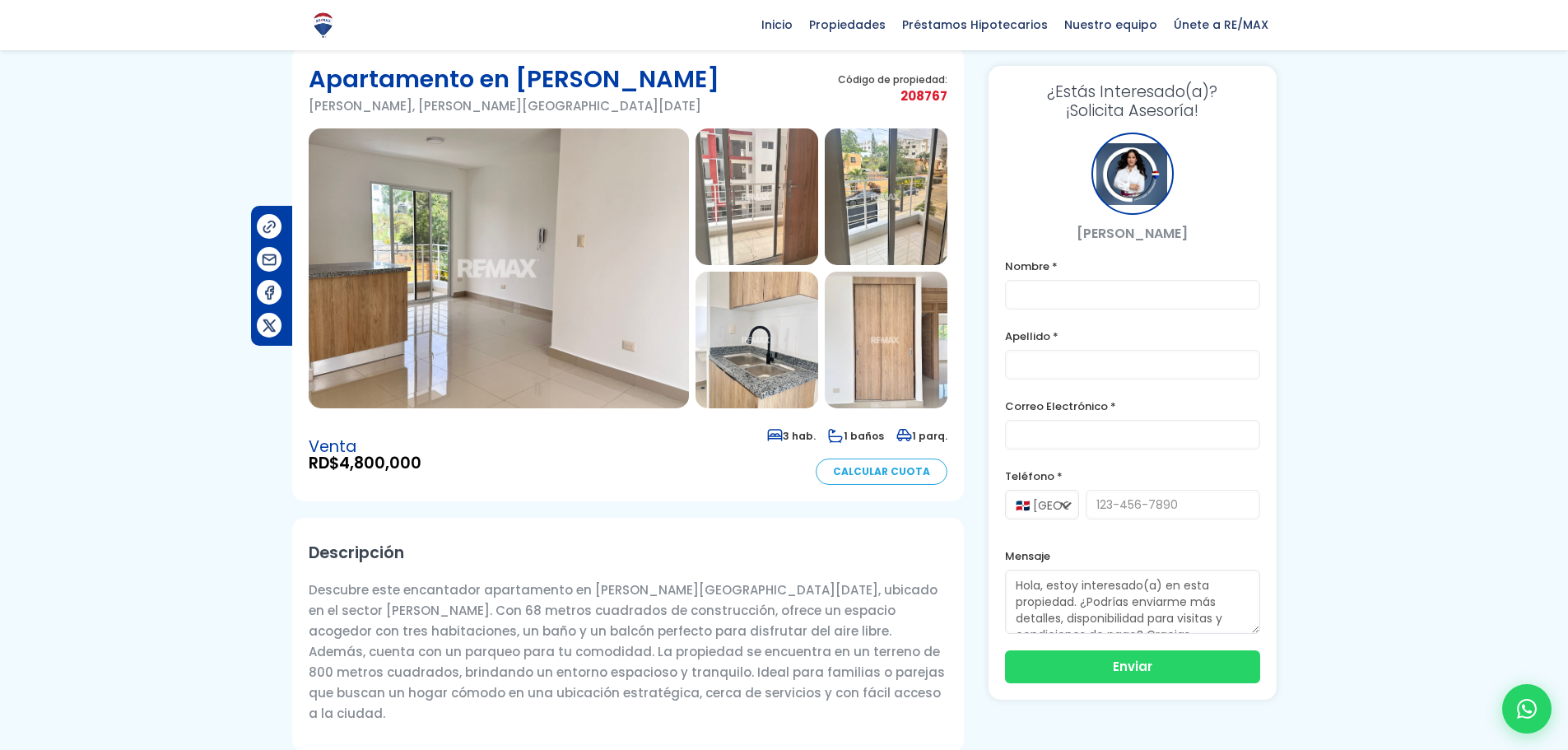
scroll to position [0, 0]
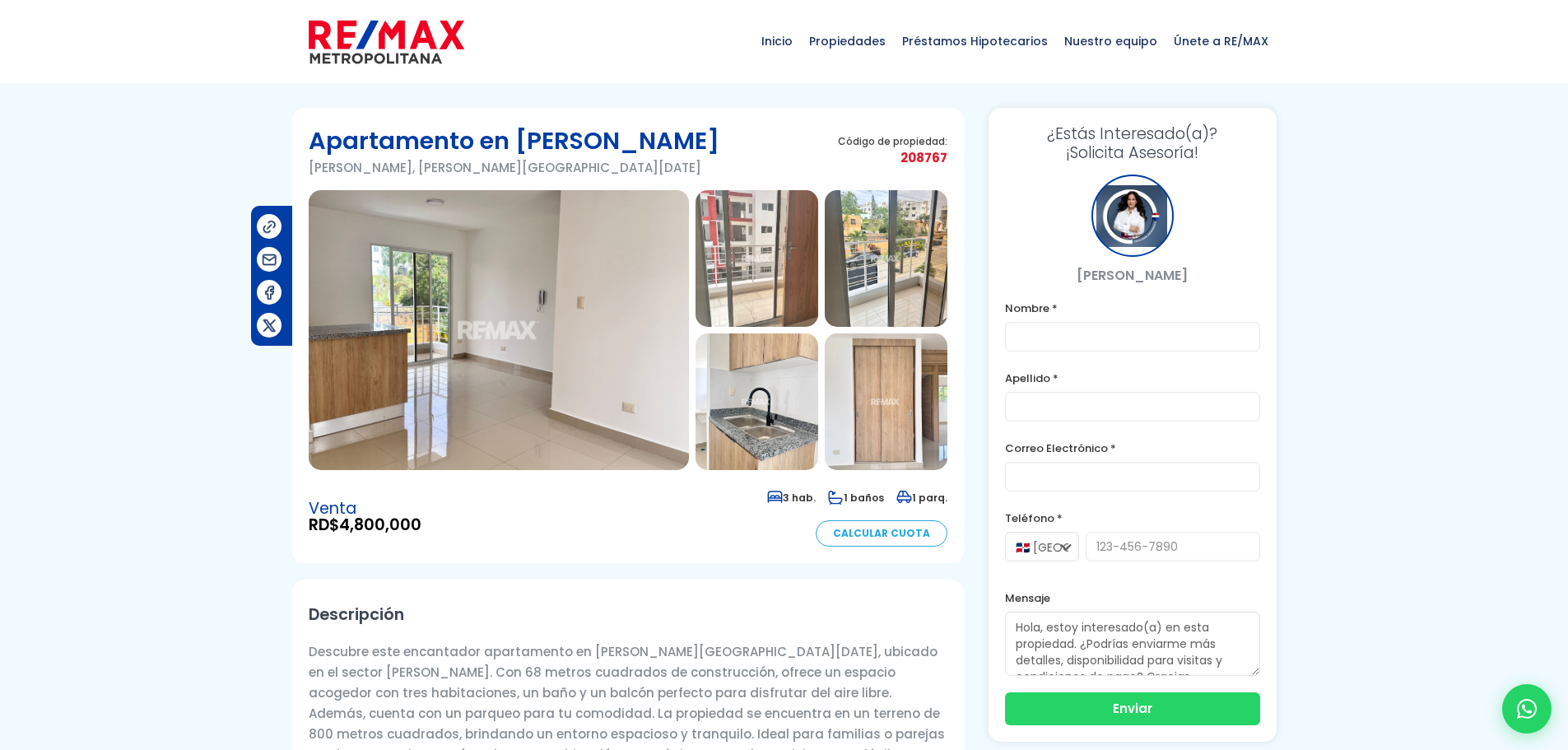
click at [904, 393] on img at bounding box center [886, 401] width 123 height 136
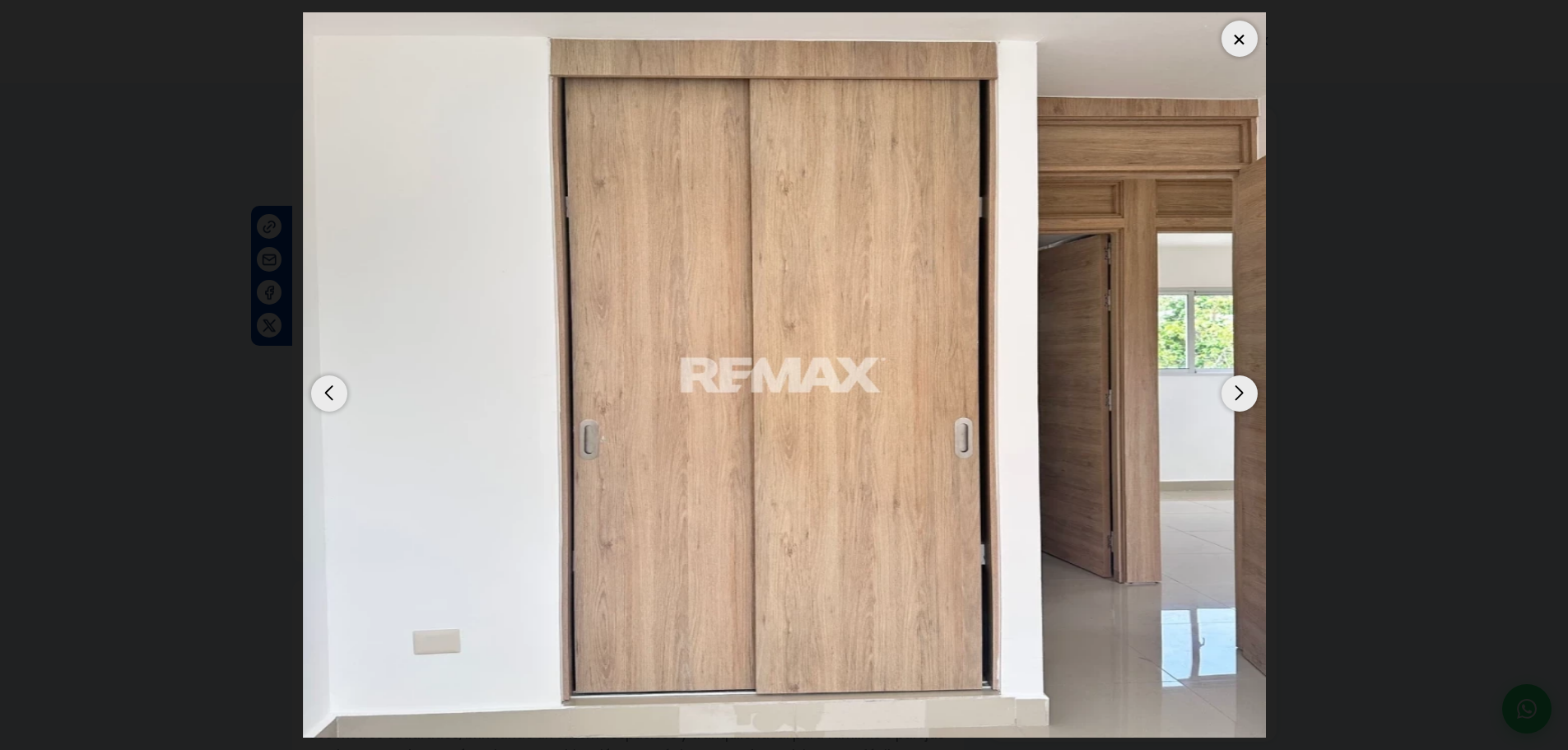
click at [1239, 391] on div "Next slide" at bounding box center [1239, 393] width 37 height 37
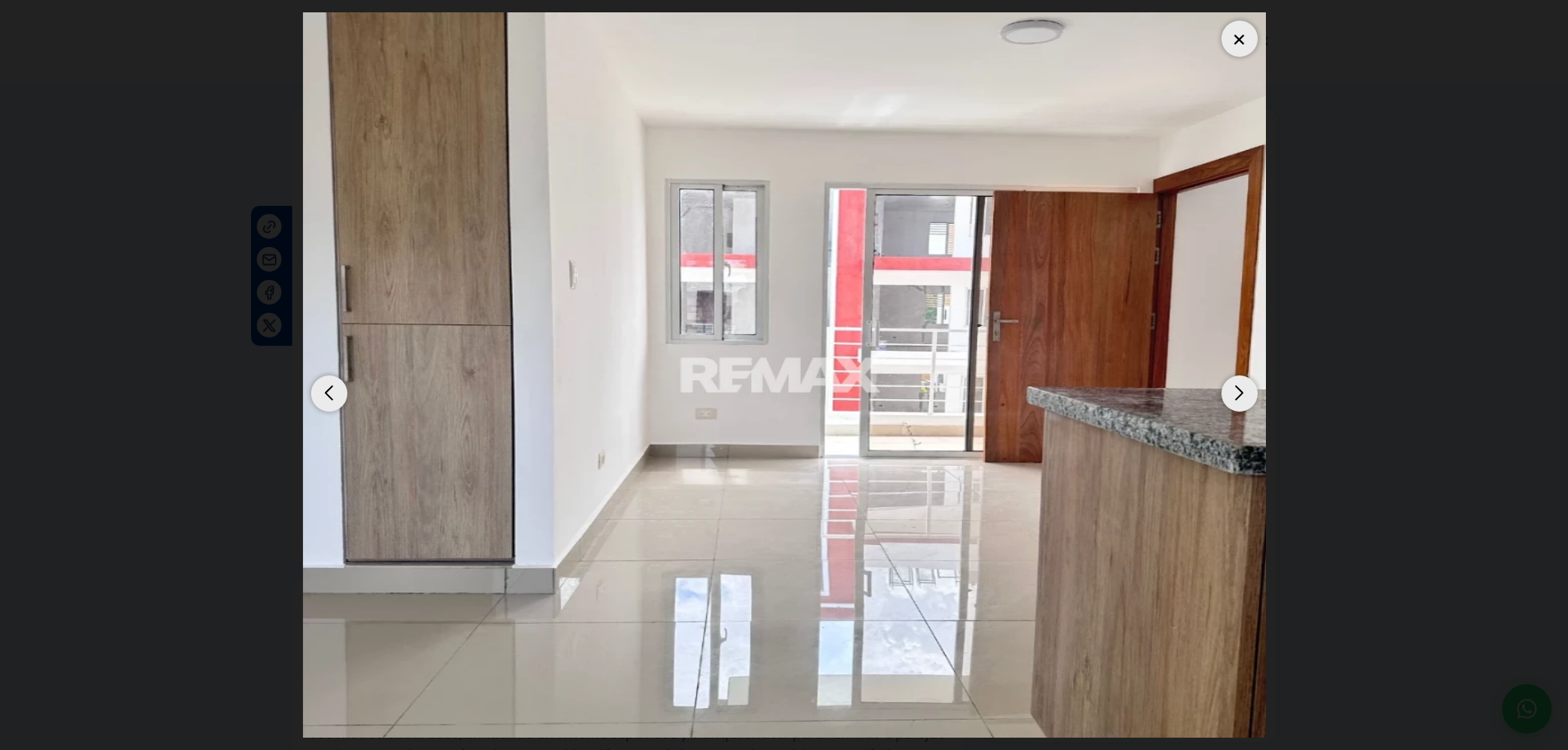
click at [1210, 394] on img "6 / 7" at bounding box center [784, 375] width 963 height 725
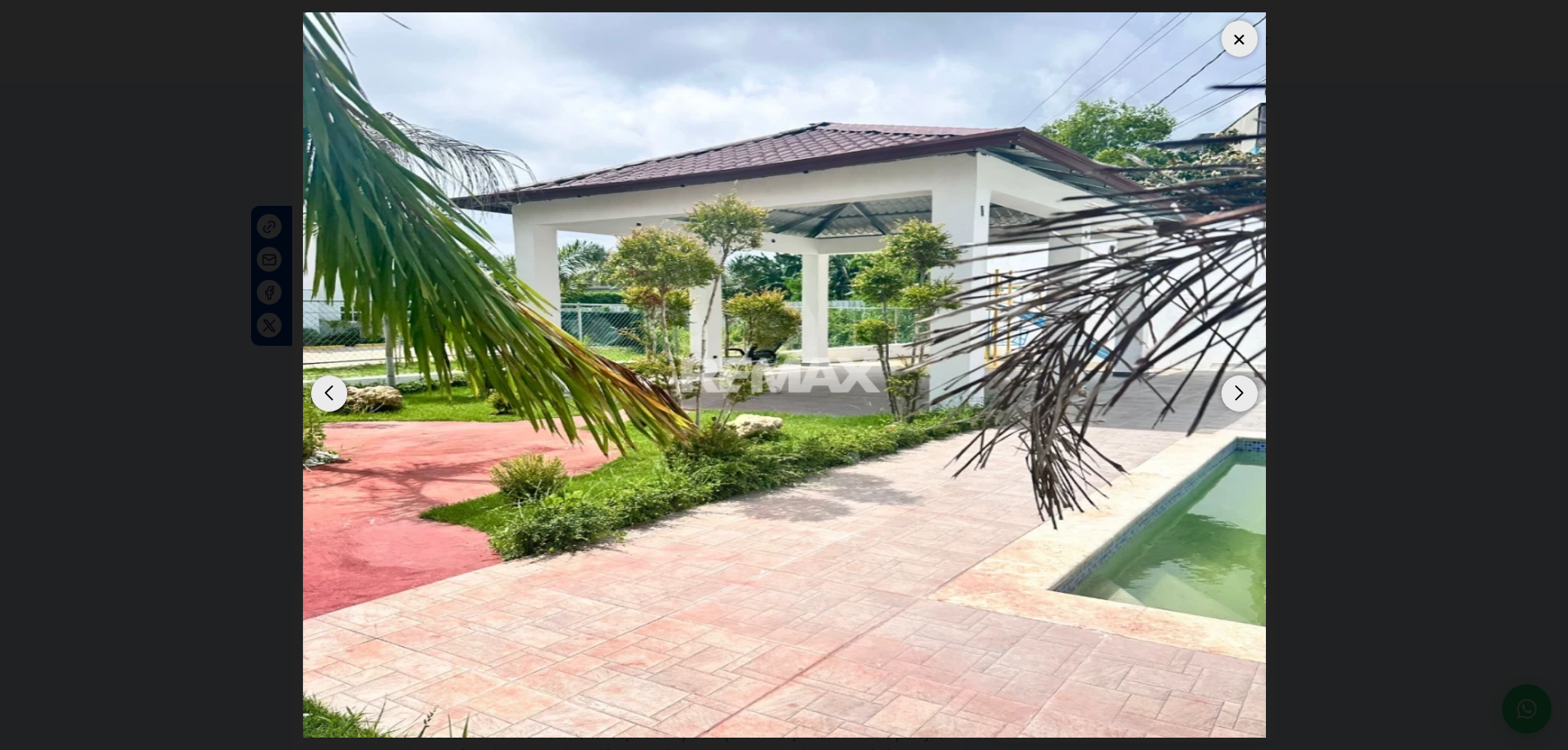
click at [1210, 395] on img "7 / 7" at bounding box center [784, 375] width 963 height 725
click at [1245, 385] on div "Next slide" at bounding box center [1239, 393] width 37 height 37
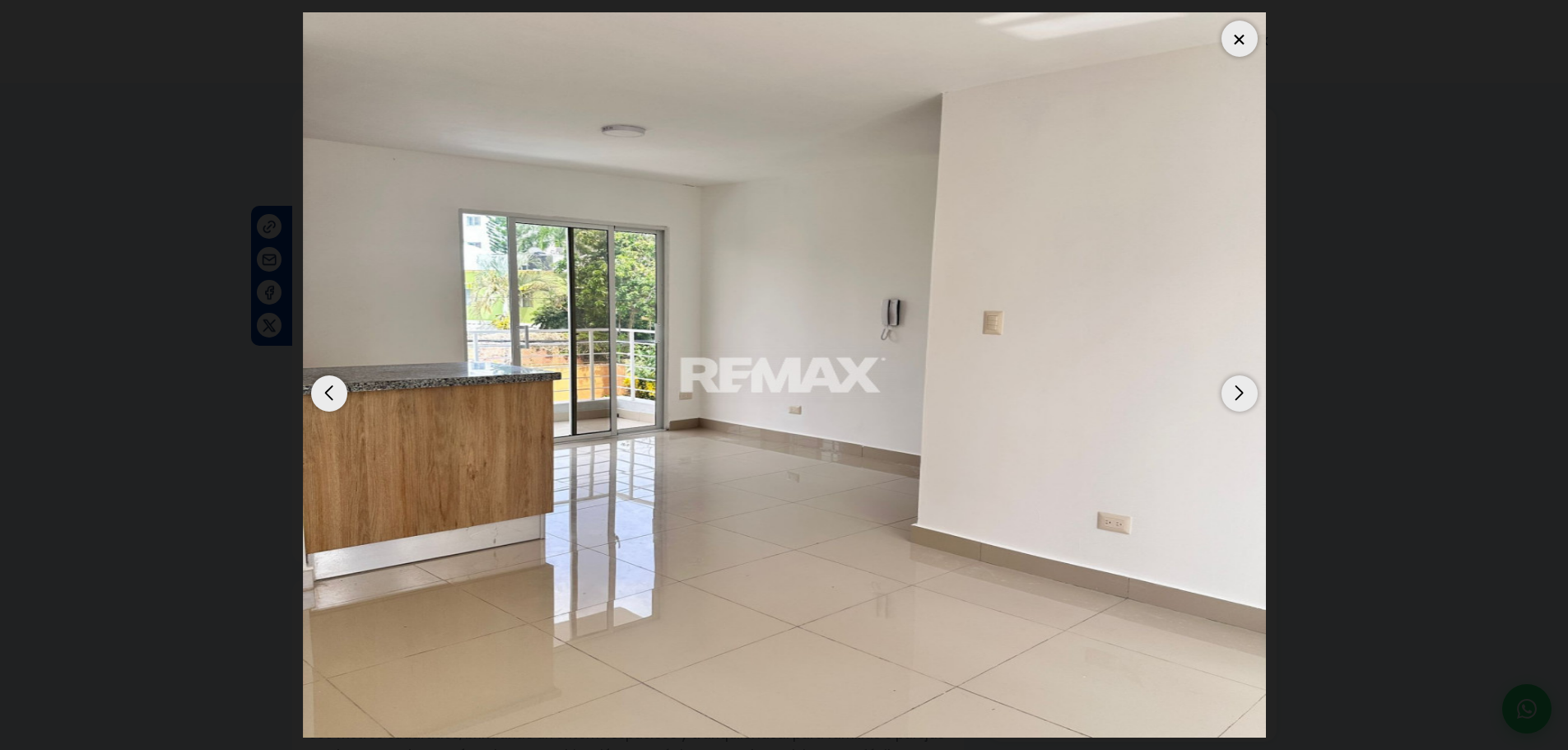
click at [1240, 386] on div "Next slide" at bounding box center [1239, 393] width 37 height 37
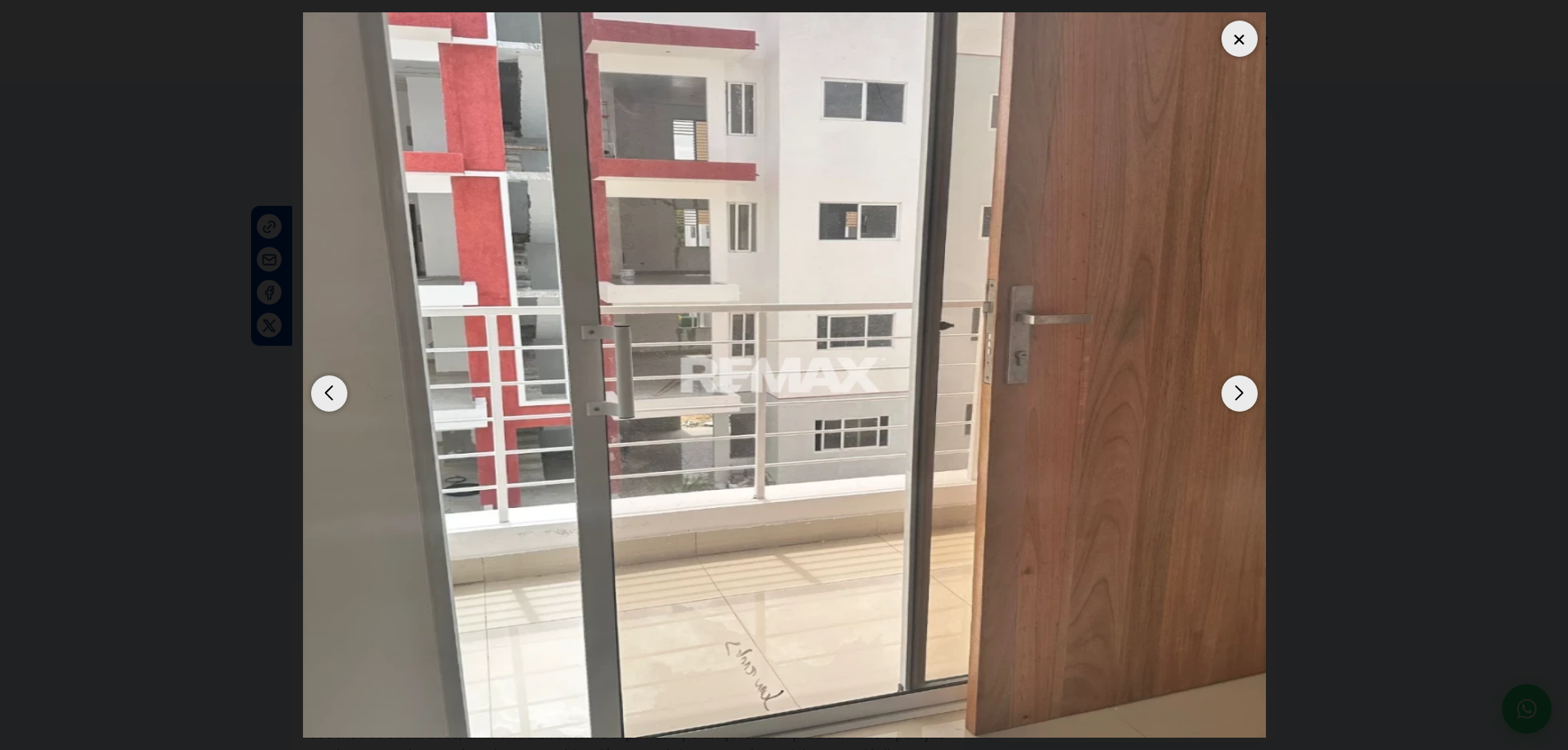
click at [1240, 386] on div "Next slide" at bounding box center [1239, 393] width 37 height 37
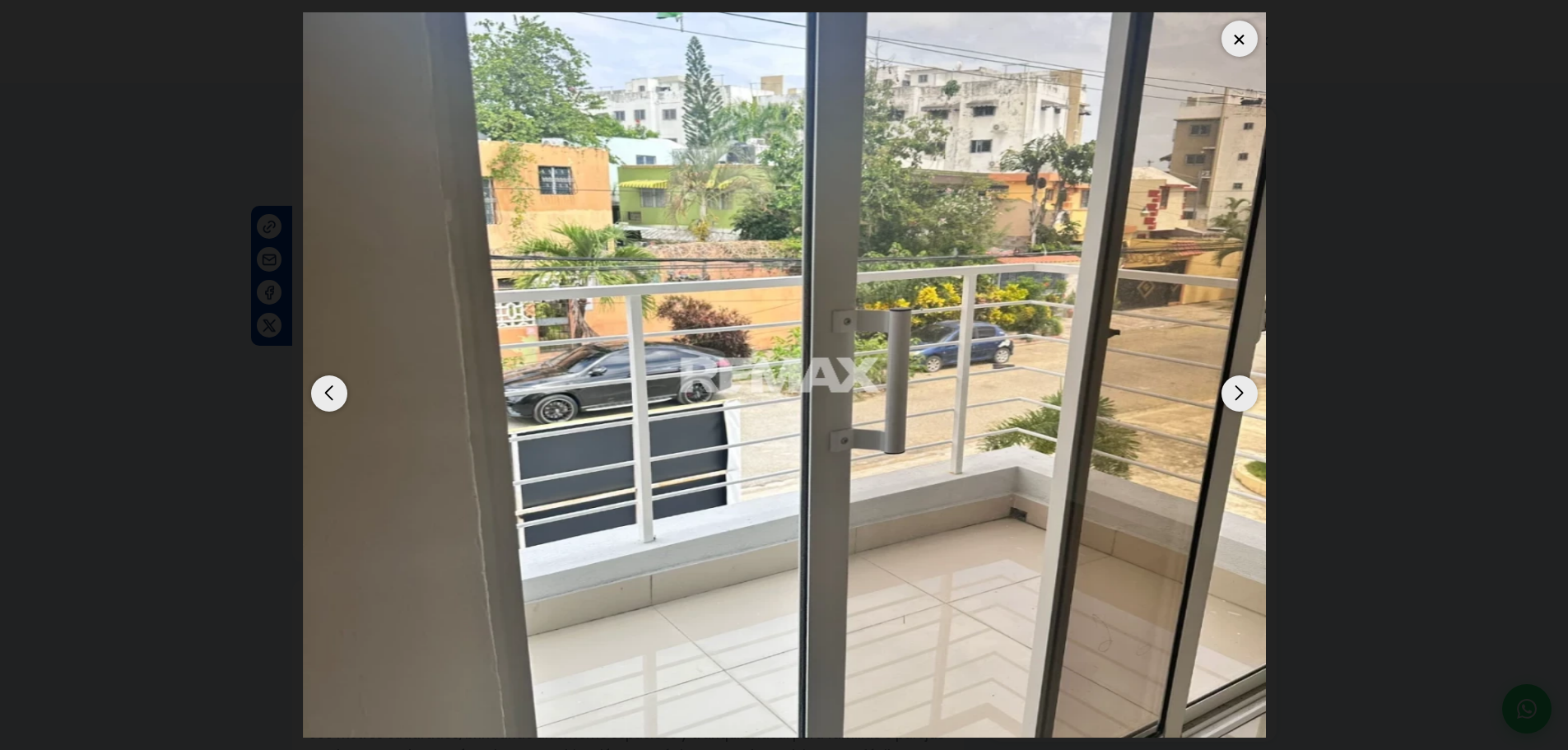
click at [1240, 386] on div "Next slide" at bounding box center [1239, 393] width 37 height 37
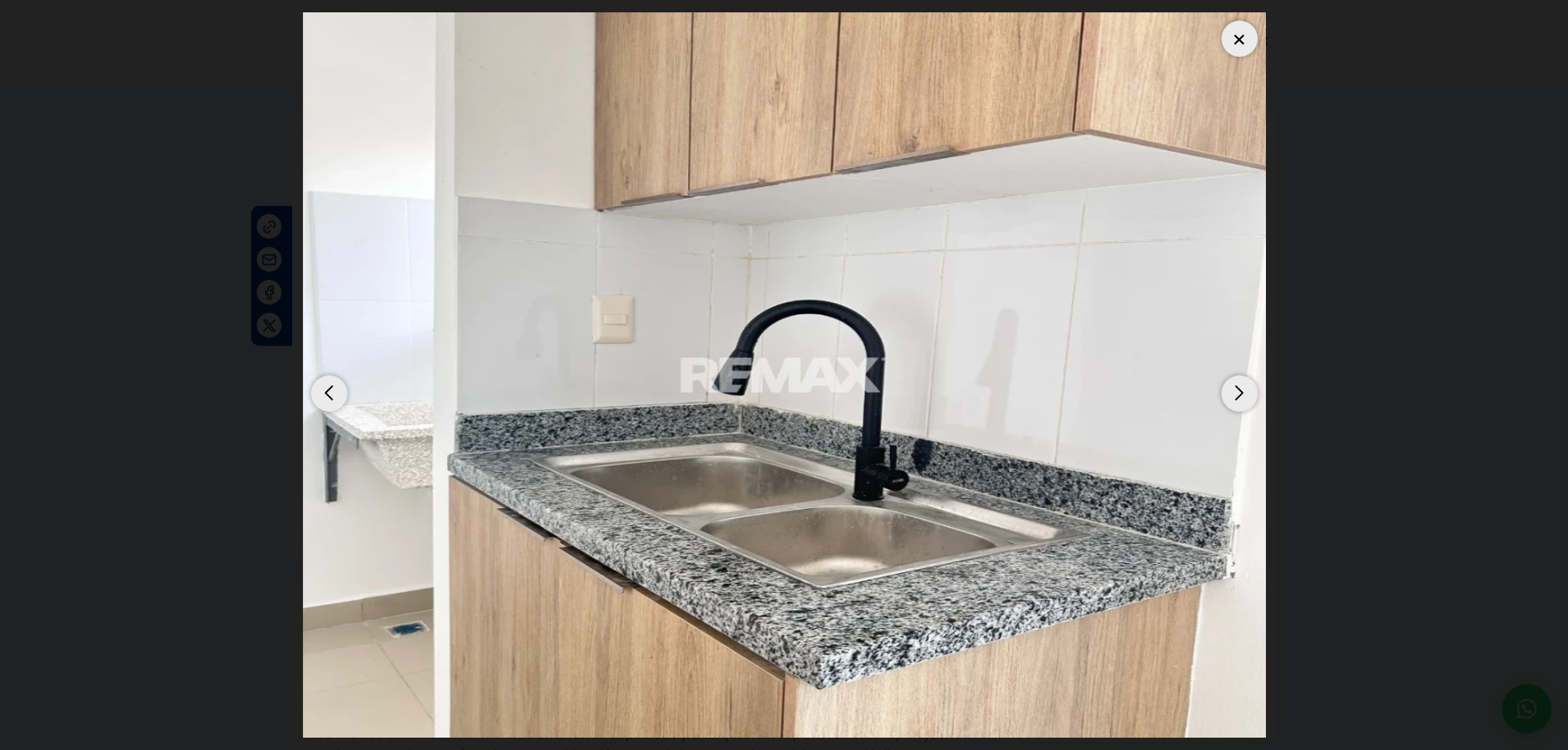
click at [1240, 386] on div "Next slide" at bounding box center [1239, 393] width 37 height 37
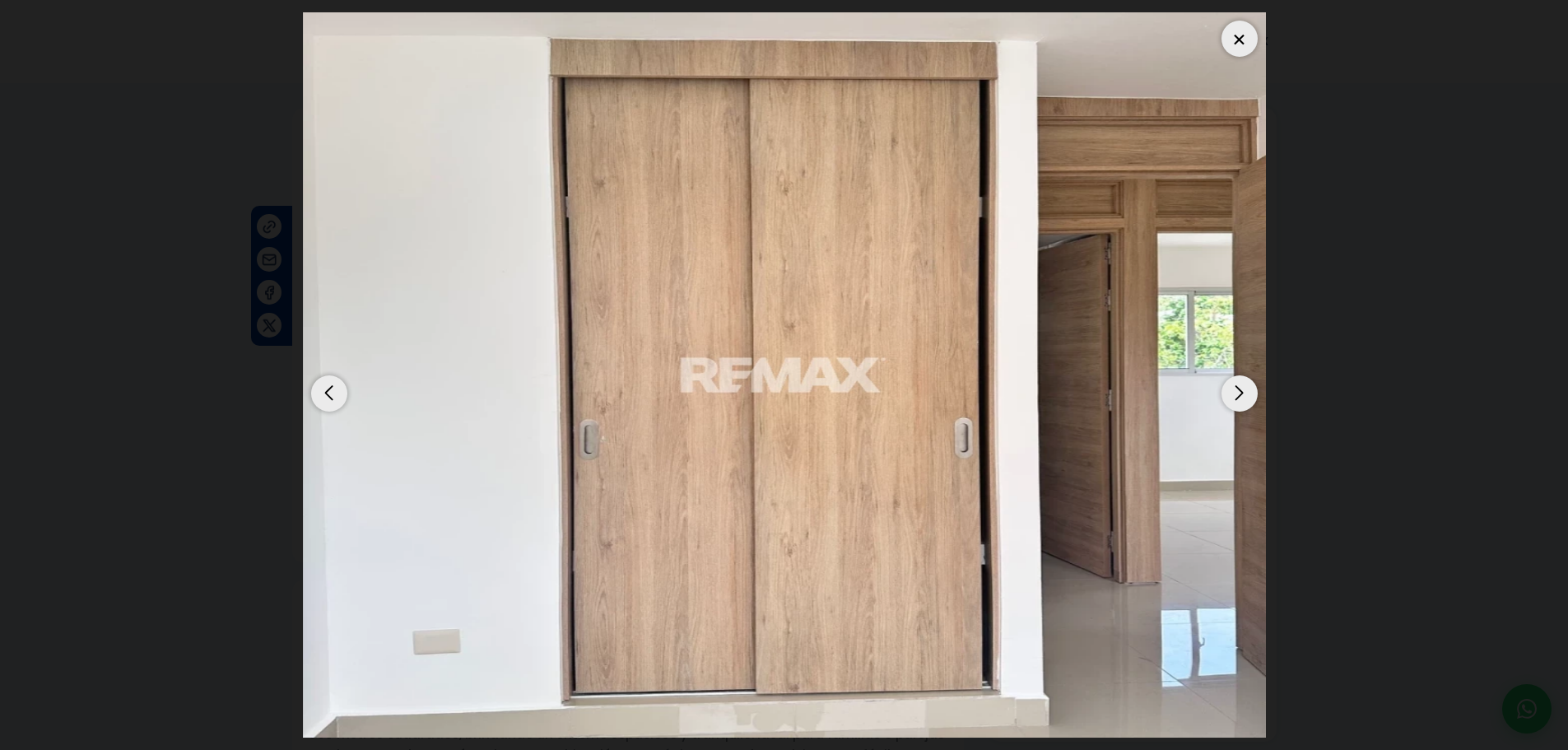
click at [1240, 386] on div "Next slide" at bounding box center [1239, 393] width 37 height 37
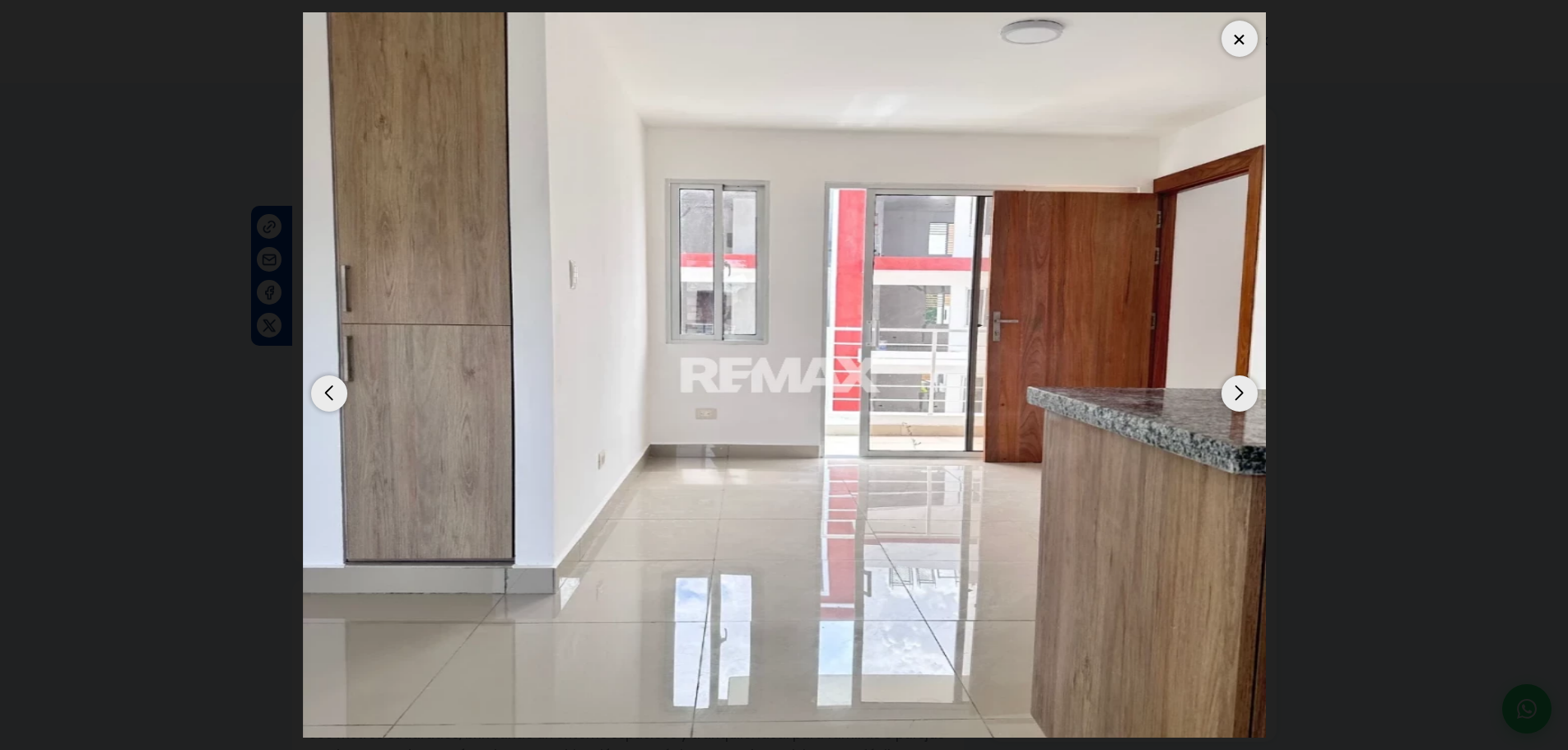
click at [1240, 386] on div "Next slide" at bounding box center [1239, 393] width 37 height 37
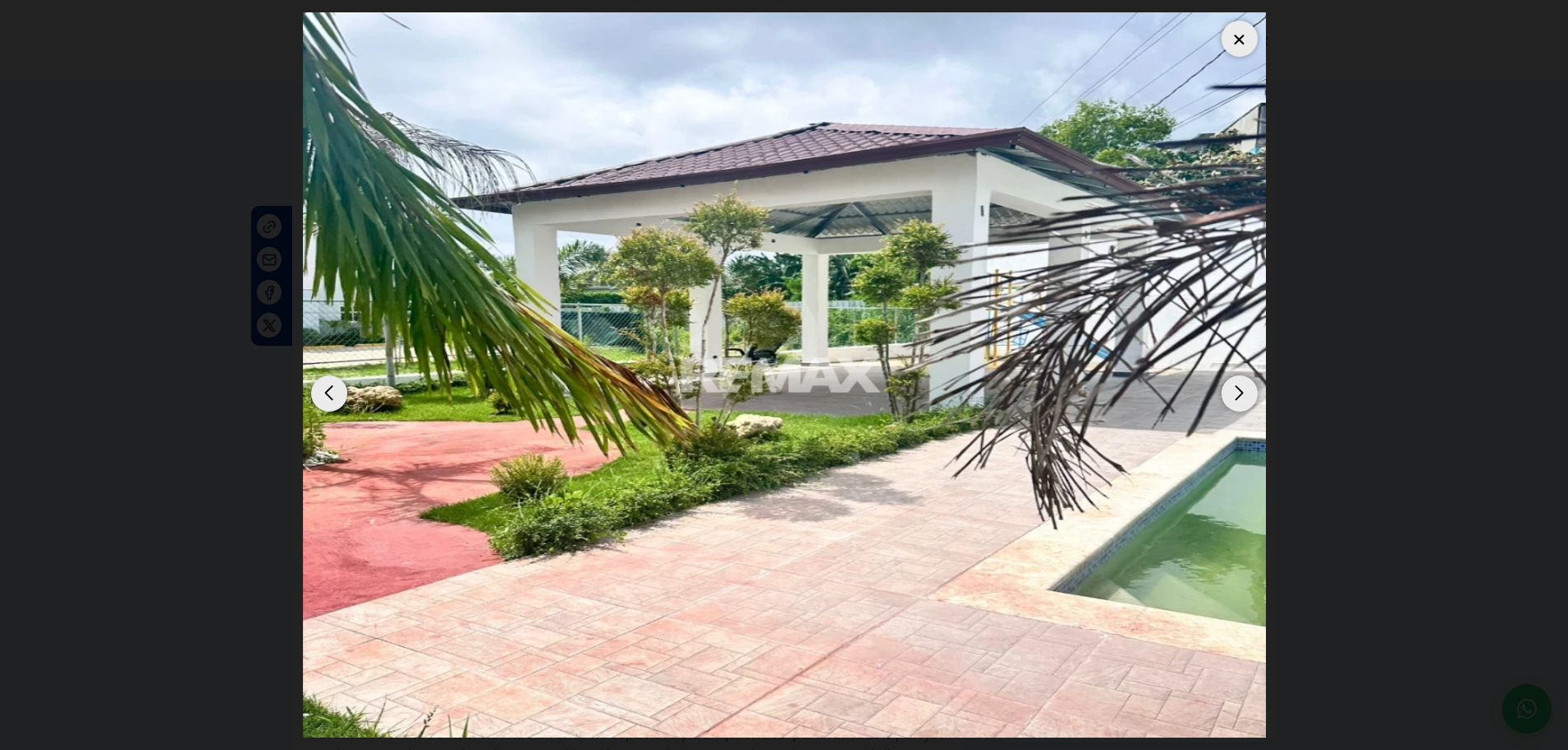
click at [1240, 386] on div "Next slide" at bounding box center [1239, 393] width 37 height 37
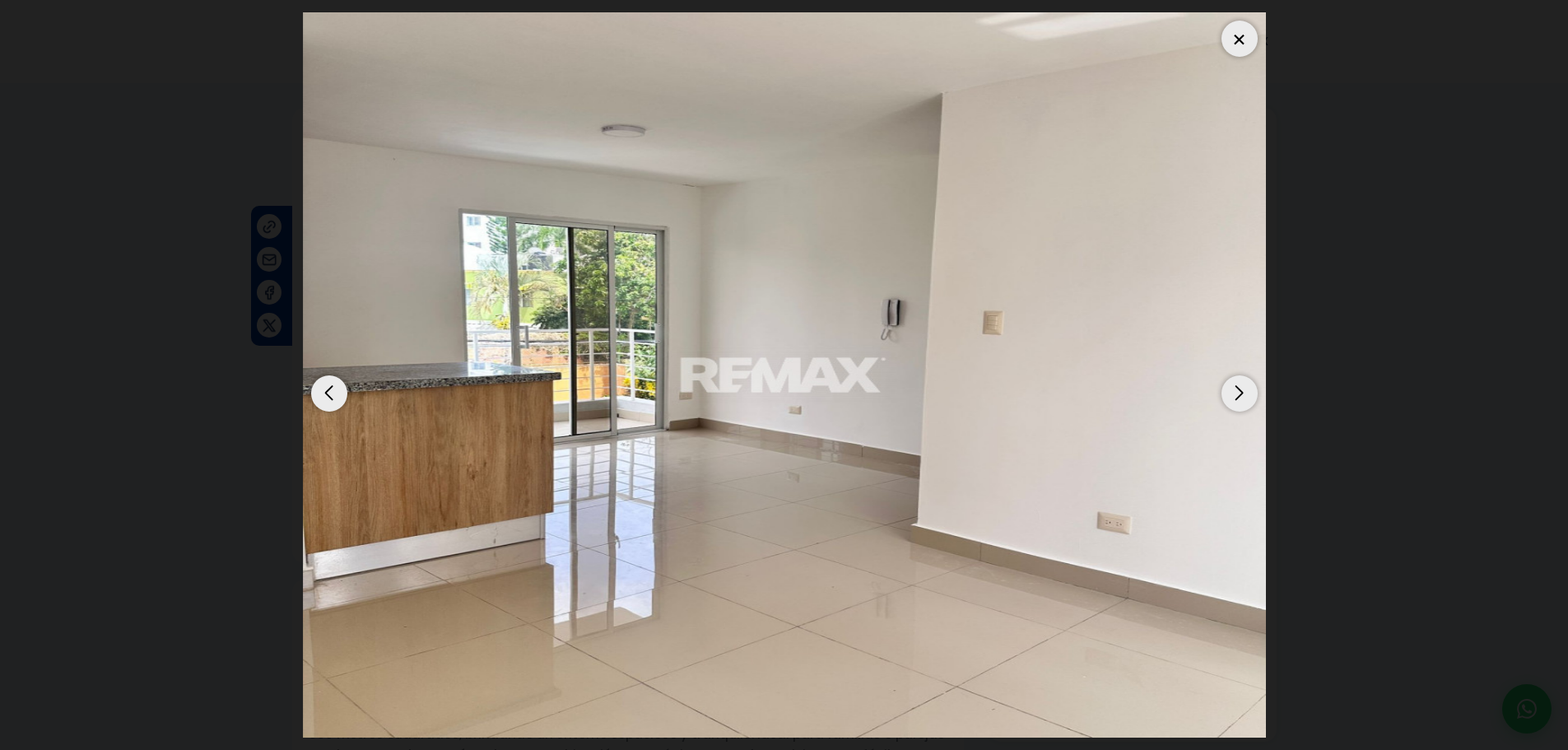
click at [1240, 386] on div "Next slide" at bounding box center [1239, 393] width 37 height 37
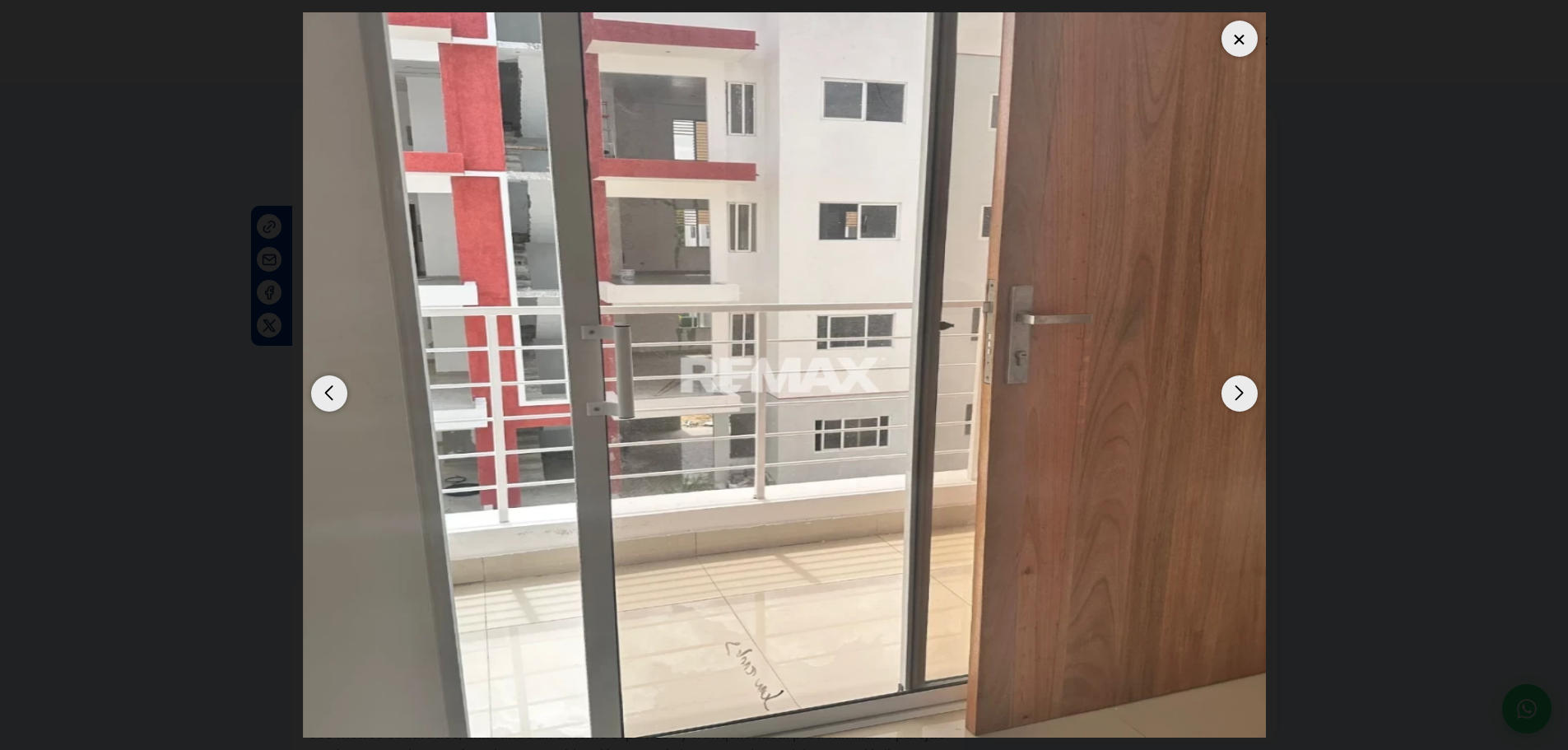
click at [1235, 384] on div "Next slide" at bounding box center [1239, 393] width 37 height 37
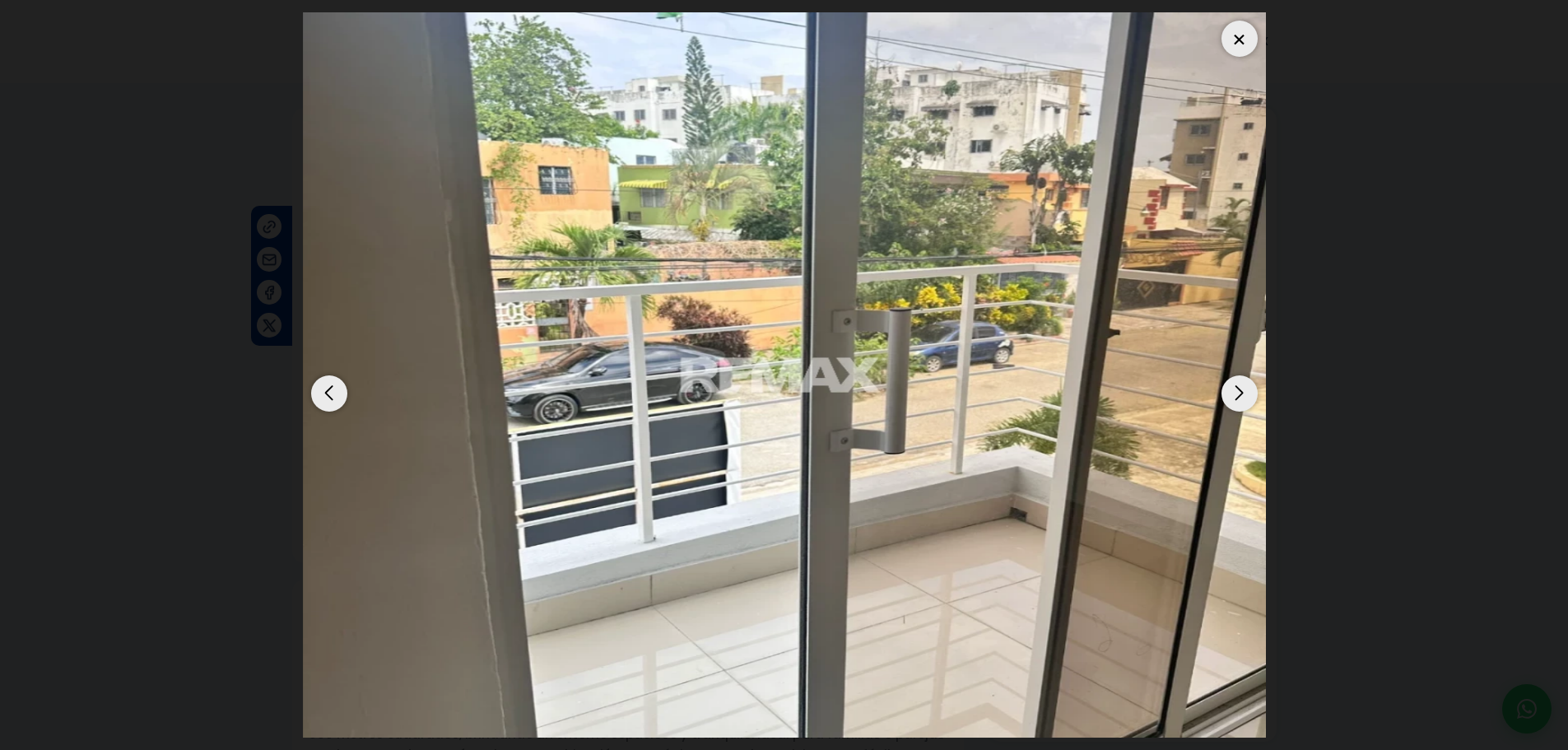
click at [1235, 384] on div "Next slide" at bounding box center [1239, 393] width 37 height 37
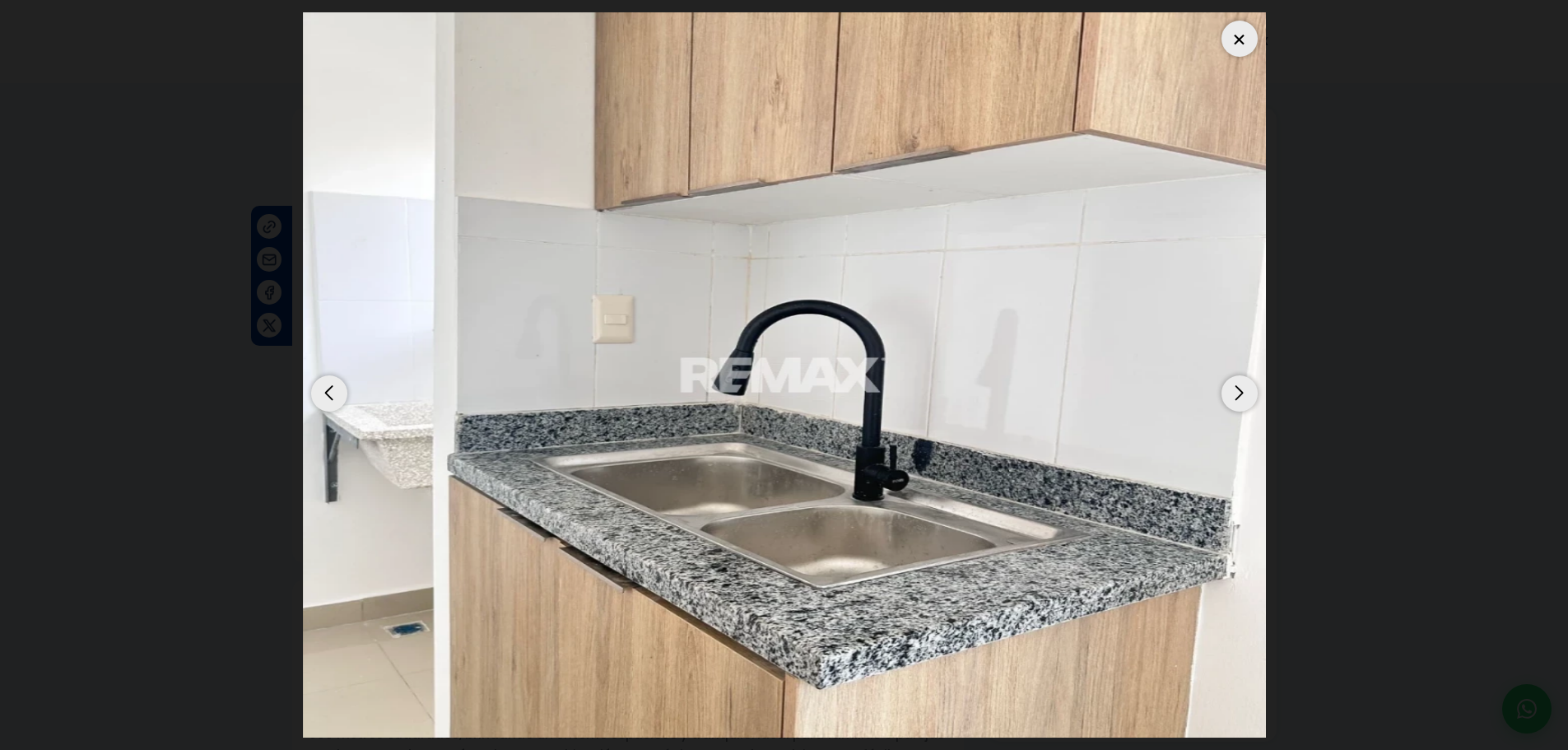
drag, startPoint x: 1229, startPoint y: 33, endPoint x: 1216, endPoint y: 34, distance: 13.0
click at [1229, 36] on div at bounding box center [1239, 38] width 37 height 37
